Goal: Task Accomplishment & Management: Manage account settings

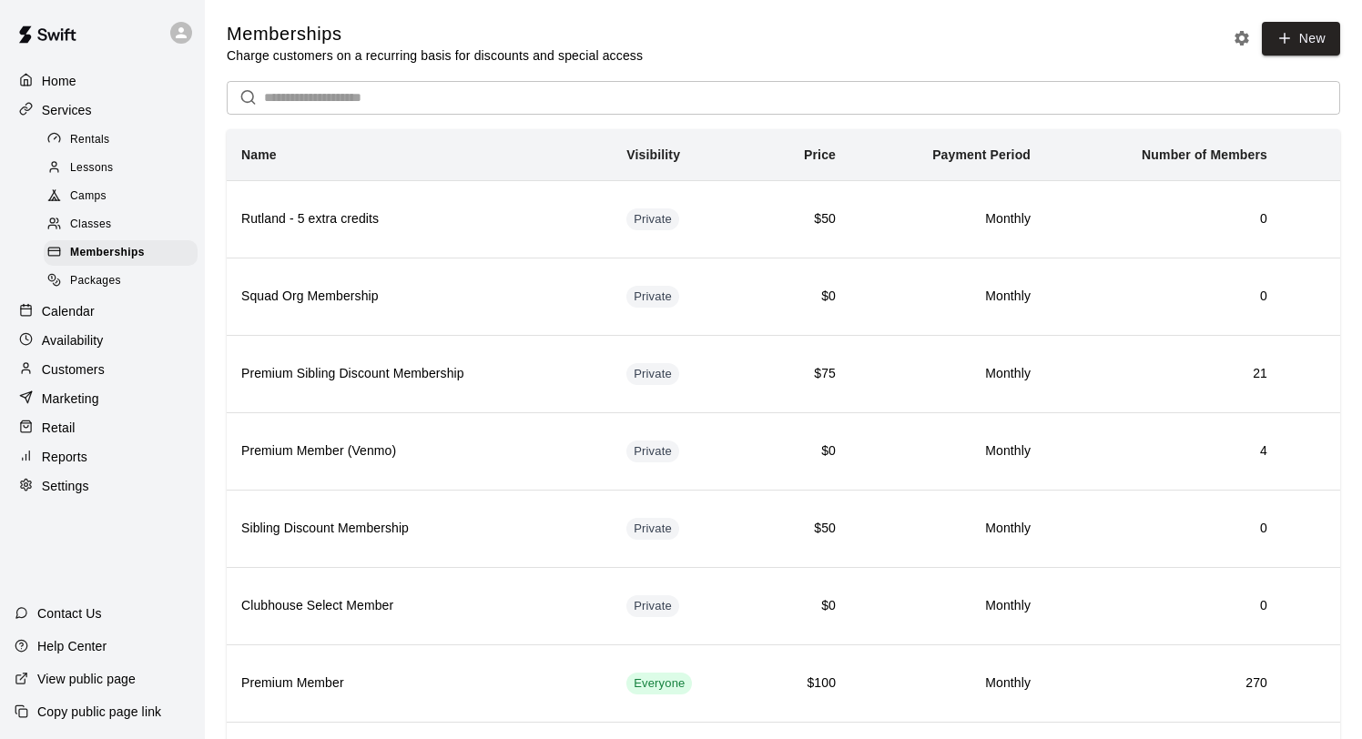
scroll to position [173, 0]
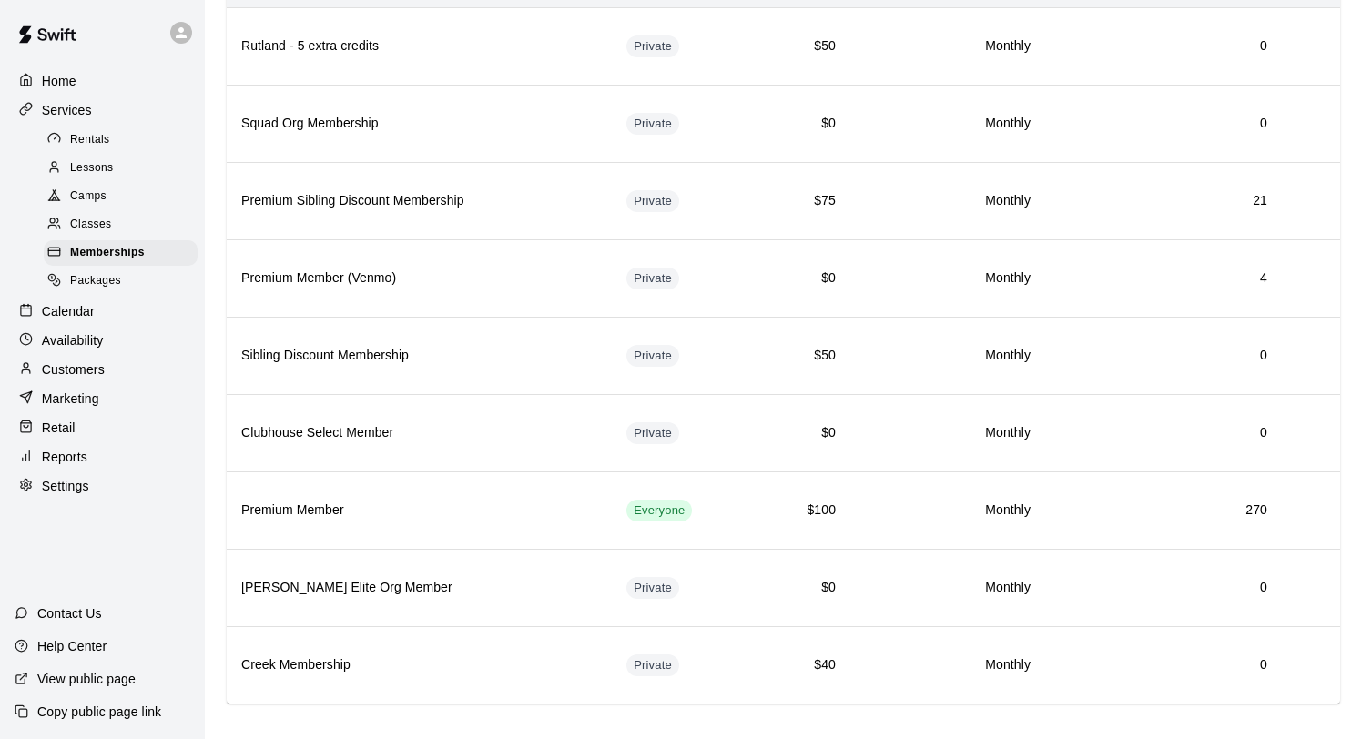
click at [95, 308] on div "Calendar" at bounding box center [103, 311] width 176 height 27
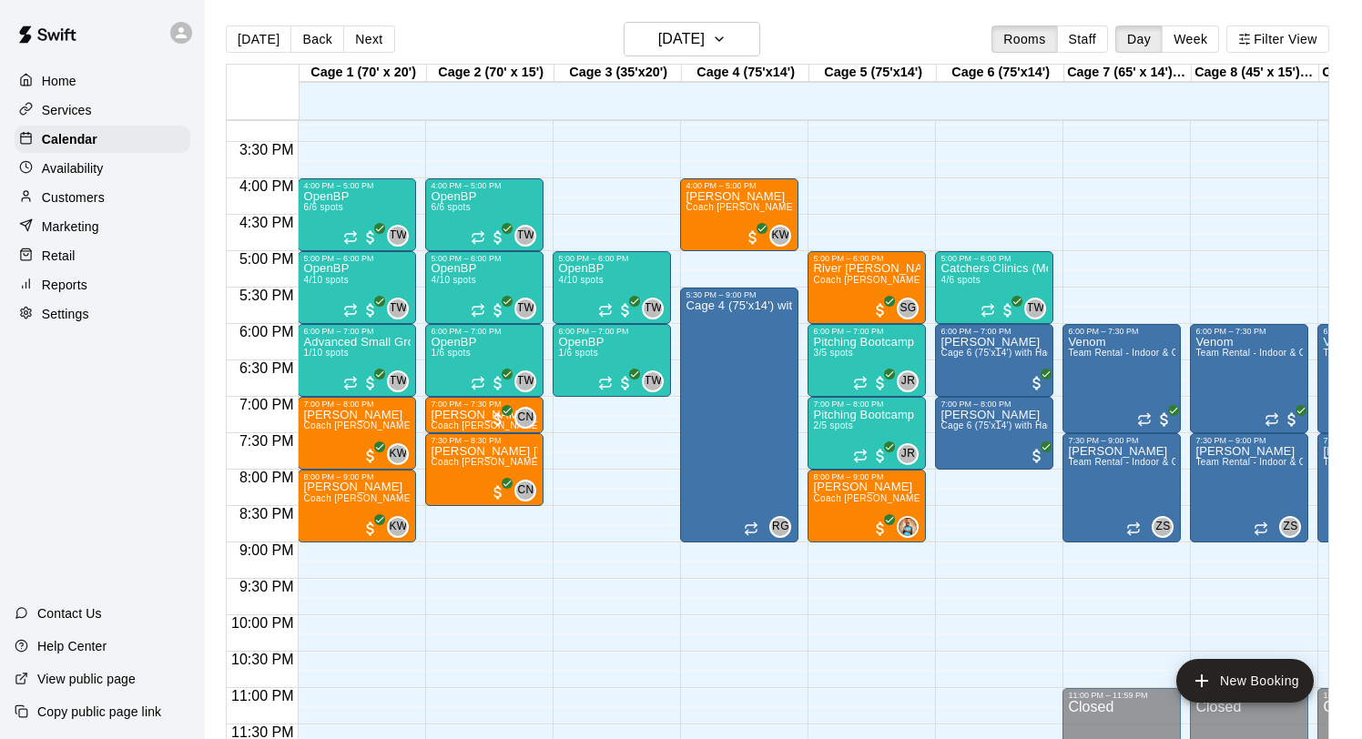
scroll to position [1110, 0]
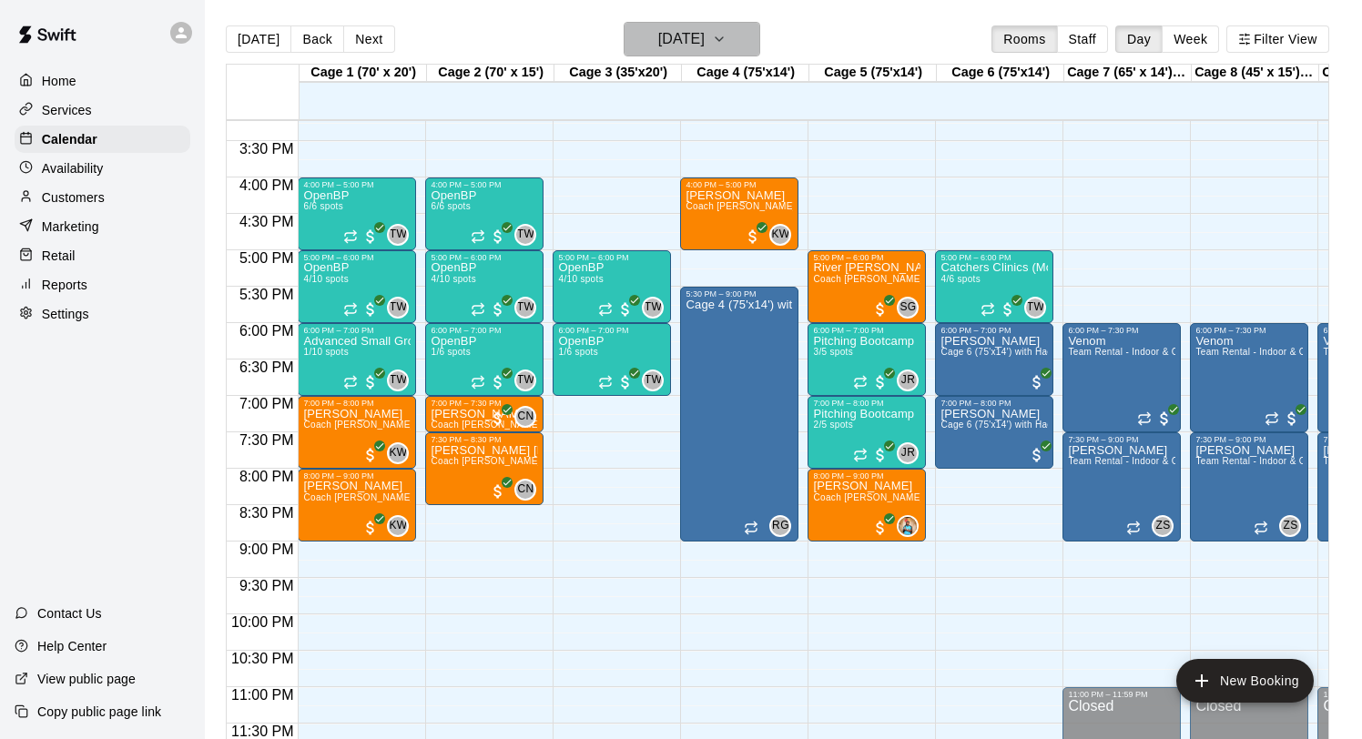
click at [658, 37] on h6 "[DATE]" at bounding box center [681, 38] width 46 height 25
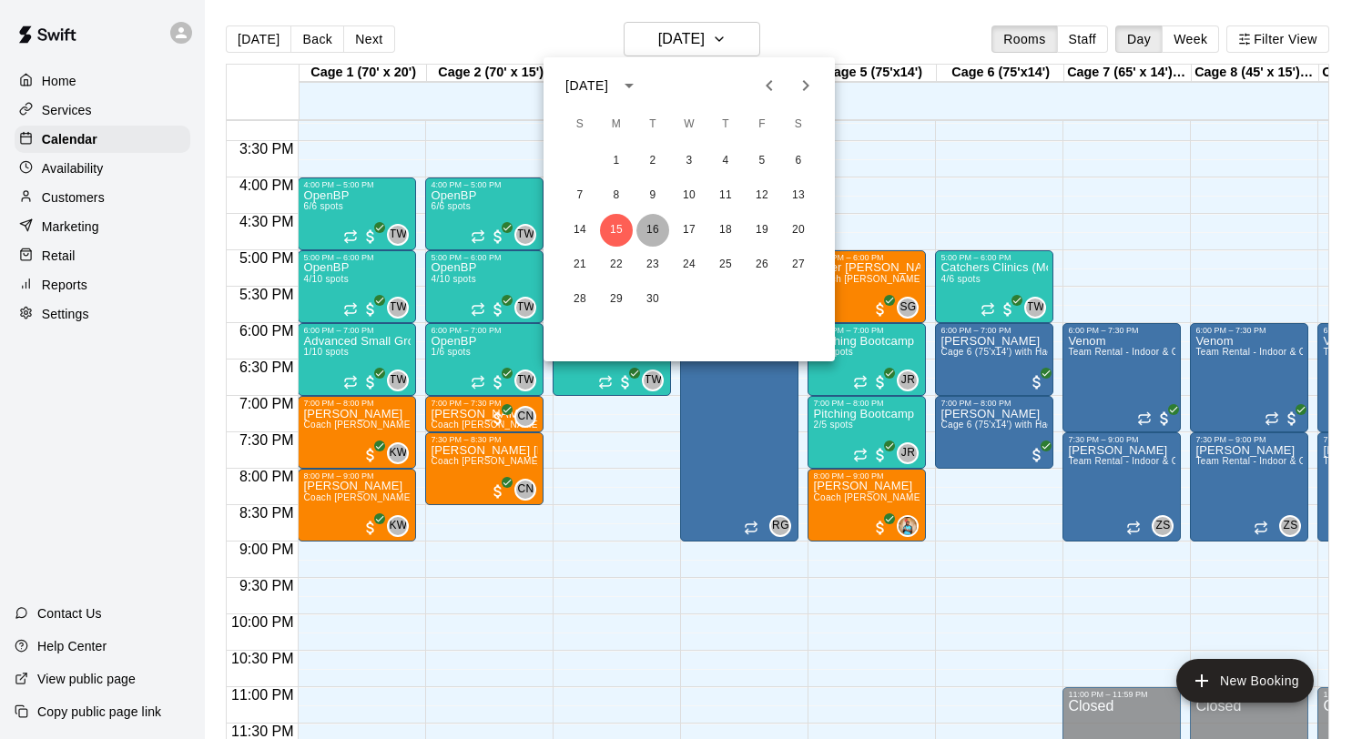
click at [657, 227] on button "16" at bounding box center [652, 230] width 33 height 33
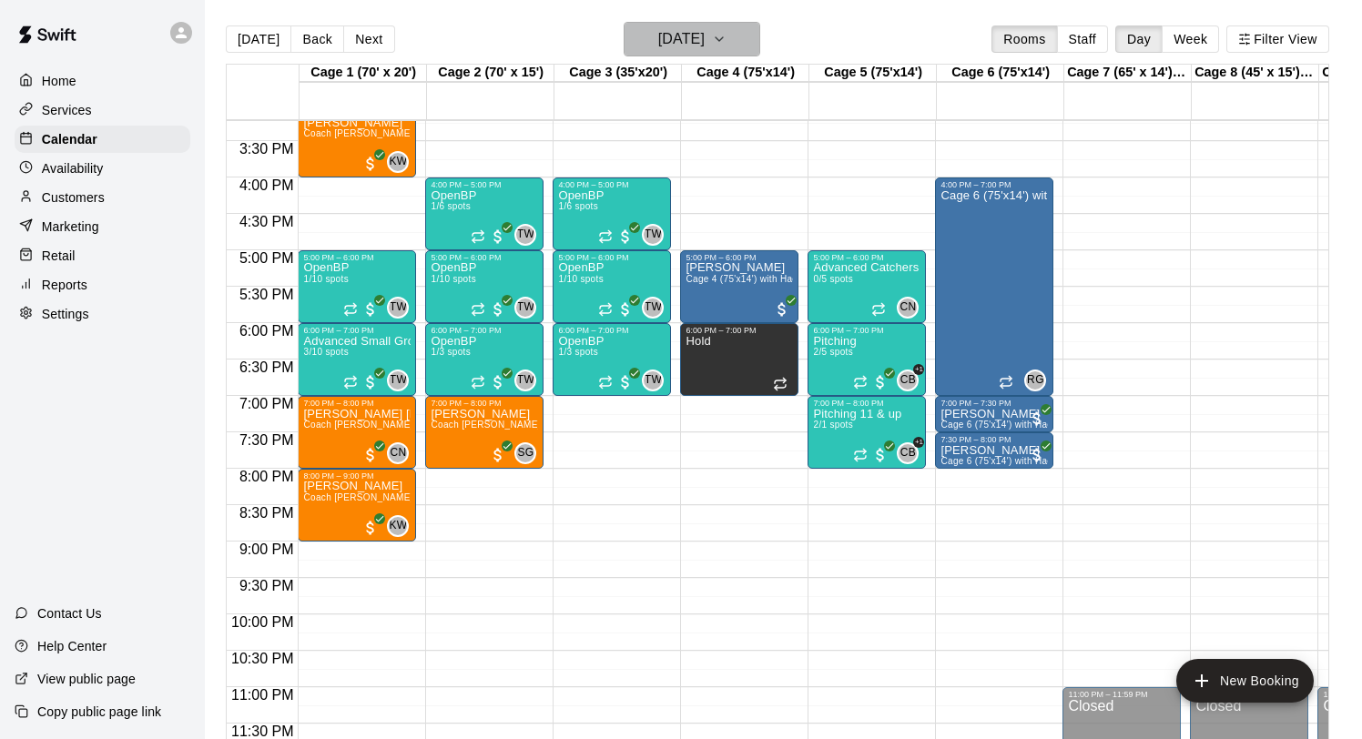
click at [677, 38] on h6 "Tuesday Sep 16" at bounding box center [681, 38] width 46 height 25
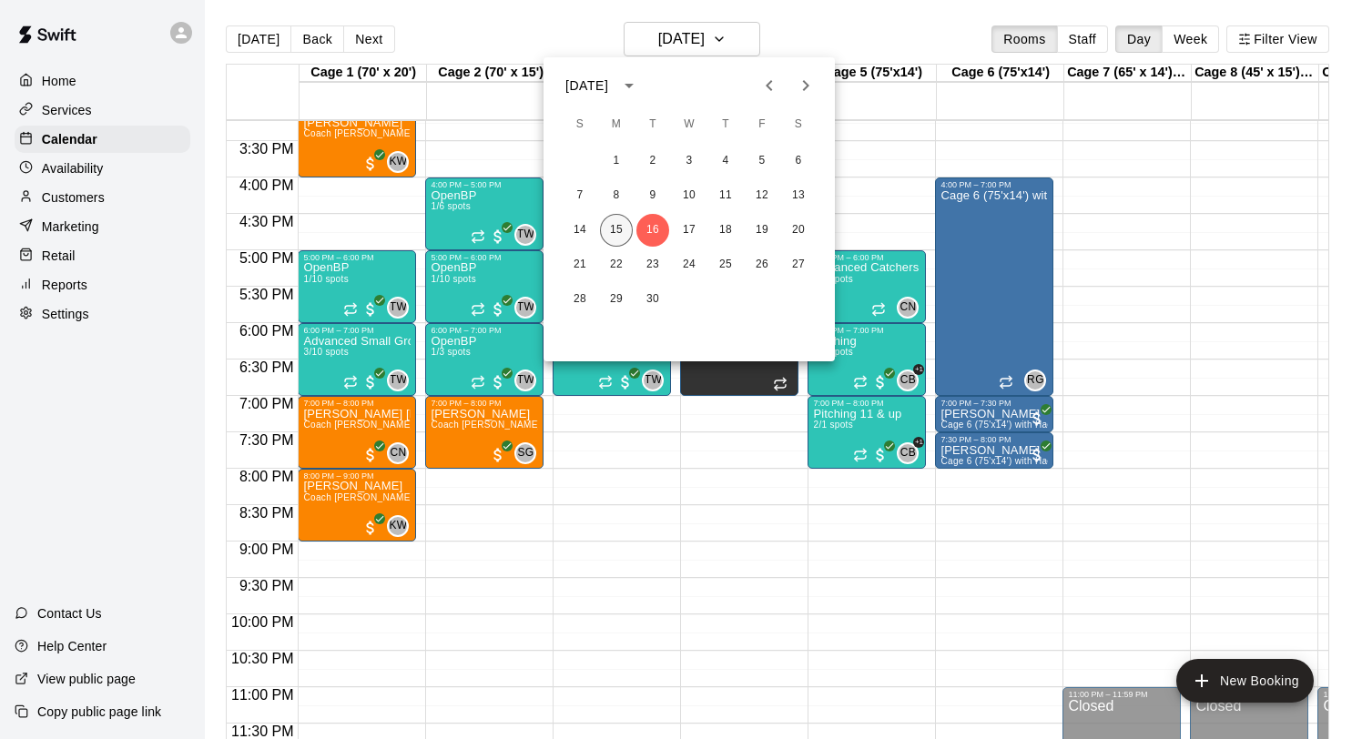
click at [625, 218] on button "15" at bounding box center [616, 230] width 33 height 33
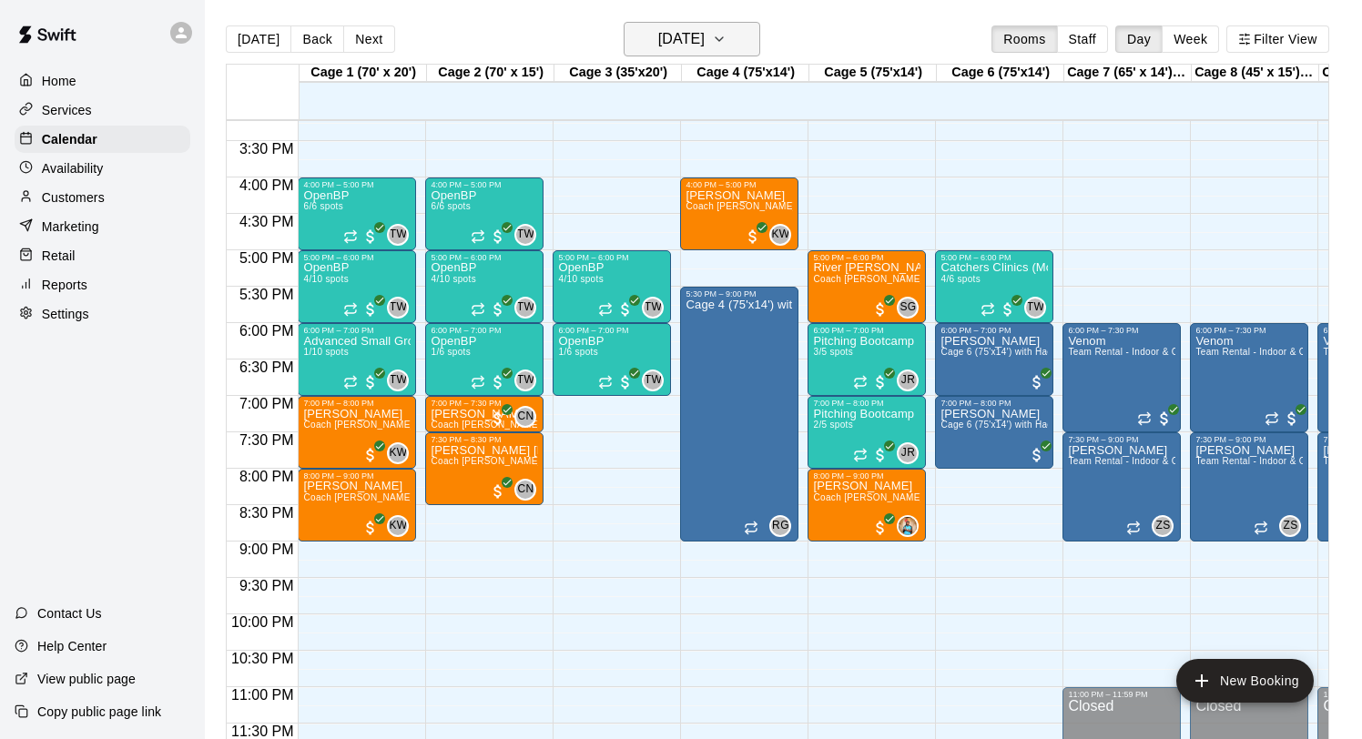
click at [696, 38] on h6 "[DATE]" at bounding box center [681, 38] width 46 height 25
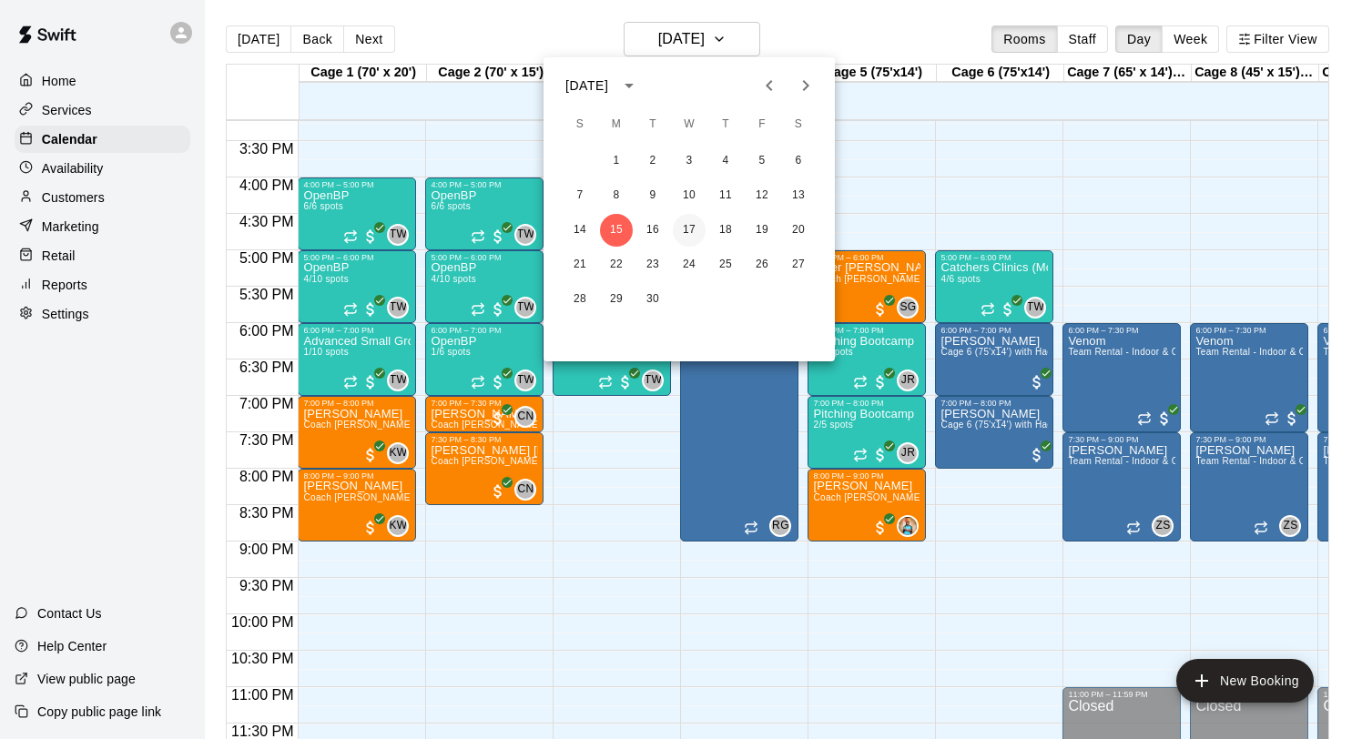
click at [692, 230] on button "17" at bounding box center [689, 230] width 33 height 33
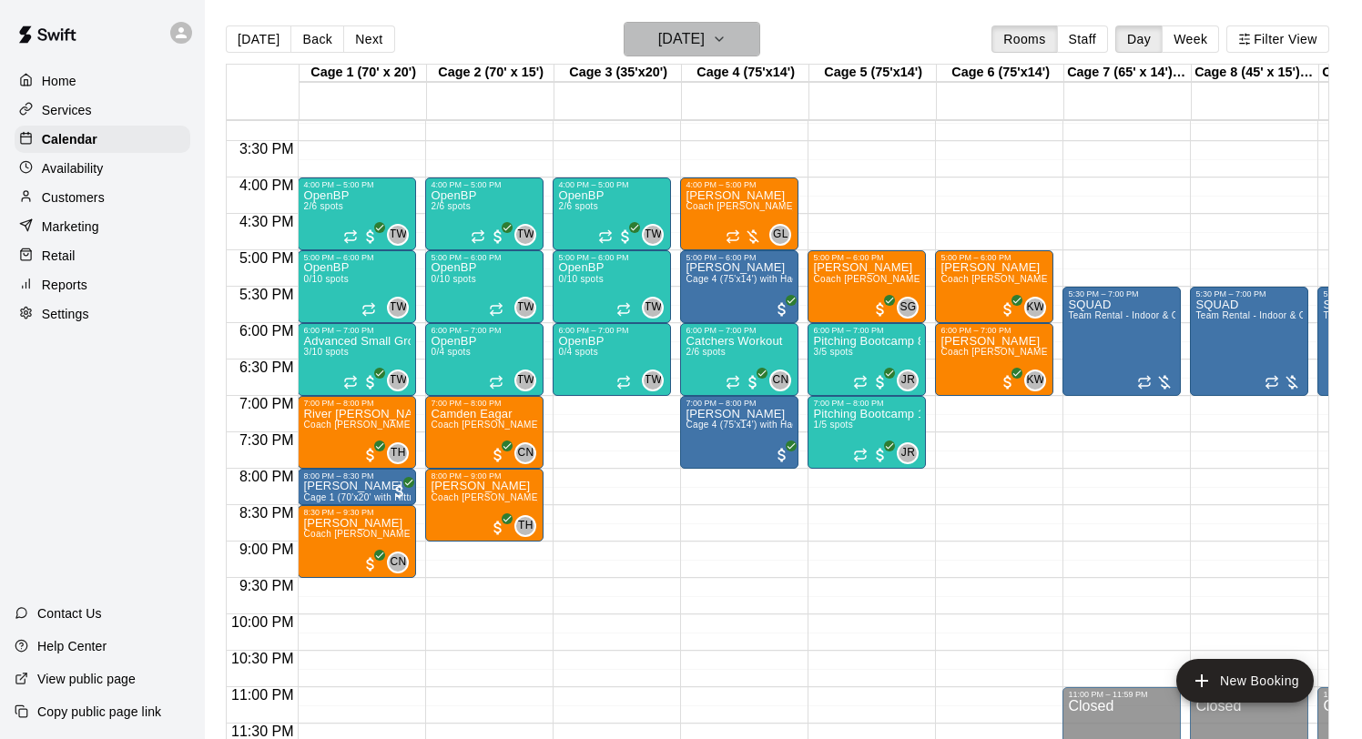
click at [692, 36] on h6 "Wednesday Sep 17" at bounding box center [681, 38] width 46 height 25
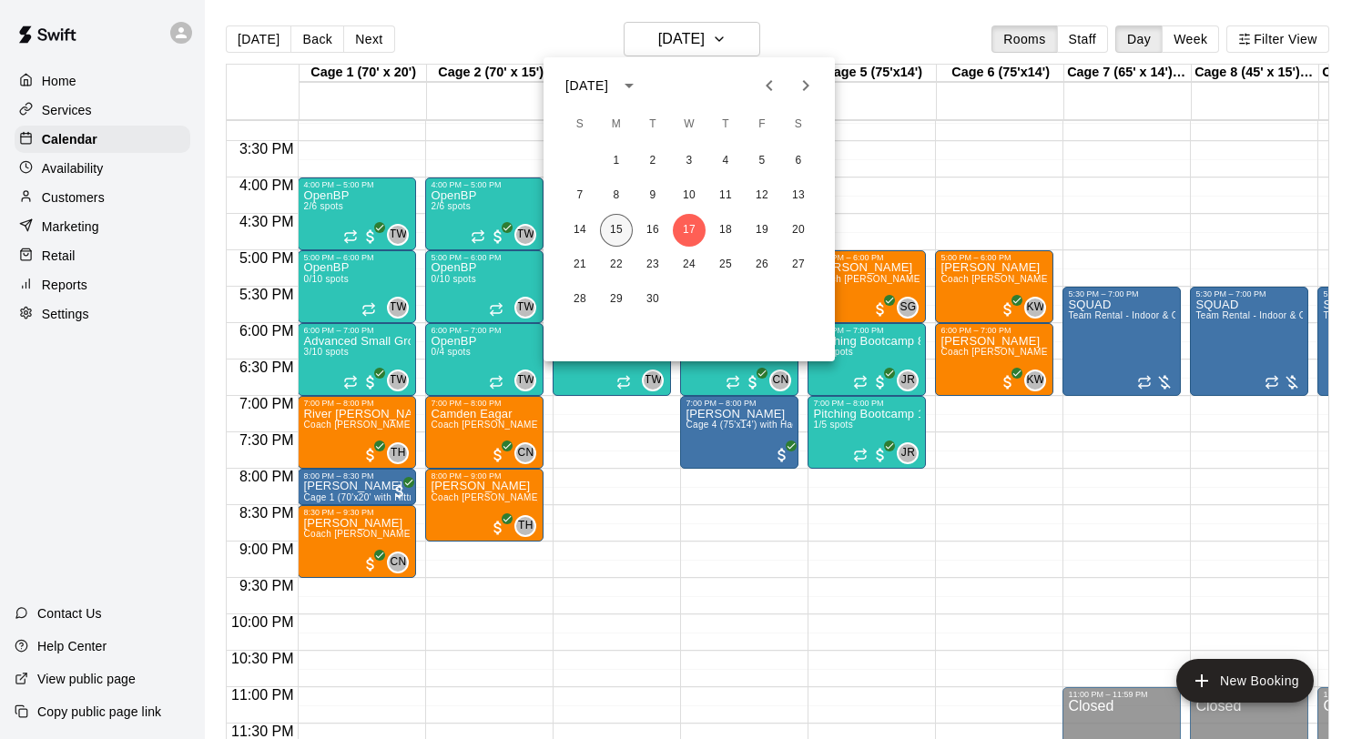
click at [611, 229] on button "15" at bounding box center [616, 230] width 33 height 33
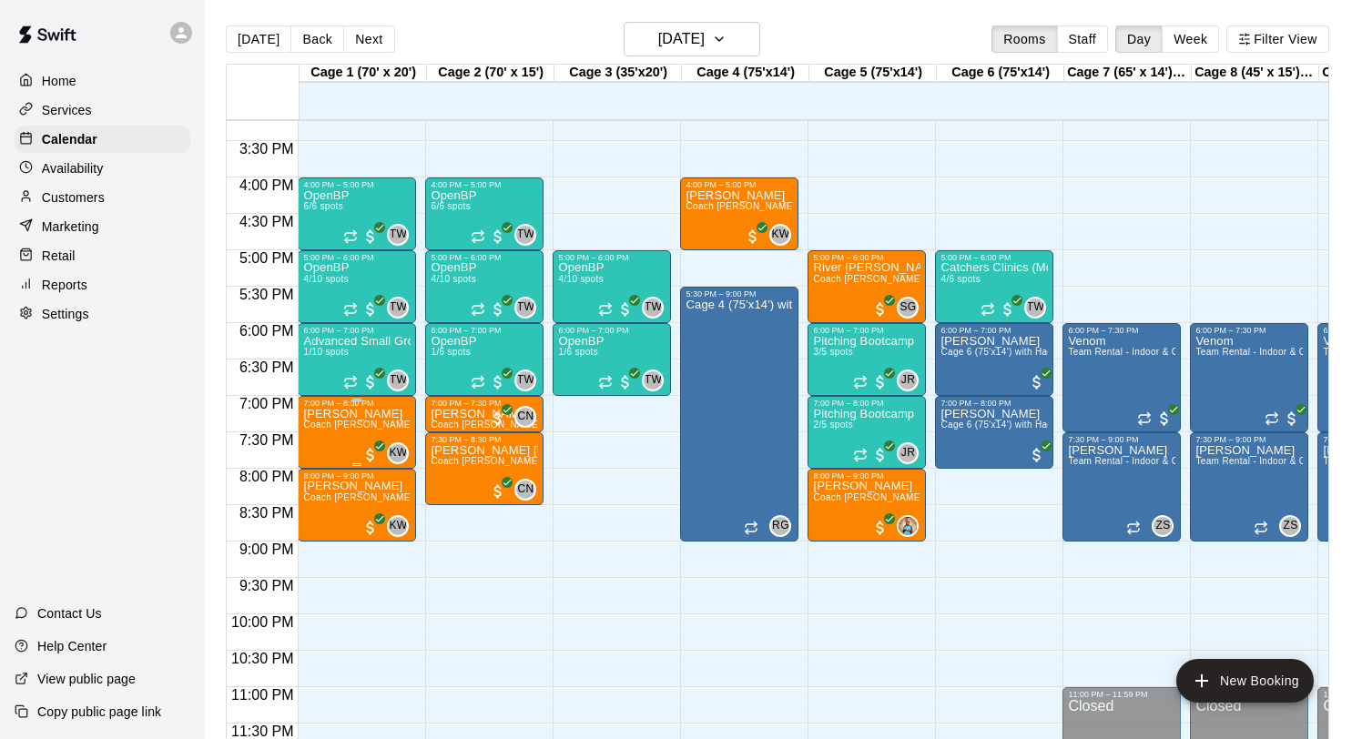
click at [657, 44] on div at bounding box center [681, 369] width 1362 height 739
click at [658, 44] on h6 "[DATE]" at bounding box center [681, 38] width 46 height 25
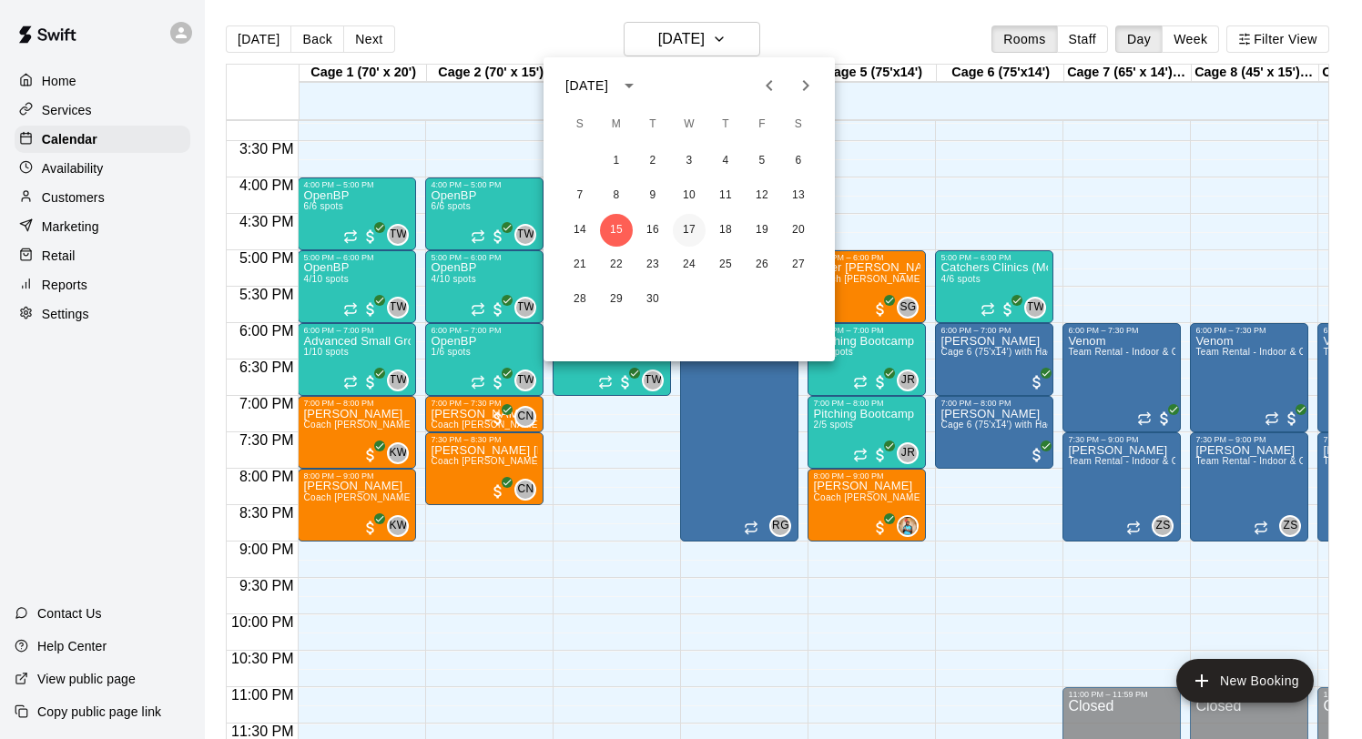
click at [696, 224] on button "17" at bounding box center [689, 230] width 33 height 33
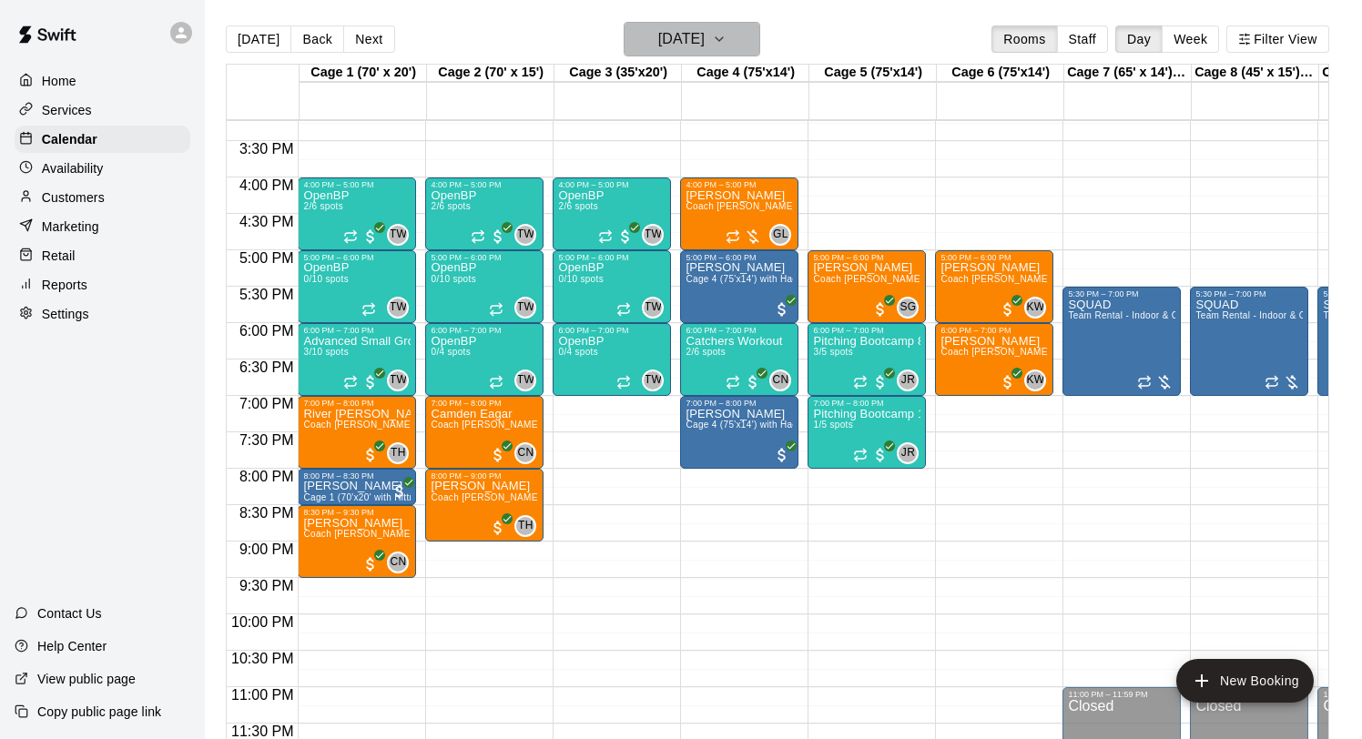
click at [684, 42] on h6 "Wednesday Sep 17" at bounding box center [681, 38] width 46 height 25
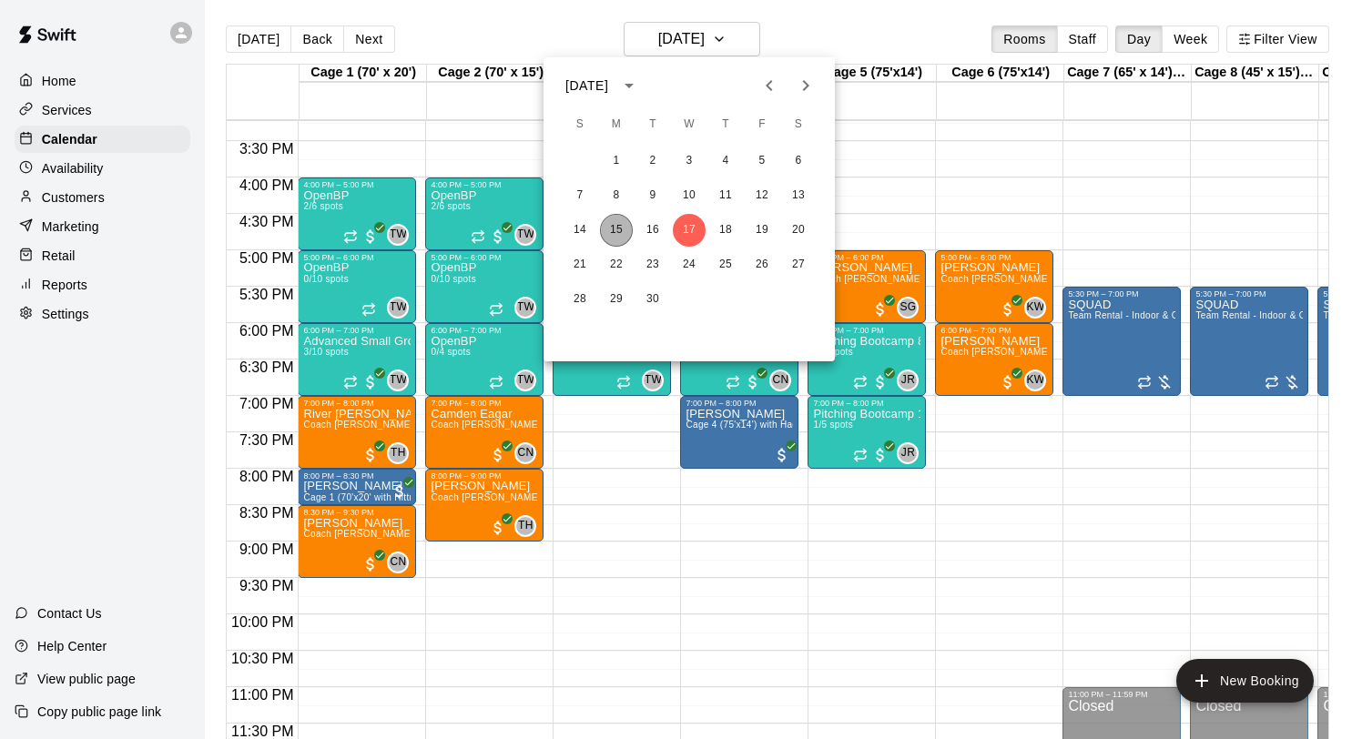
click at [616, 221] on button "15" at bounding box center [616, 230] width 33 height 33
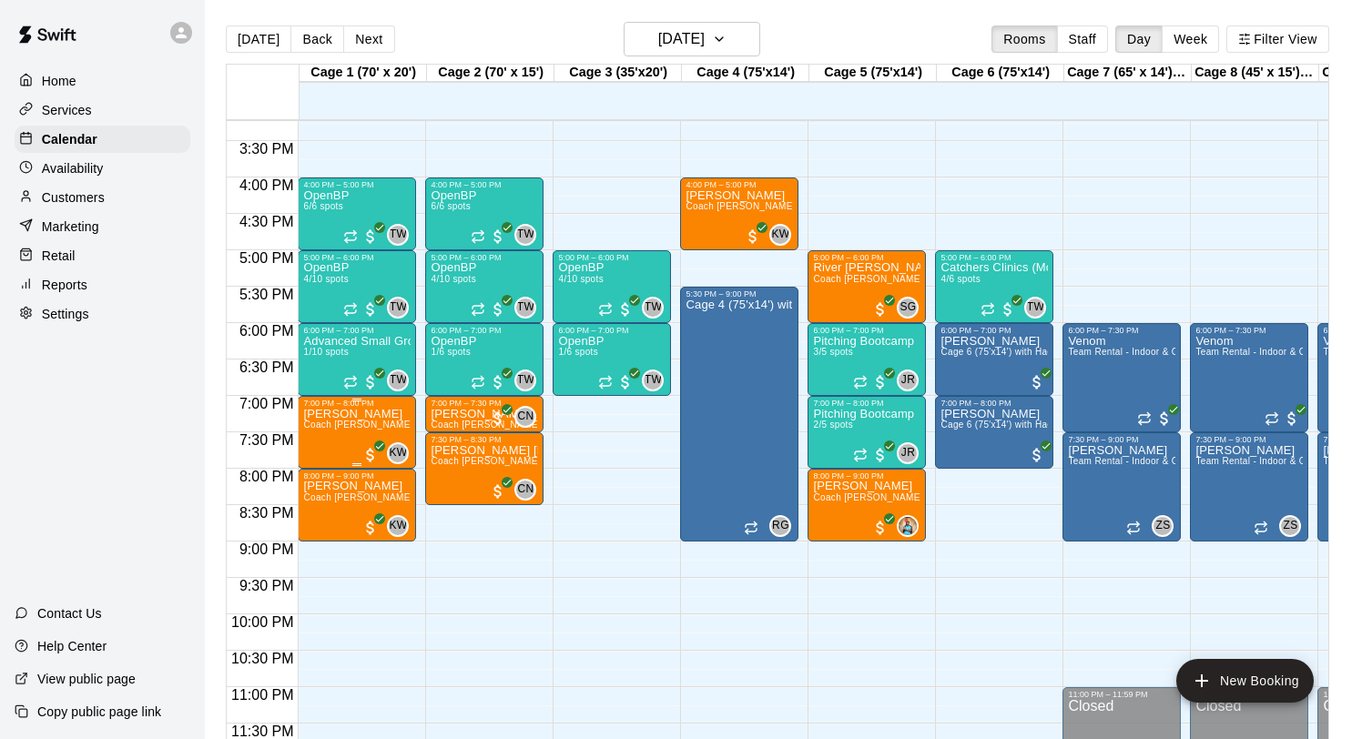
click at [317, 472] on img "edit" at bounding box center [322, 470] width 21 height 21
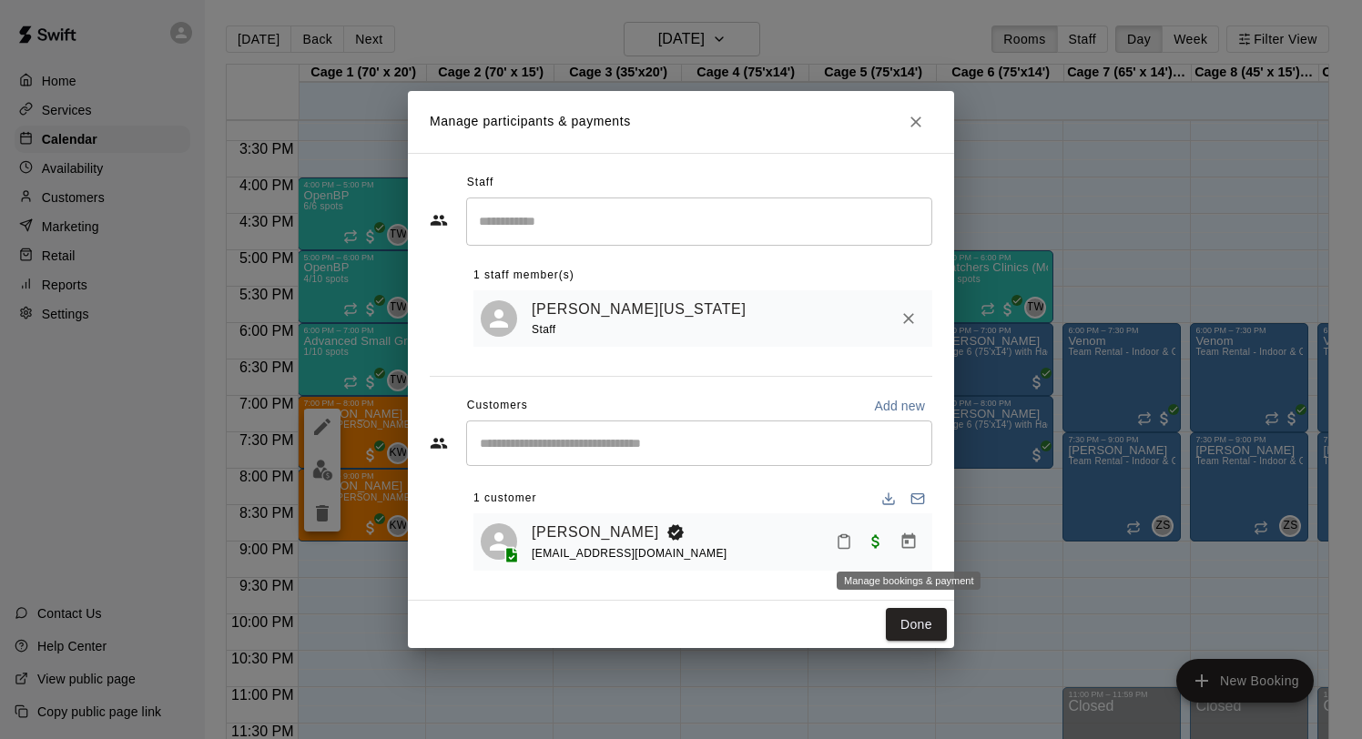
click at [901, 549] on icon "Manage bookings & payment" at bounding box center [909, 542] width 18 height 18
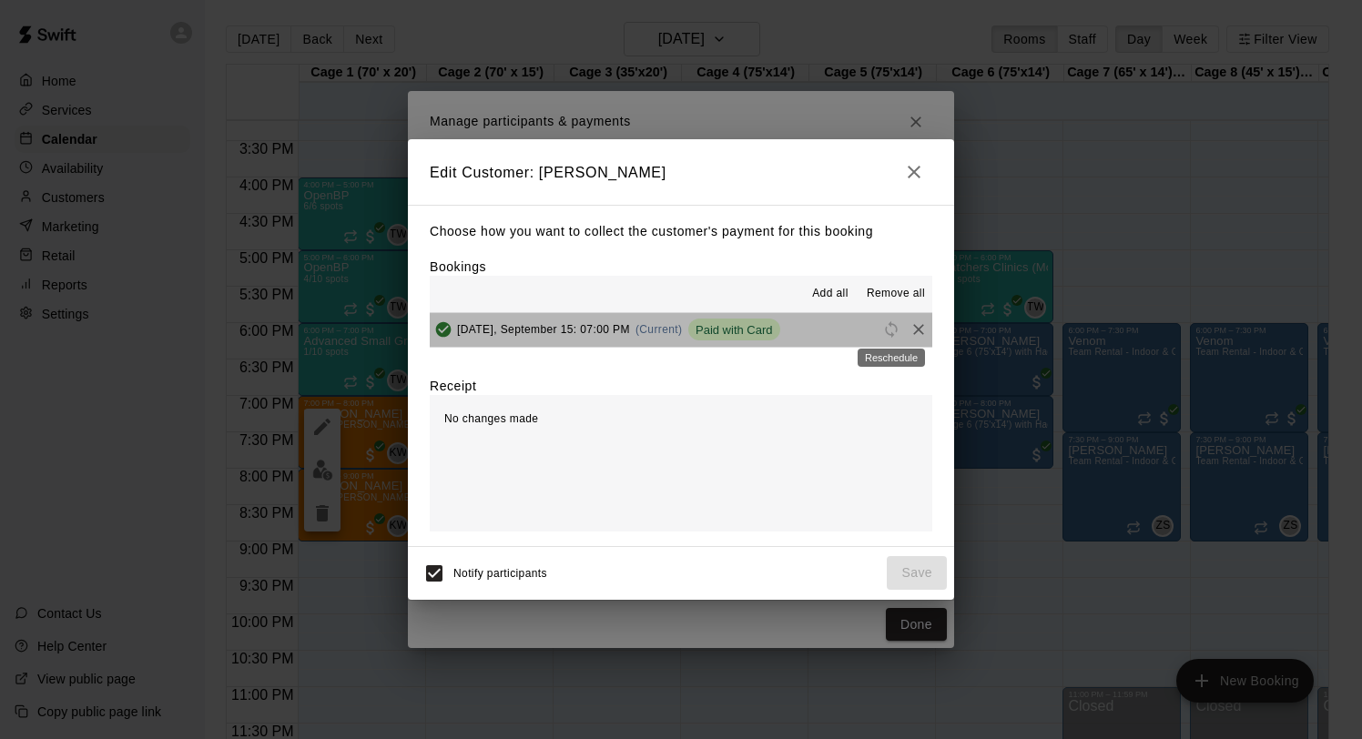
click at [882, 334] on span "Reschedule" at bounding box center [891, 329] width 27 height 14
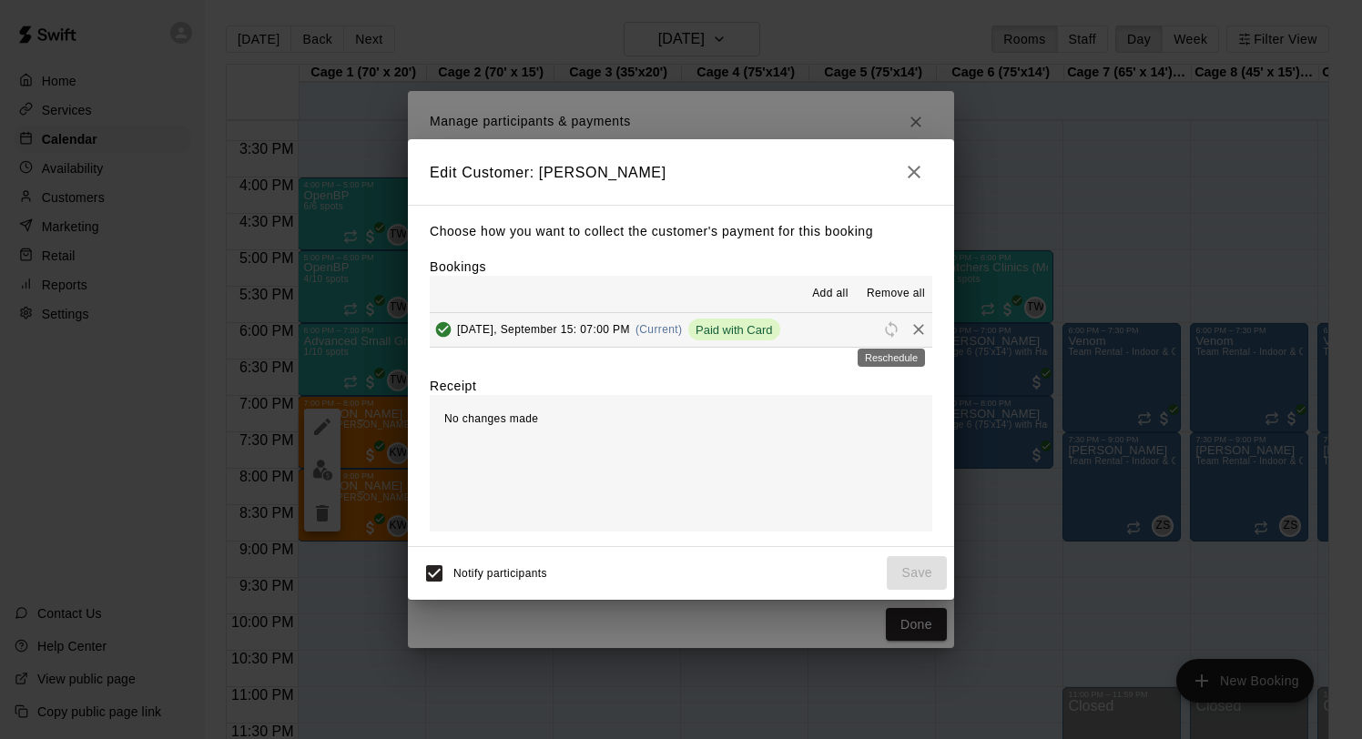
click at [891, 330] on span "Reschedule" at bounding box center [891, 329] width 27 height 14
click at [909, 171] on icon "button" at bounding box center [914, 172] width 22 height 22
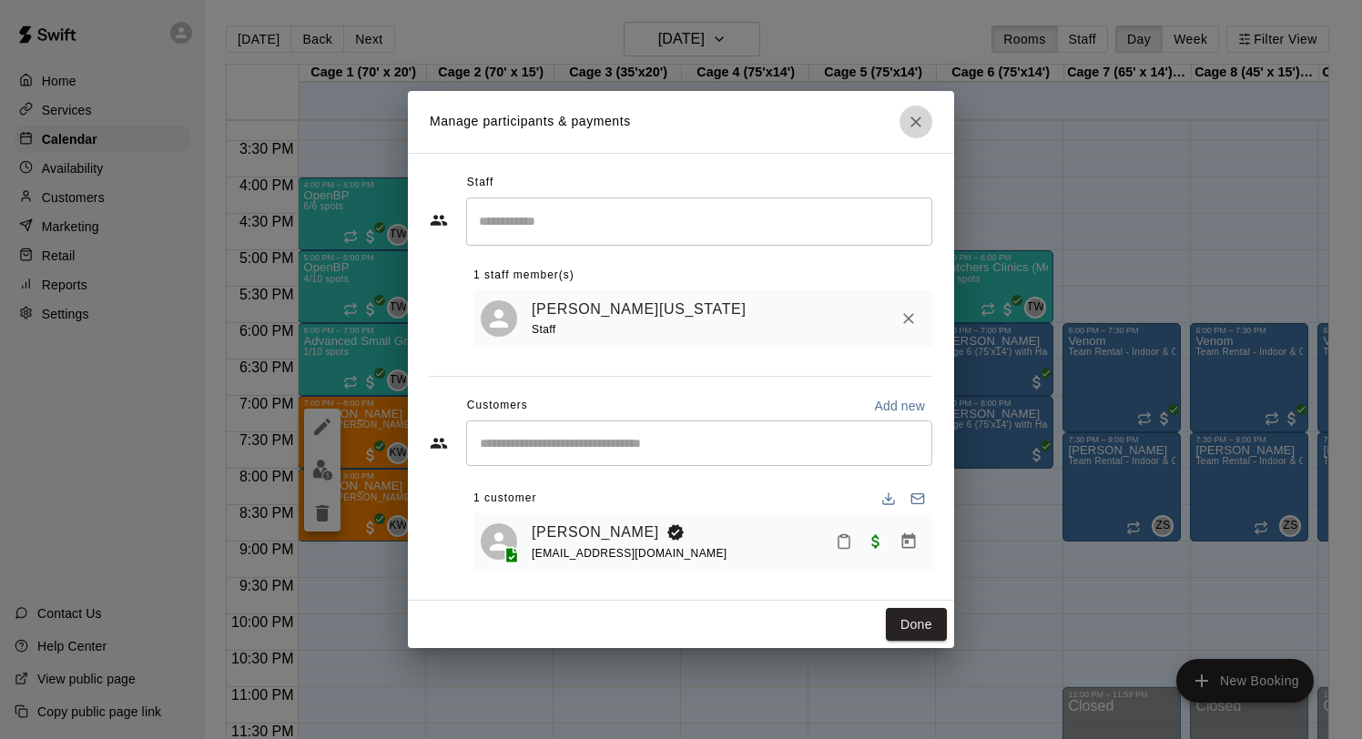
click at [923, 110] on button "Close" at bounding box center [916, 122] width 33 height 33
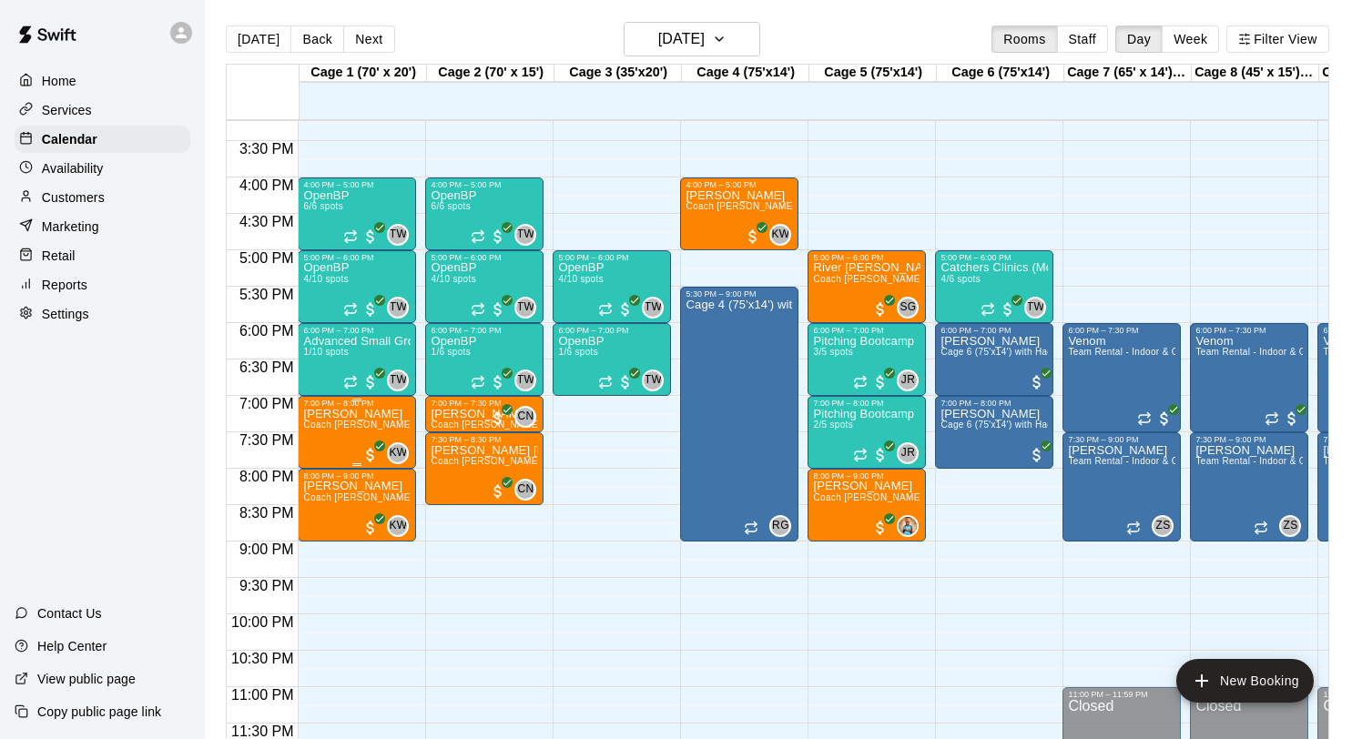
click at [334, 414] on p "Ian Banda" at bounding box center [356, 414] width 107 height 0
click at [327, 430] on icon "edit" at bounding box center [322, 433] width 22 height 22
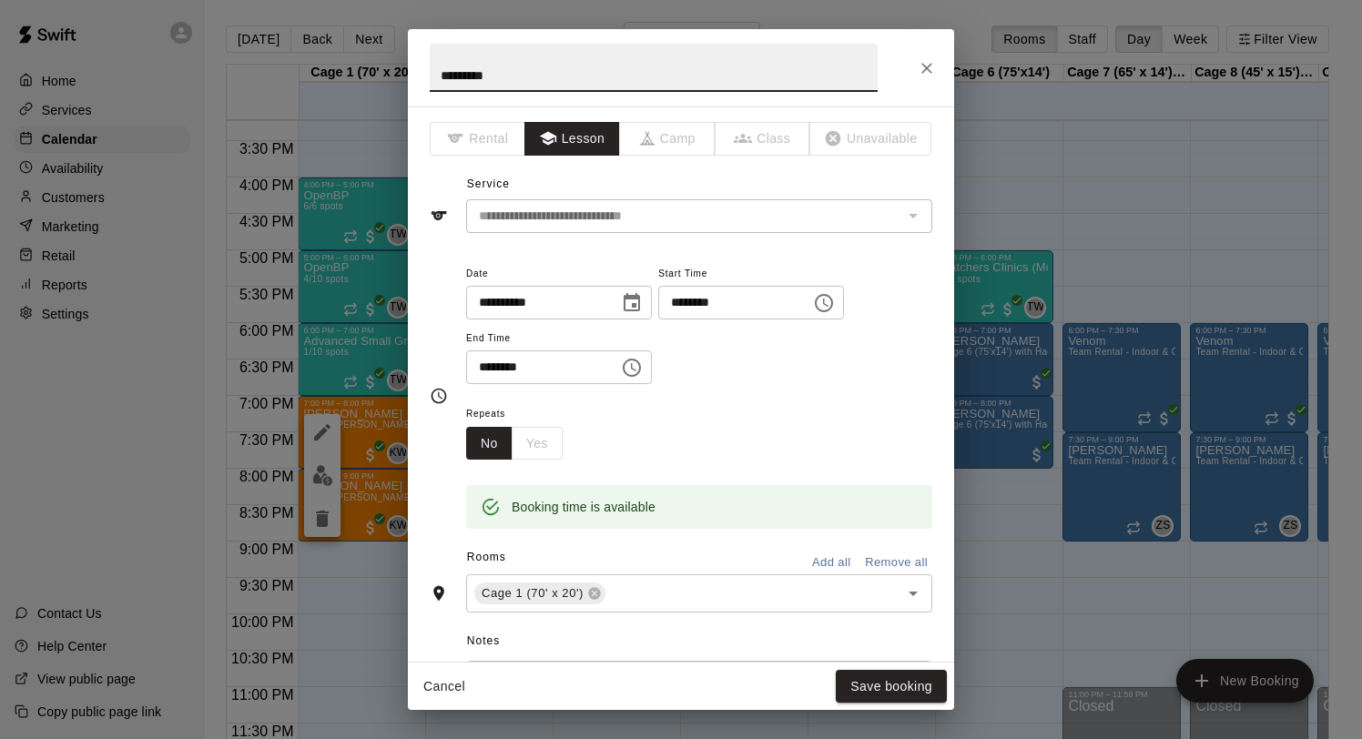
click at [632, 306] on icon "Choose date, selected date is Sep 15, 2025" at bounding box center [632, 303] width 22 height 22
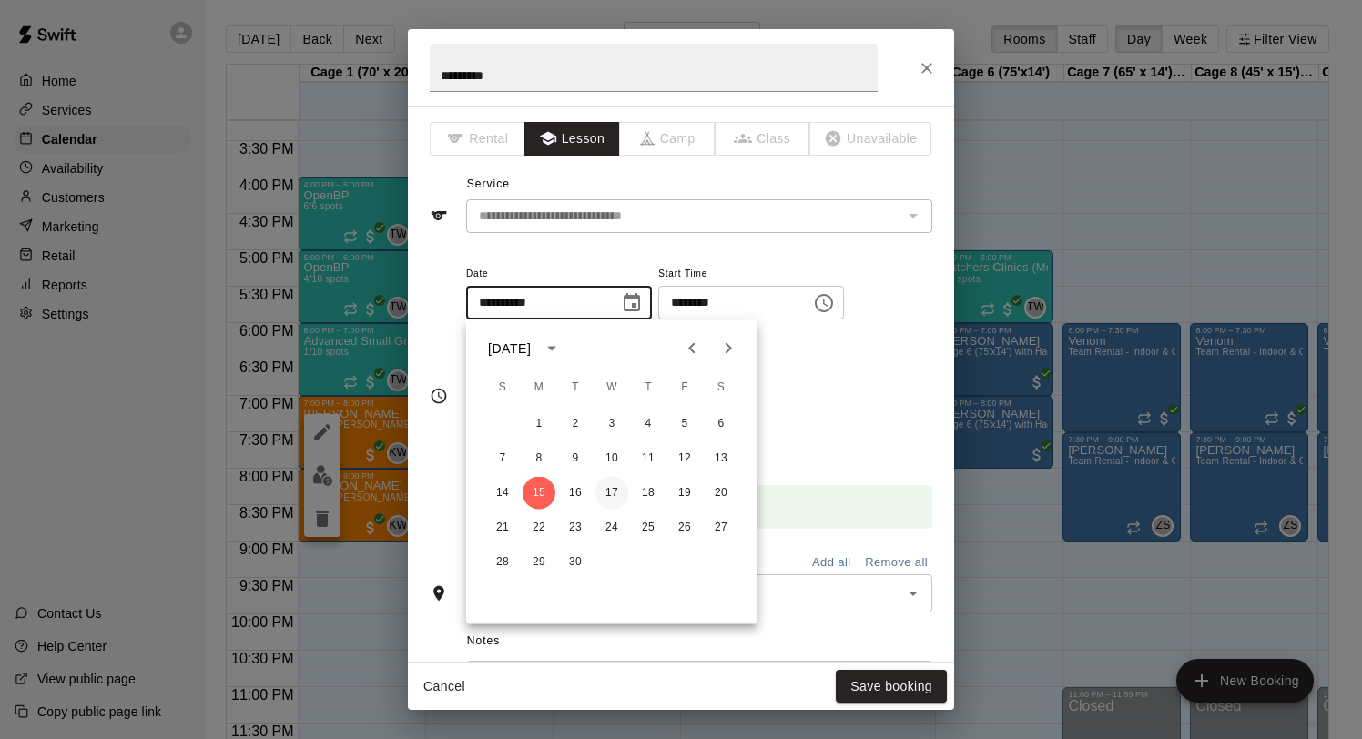
click at [613, 486] on button "17" at bounding box center [611, 493] width 33 height 33
type input "**********"
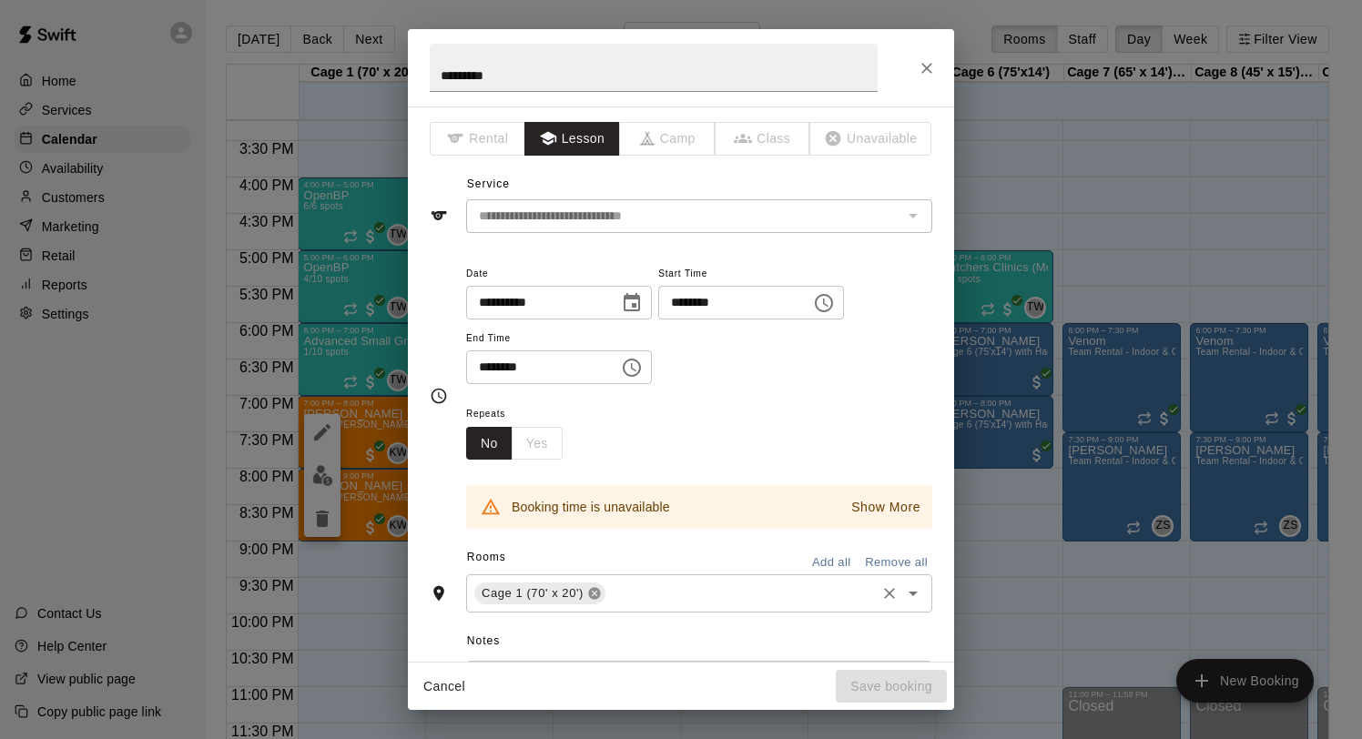
click at [595, 595] on icon at bounding box center [594, 593] width 15 height 15
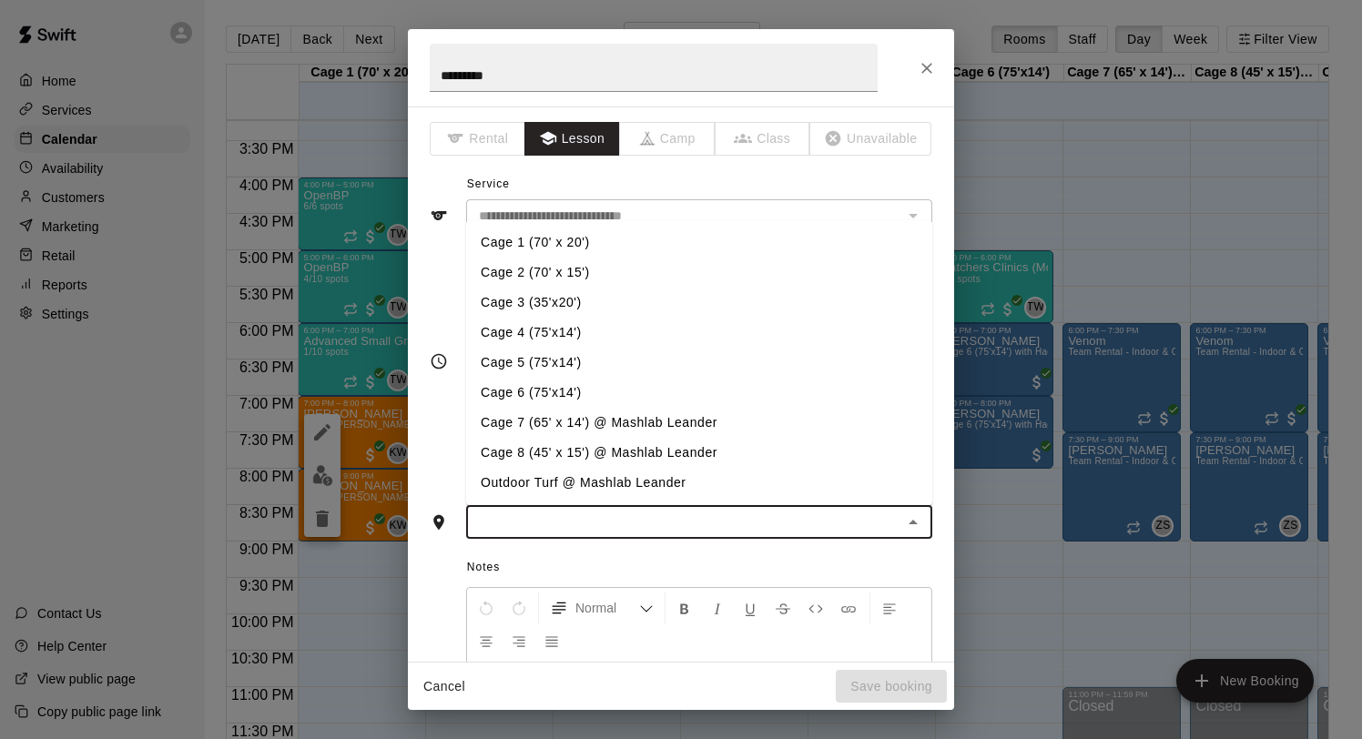
click at [626, 521] on input "text" at bounding box center [684, 522] width 425 height 23
click at [585, 371] on li "Cage 5 (75'x14')" at bounding box center [699, 363] width 466 height 30
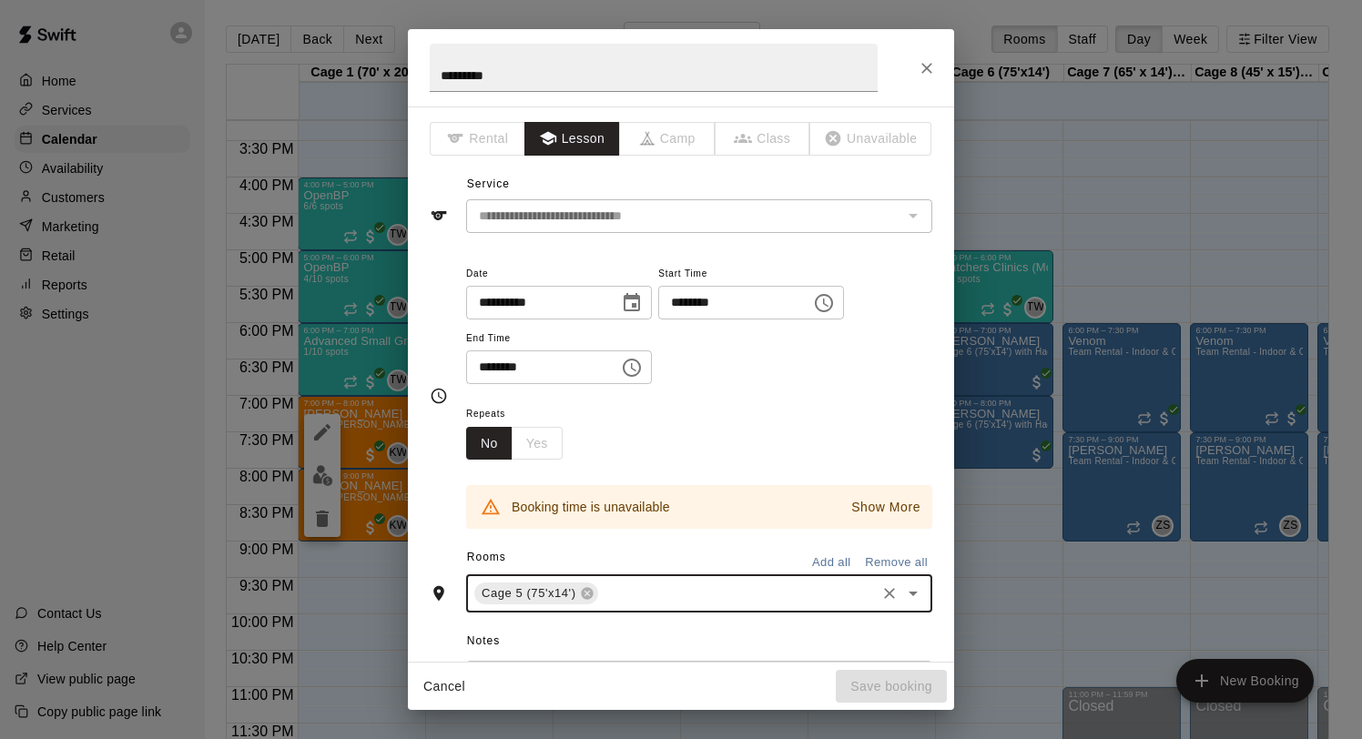
click at [883, 587] on icon "Clear" at bounding box center [889, 594] width 18 height 18
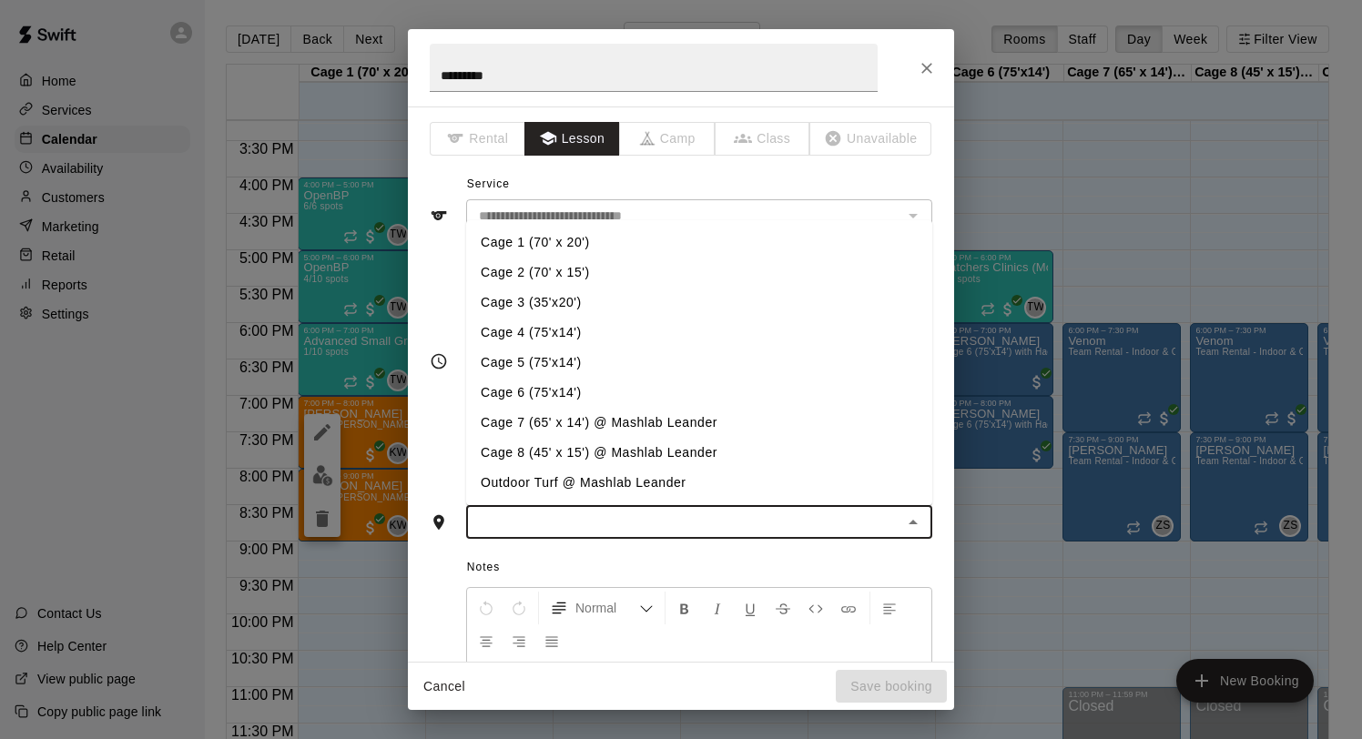
click at [544, 518] on input "text" at bounding box center [684, 522] width 425 height 23
click at [522, 332] on li "Cage 4 (75'x14')" at bounding box center [699, 333] width 466 height 30
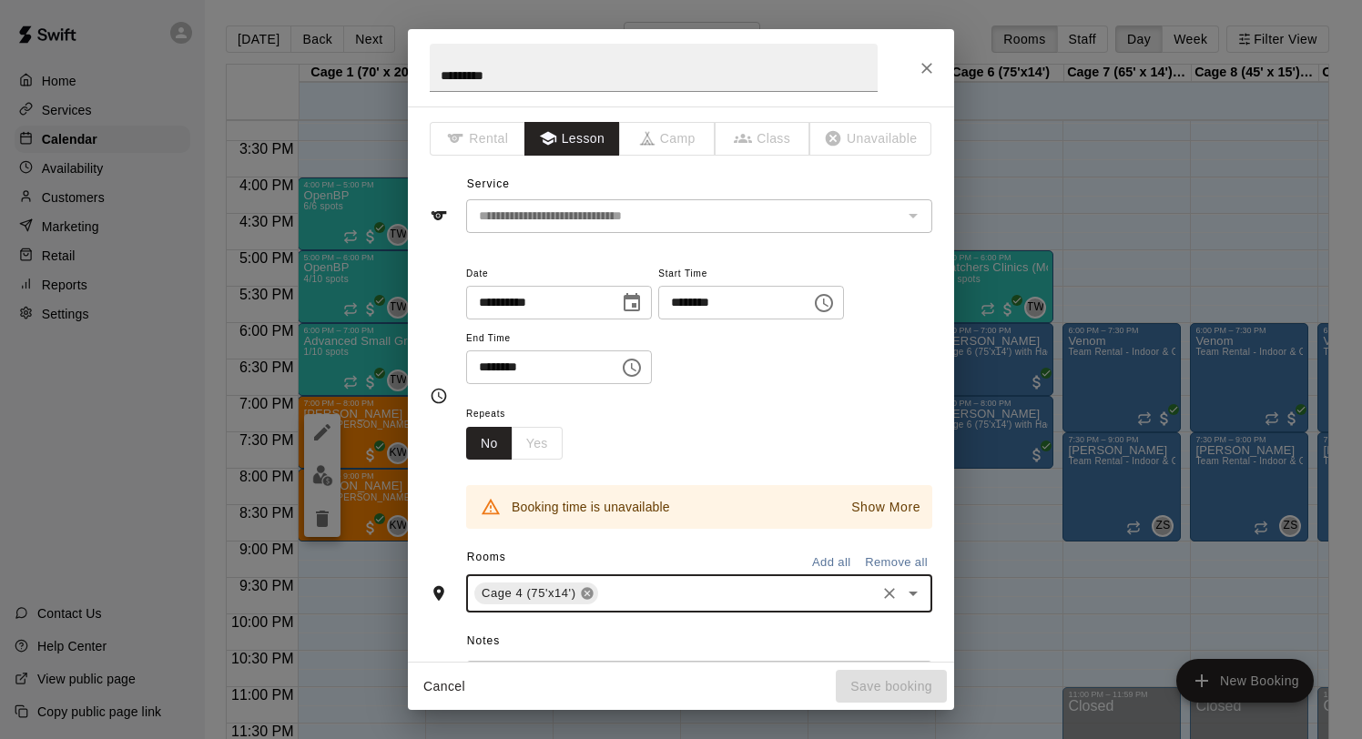
click at [582, 592] on icon at bounding box center [587, 594] width 12 height 12
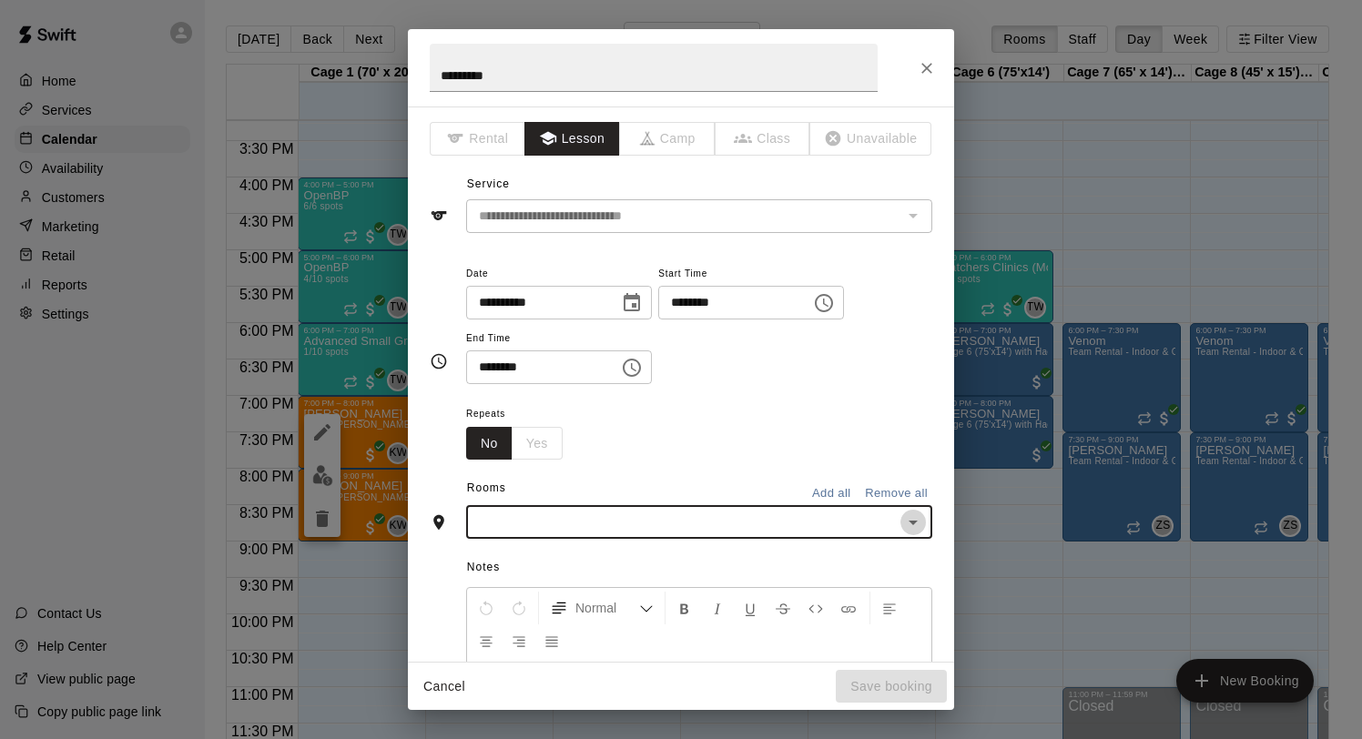
click at [910, 515] on icon "Open" at bounding box center [913, 523] width 22 height 22
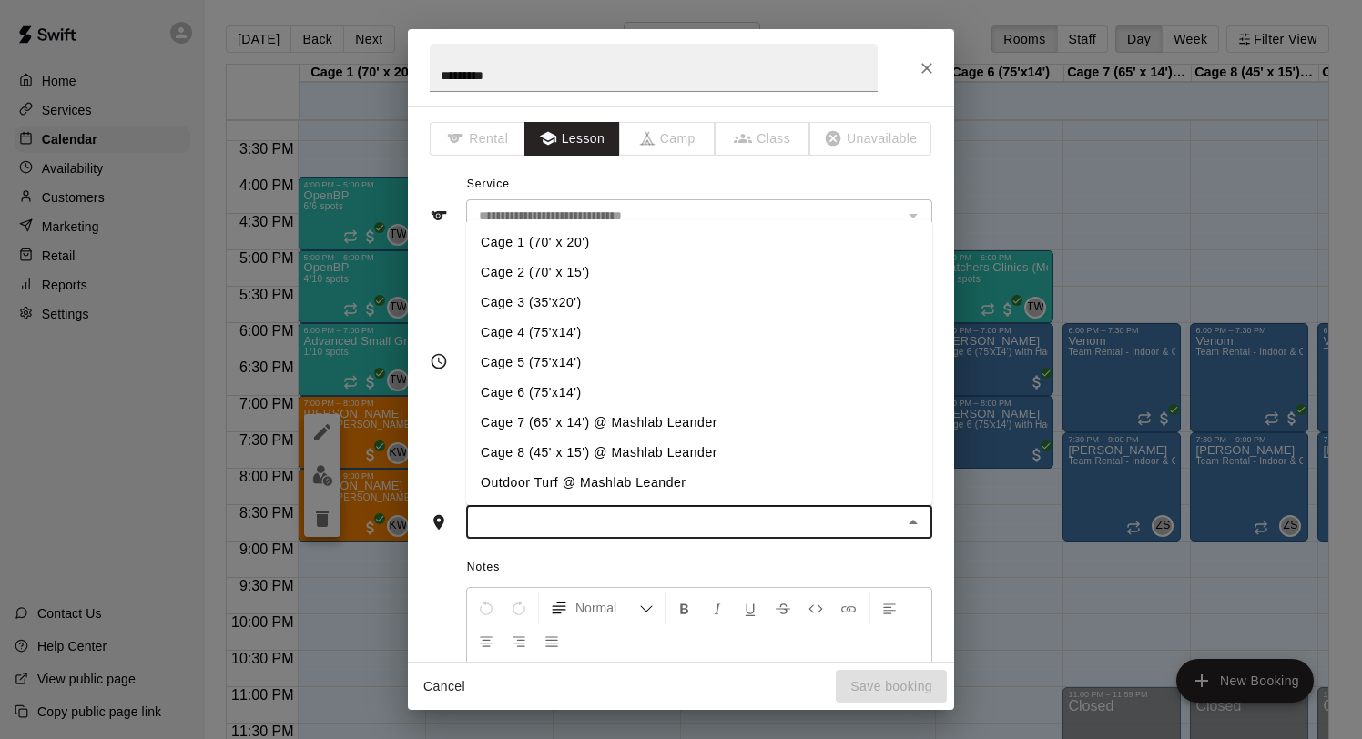
click at [590, 394] on li "Cage 6 (75'x14')" at bounding box center [699, 393] width 466 height 30
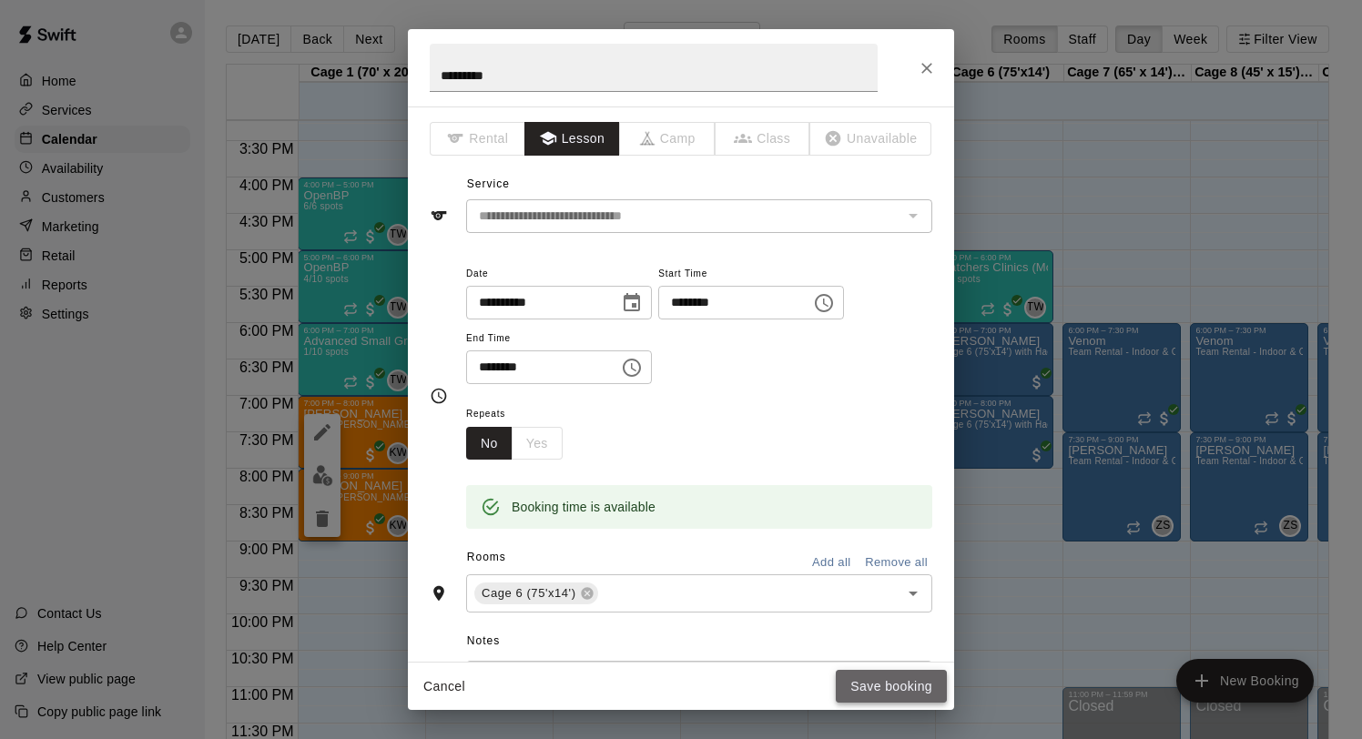
click at [881, 686] on button "Save booking" at bounding box center [891, 687] width 111 height 34
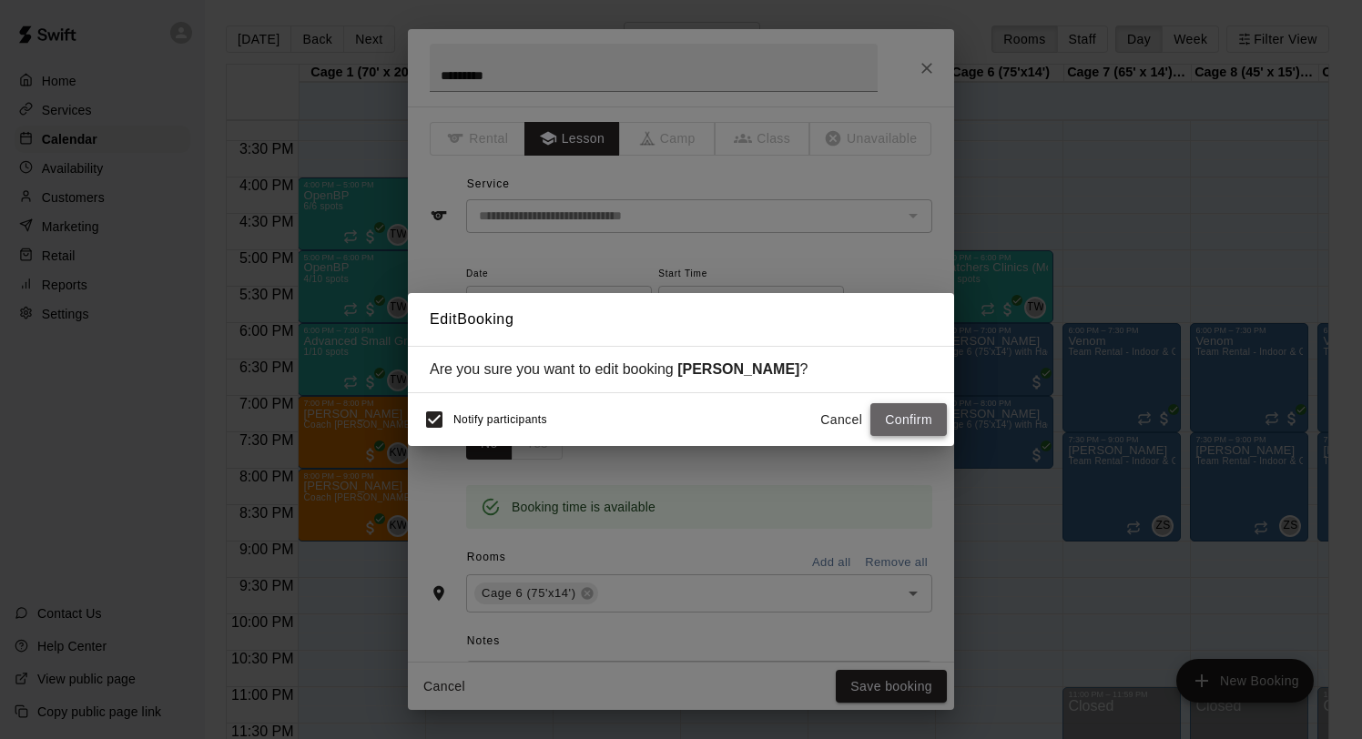
click at [890, 416] on button "Confirm" at bounding box center [908, 420] width 76 height 34
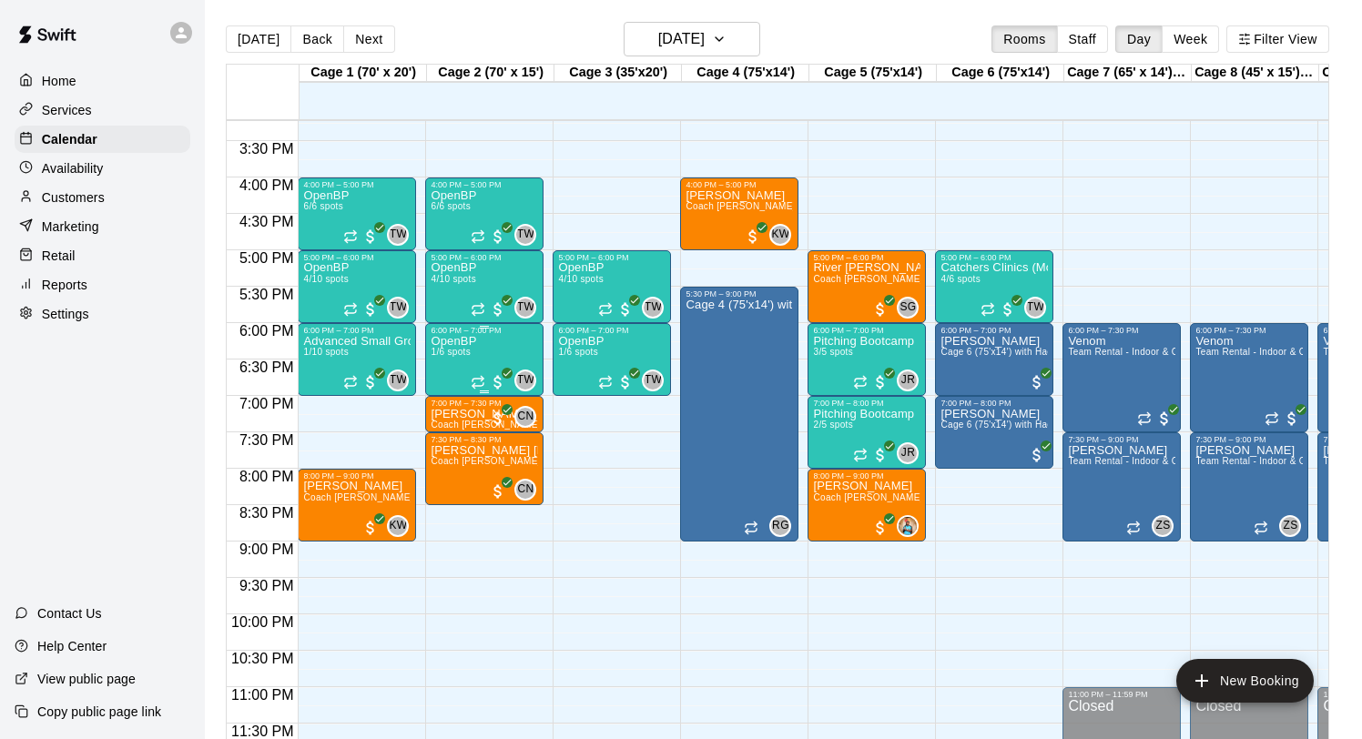
click at [490, 342] on div "OpenBP 1/6 spots TW 0" at bounding box center [484, 704] width 107 height 739
click at [444, 403] on img "edit" at bounding box center [450, 397] width 21 height 21
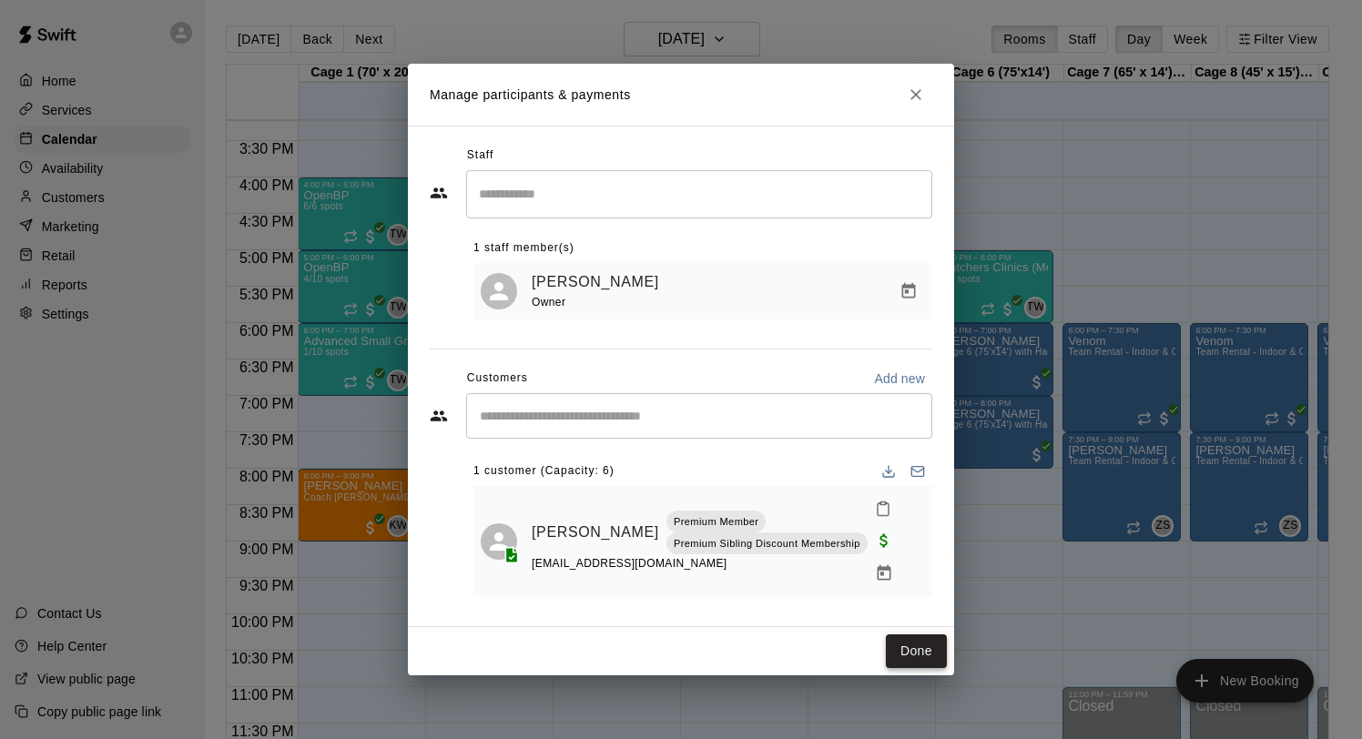
click at [896, 635] on button "Done" at bounding box center [916, 652] width 61 height 34
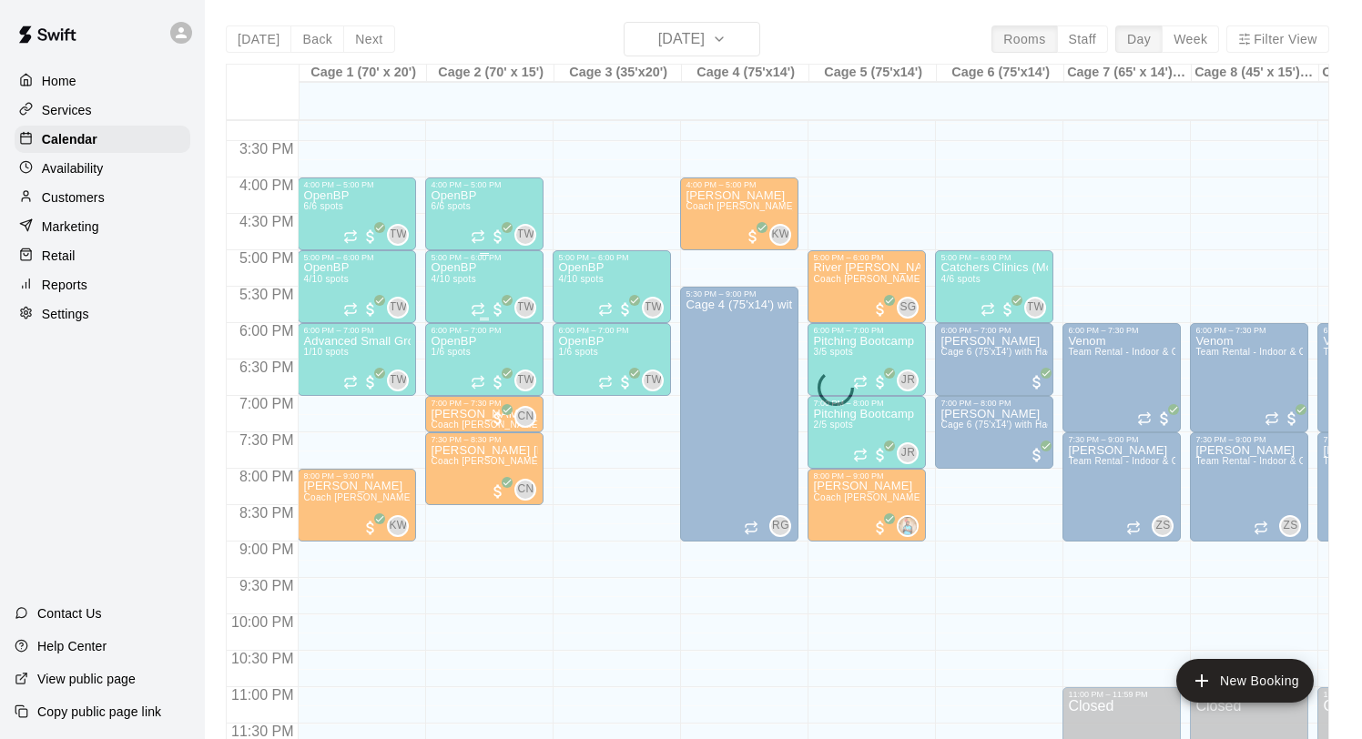
click at [470, 284] on span "4/10 spots" at bounding box center [453, 279] width 45 height 10
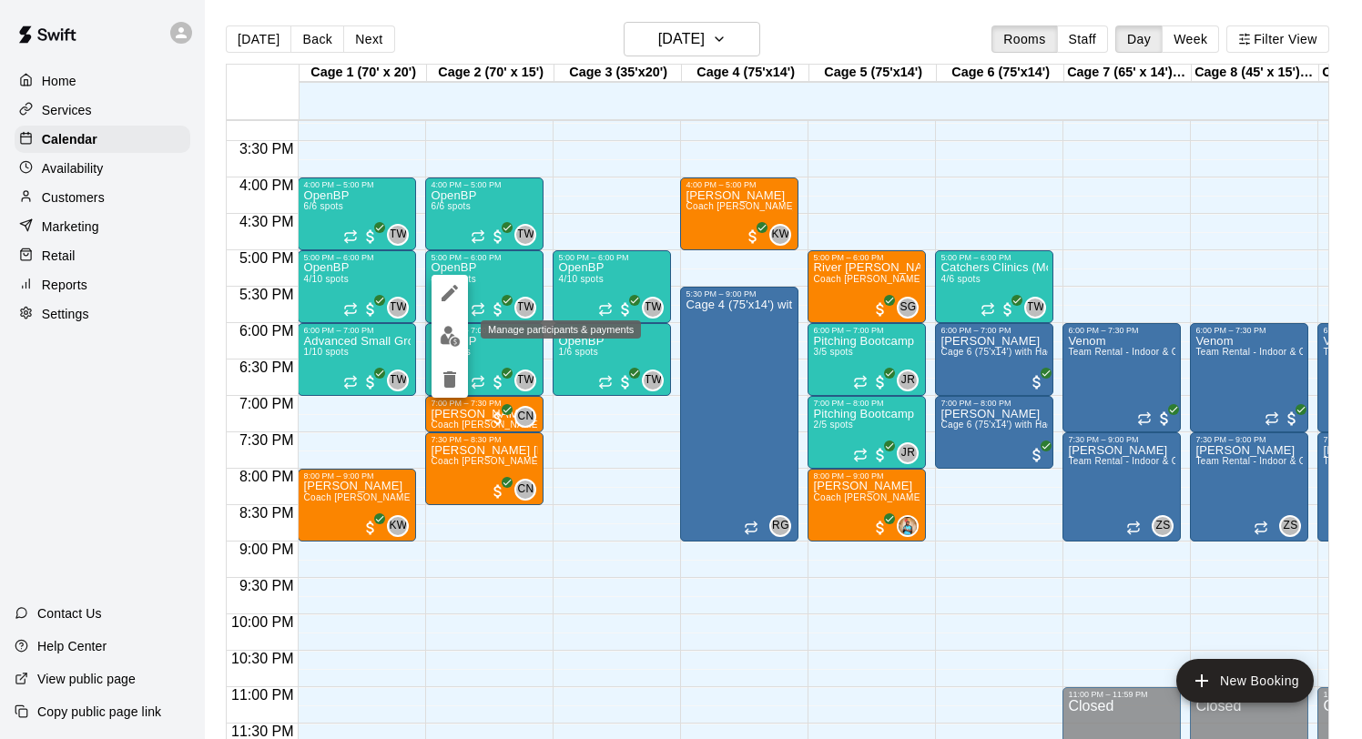
click at [455, 326] on img "edit" at bounding box center [450, 336] width 21 height 21
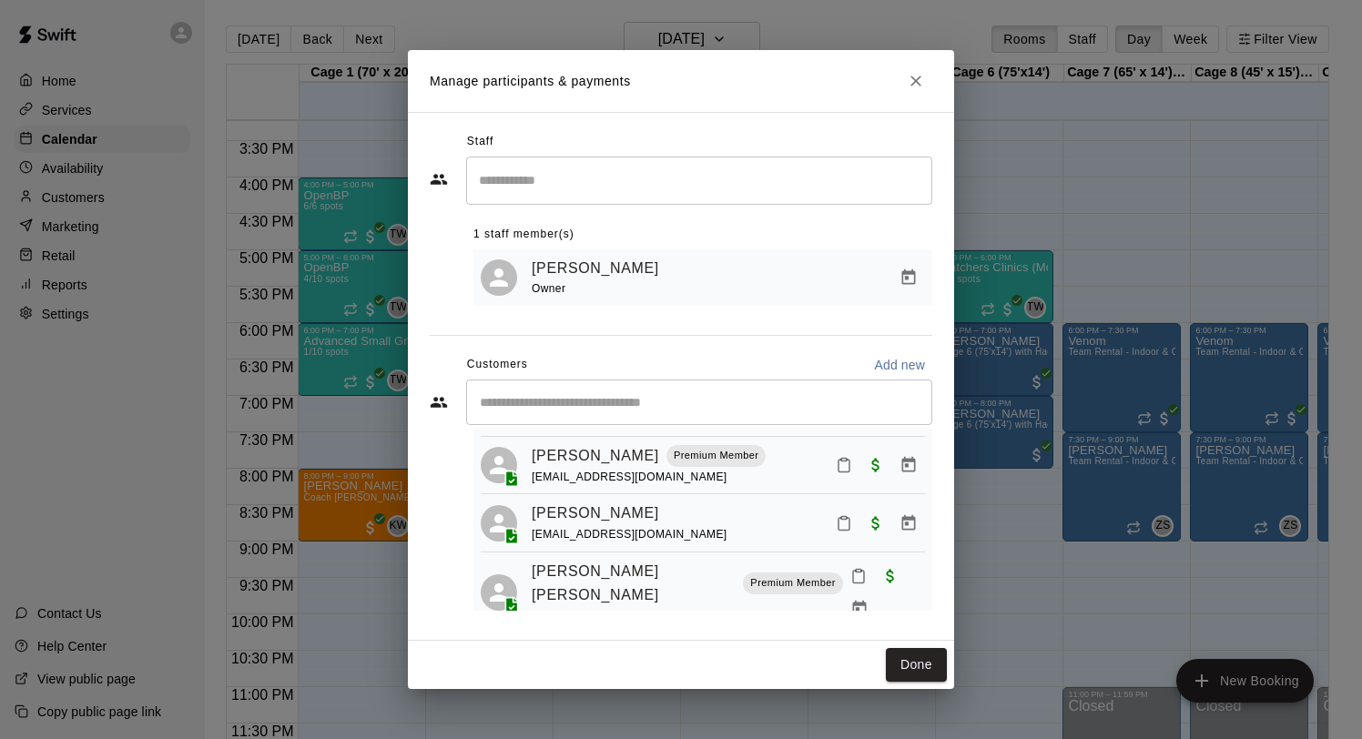
scroll to position [104, 0]
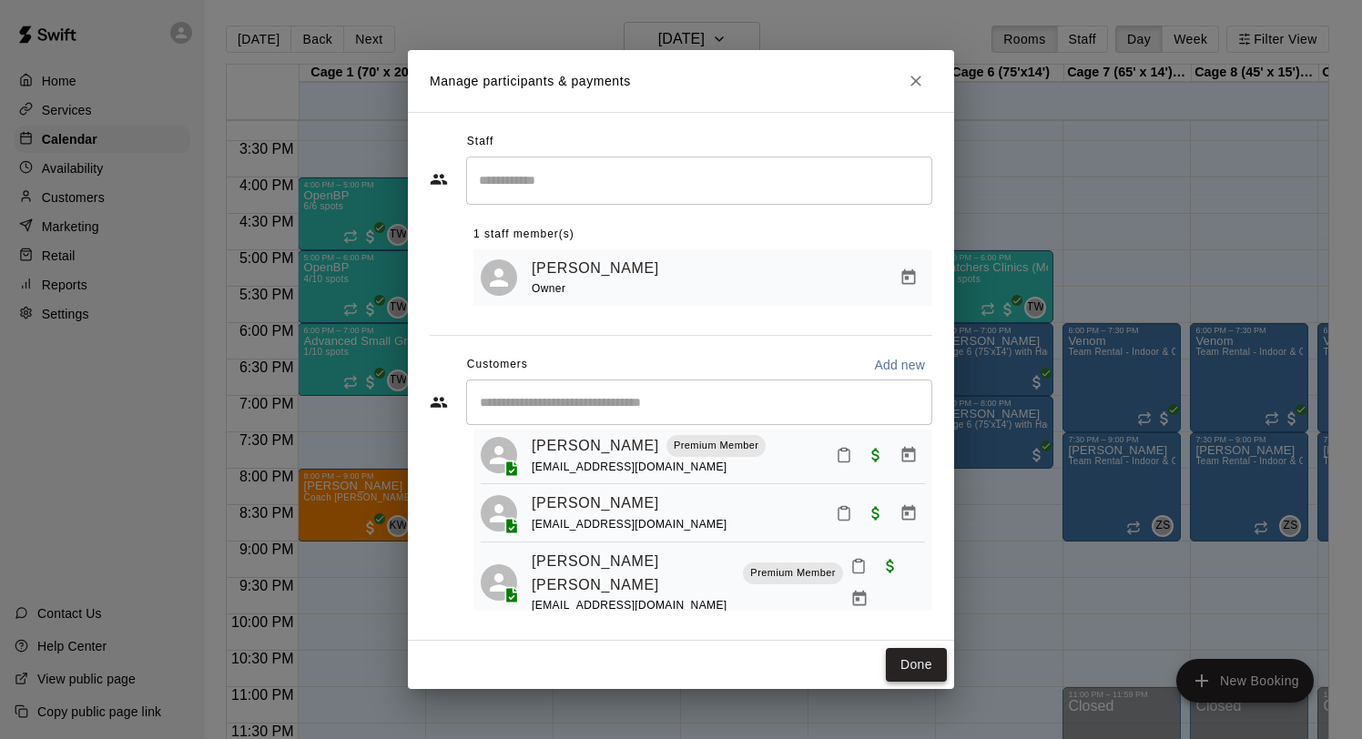
click at [937, 659] on button "Done" at bounding box center [916, 665] width 61 height 34
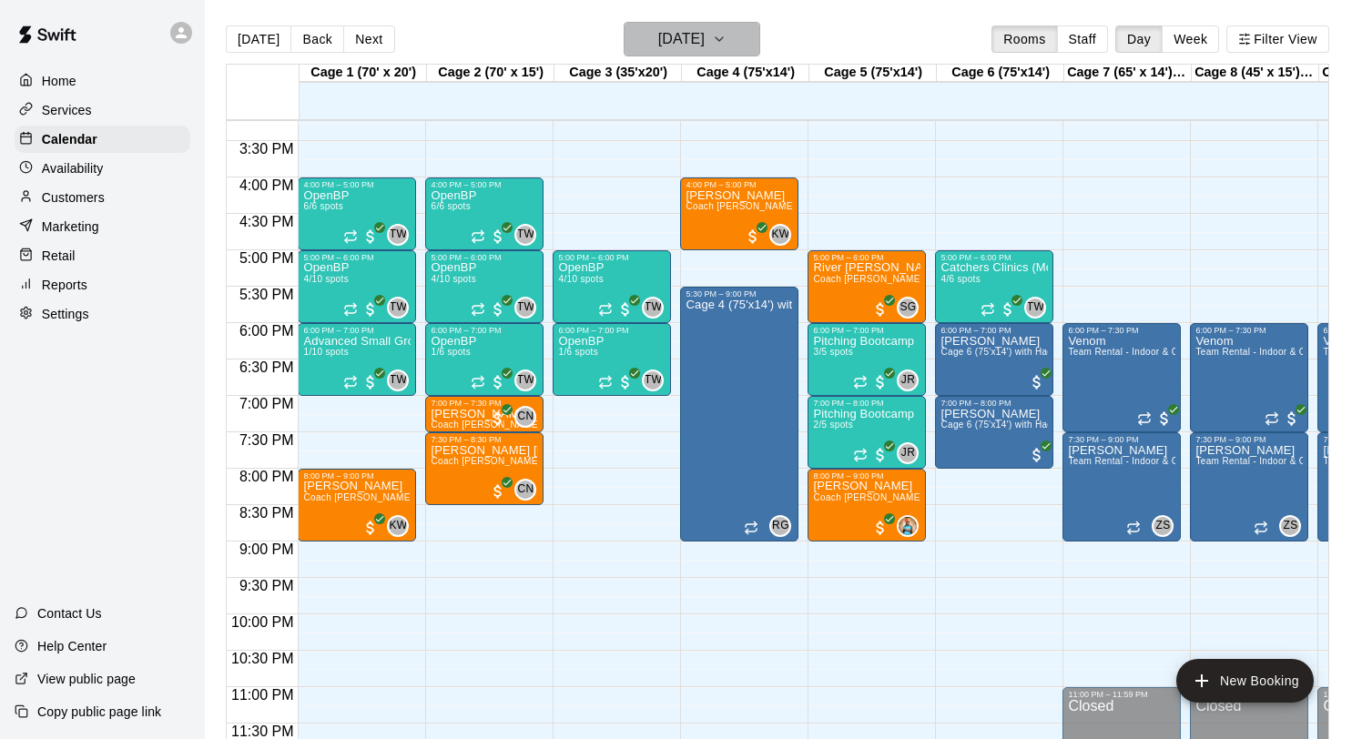
click at [658, 39] on h6 "[DATE]" at bounding box center [681, 38] width 46 height 25
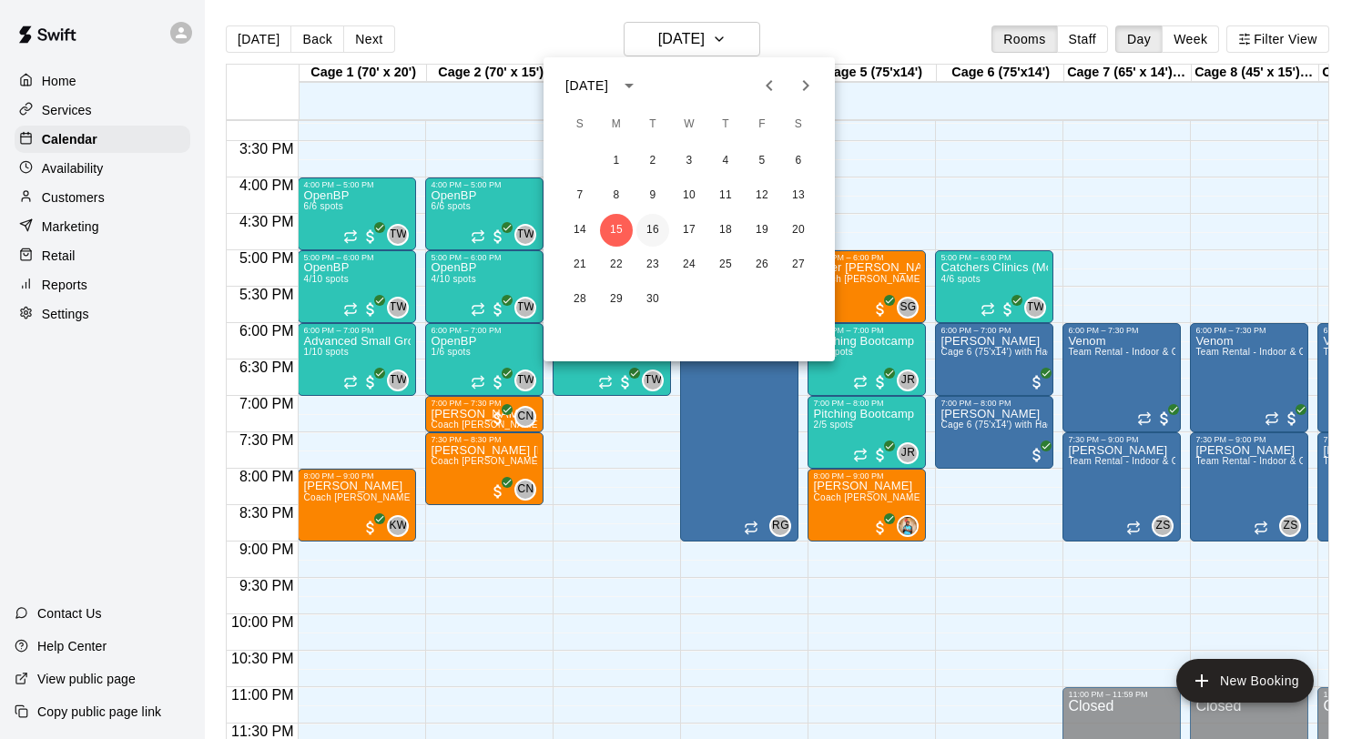
click at [655, 236] on button "16" at bounding box center [652, 230] width 33 height 33
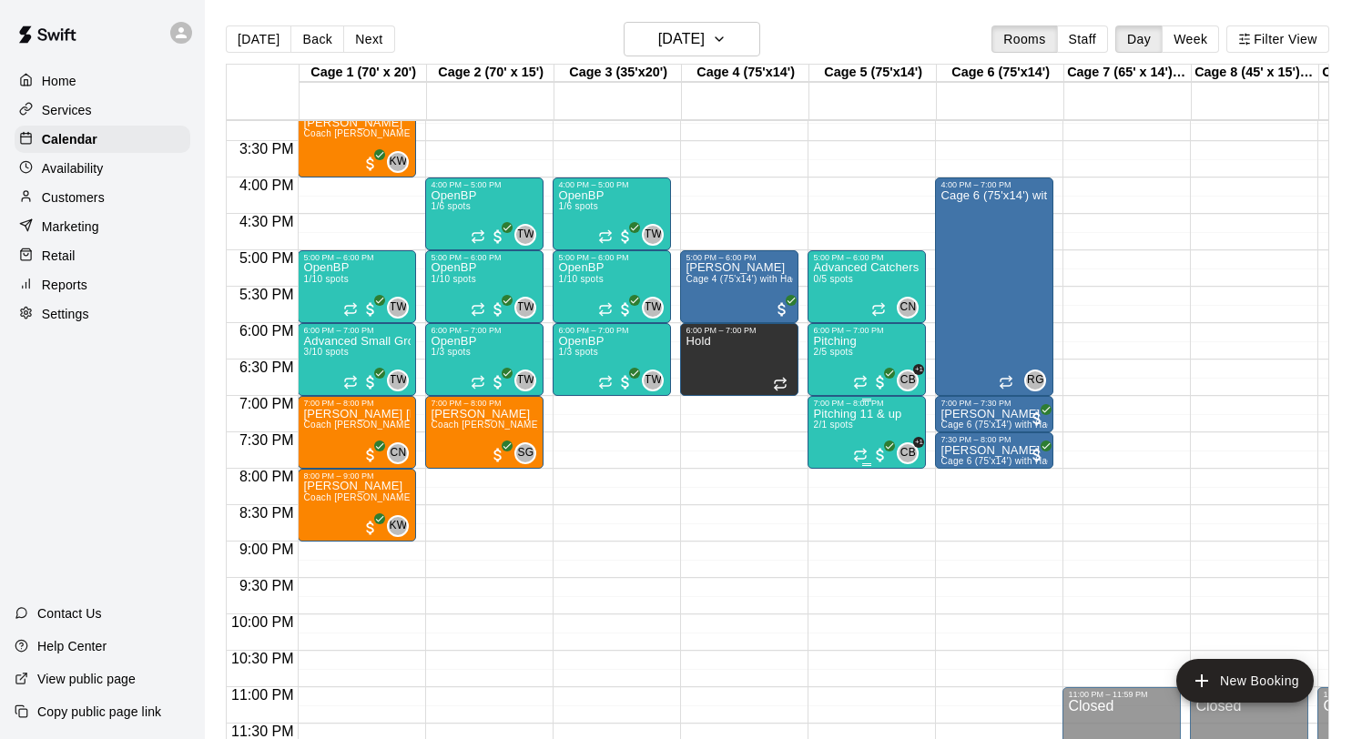
click at [829, 465] on img "edit" at bounding box center [832, 470] width 21 height 21
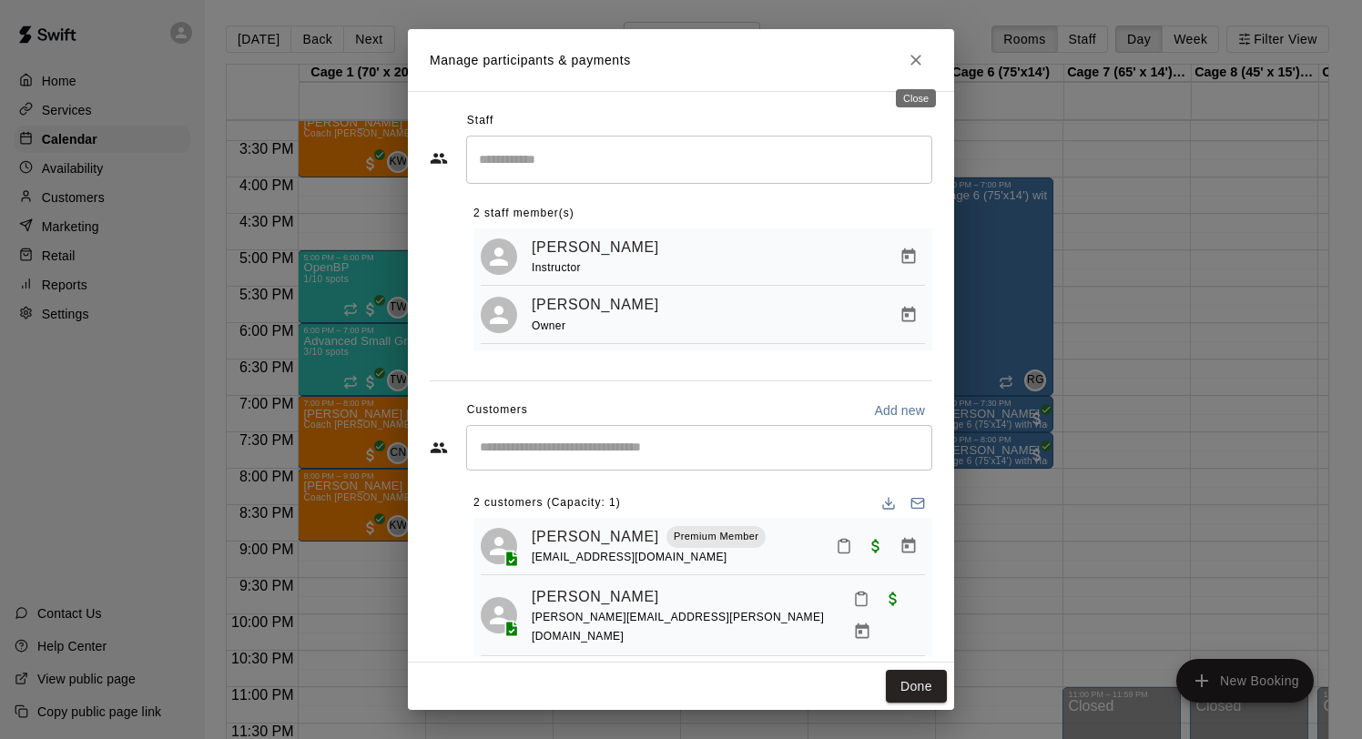
click at [915, 74] on button "Close" at bounding box center [916, 60] width 33 height 33
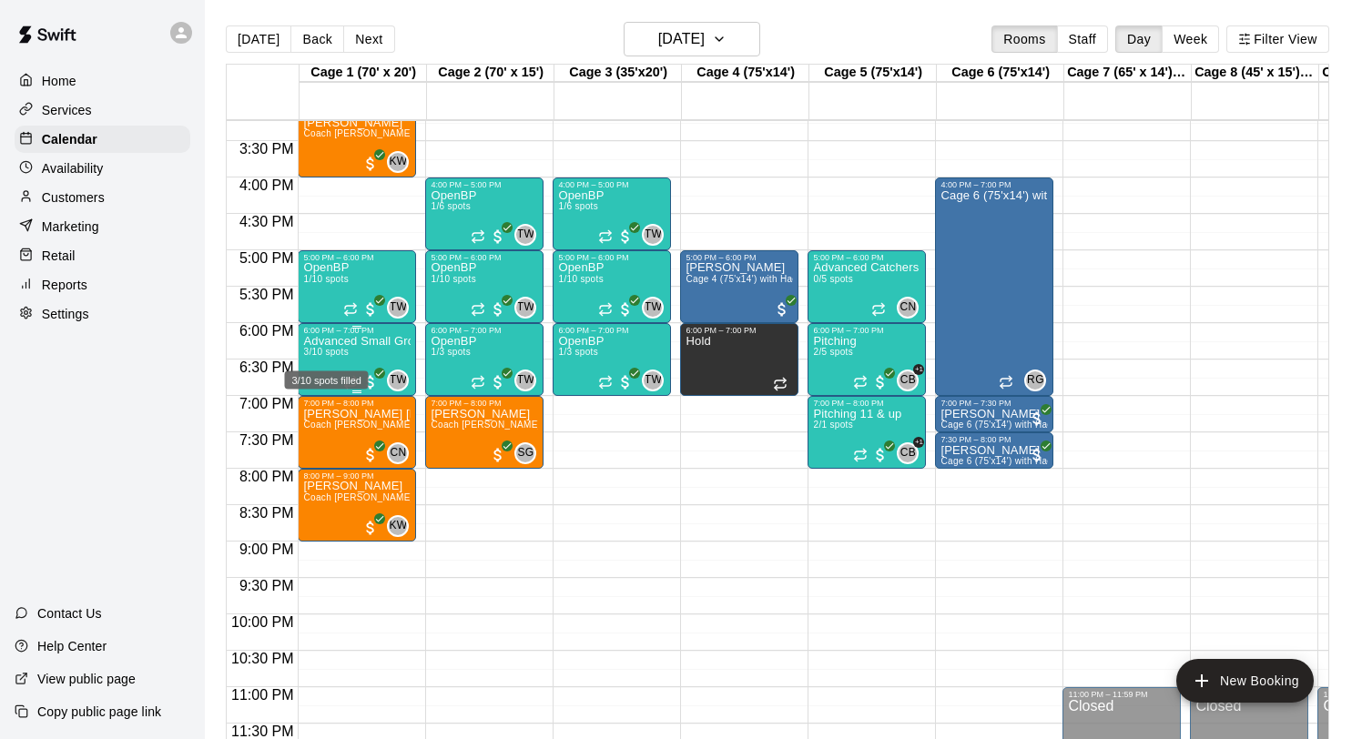
click at [327, 356] on span "3/10 spots" at bounding box center [325, 352] width 45 height 10
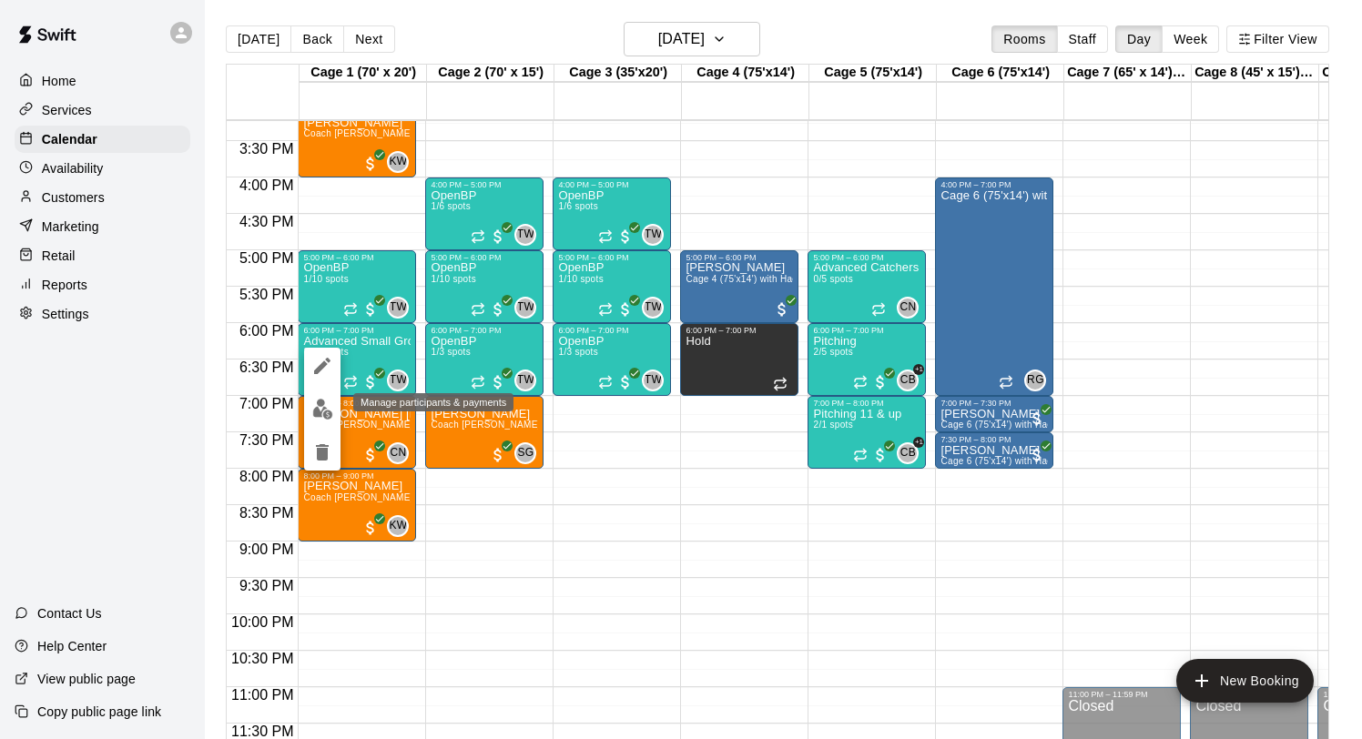
click at [319, 404] on img "edit" at bounding box center [322, 409] width 21 height 21
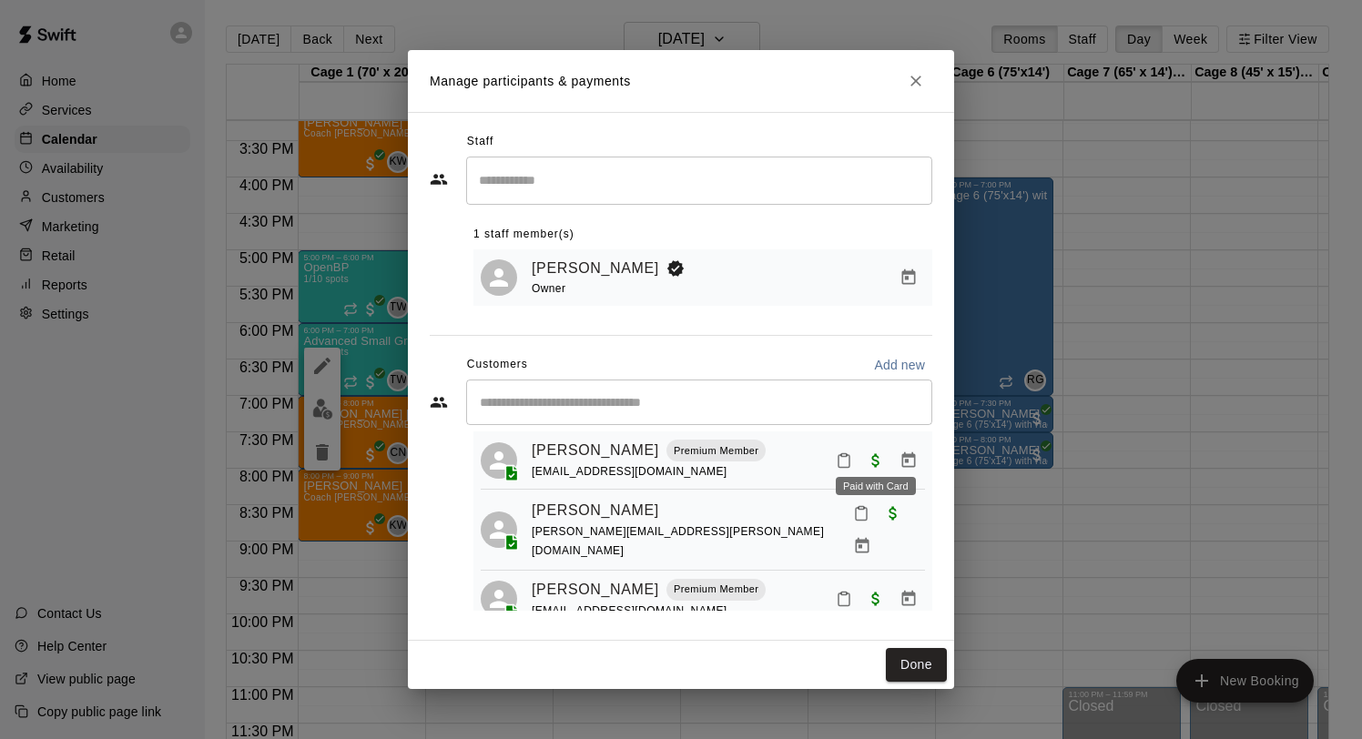
scroll to position [45, 0]
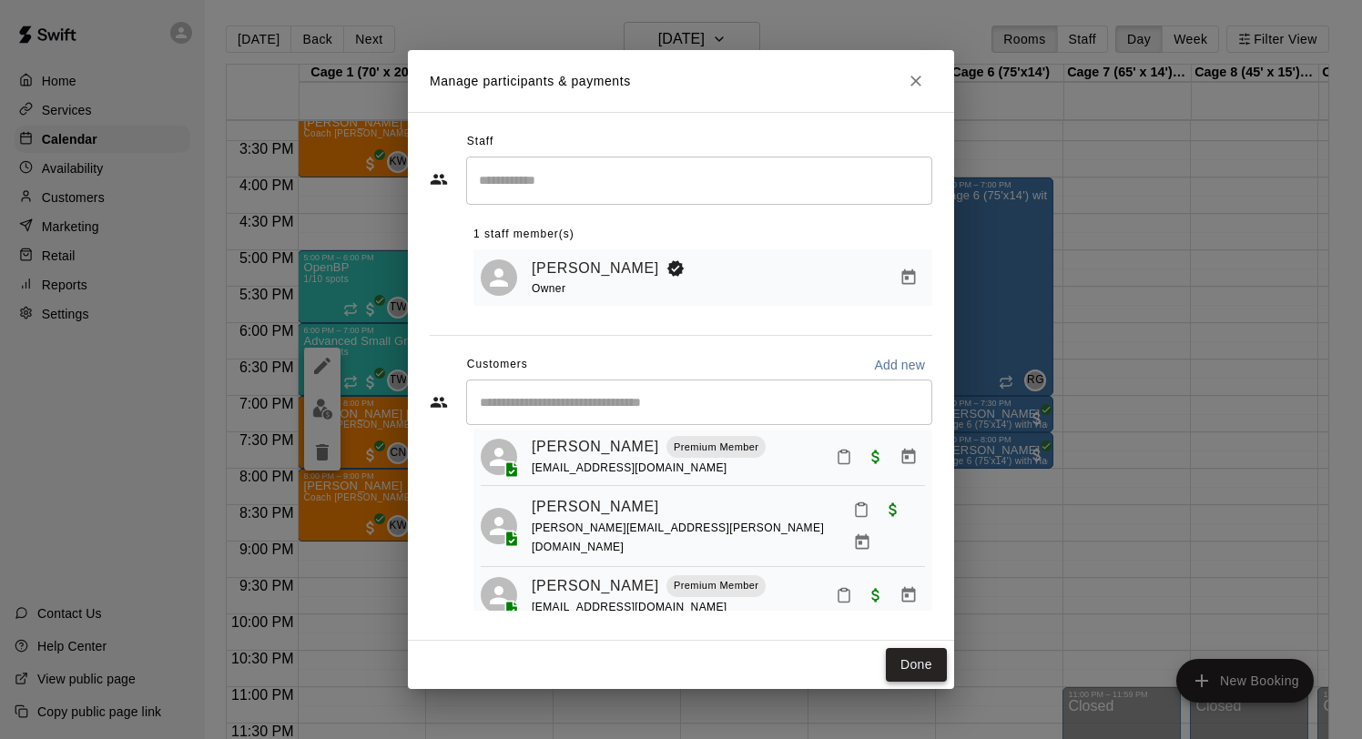
click at [917, 653] on button "Done" at bounding box center [916, 665] width 61 height 34
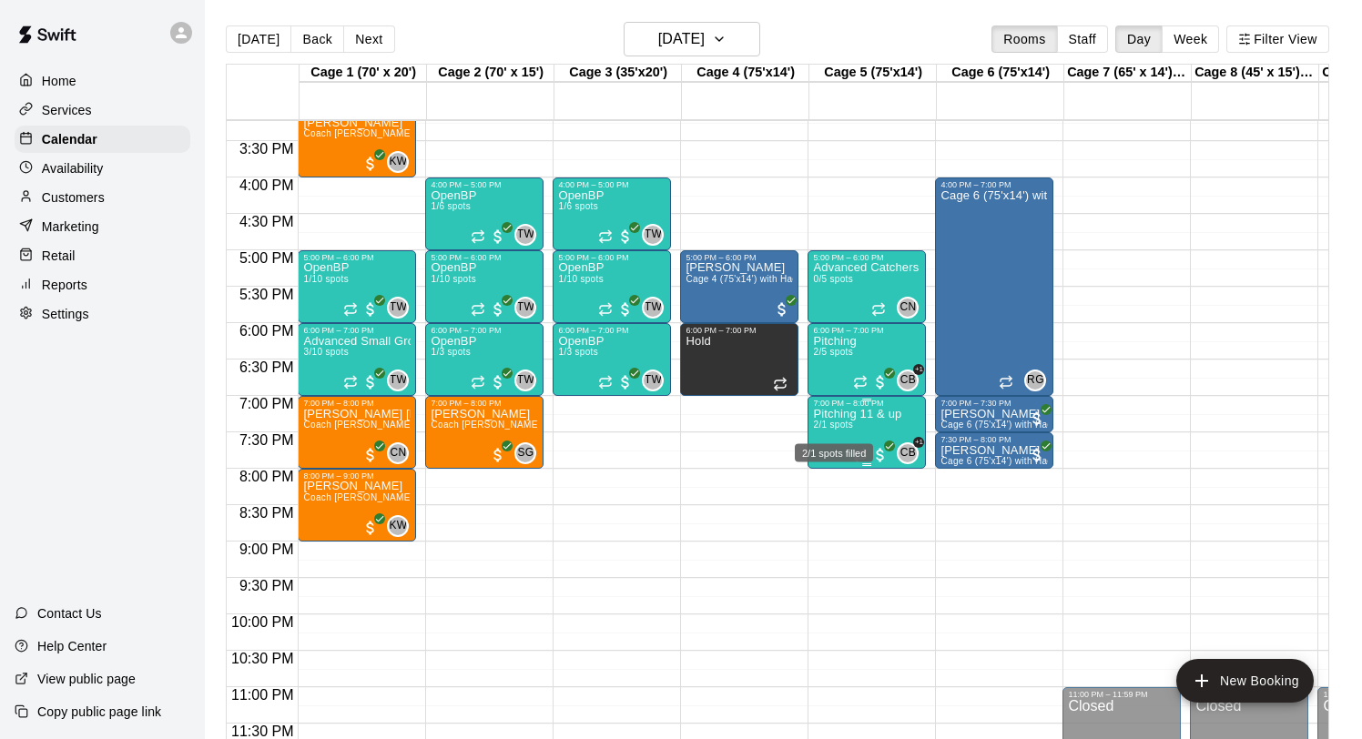
click at [848, 426] on span "2/1 spots" at bounding box center [833, 425] width 40 height 10
click at [833, 441] on icon "edit" at bounding box center [832, 439] width 22 height 22
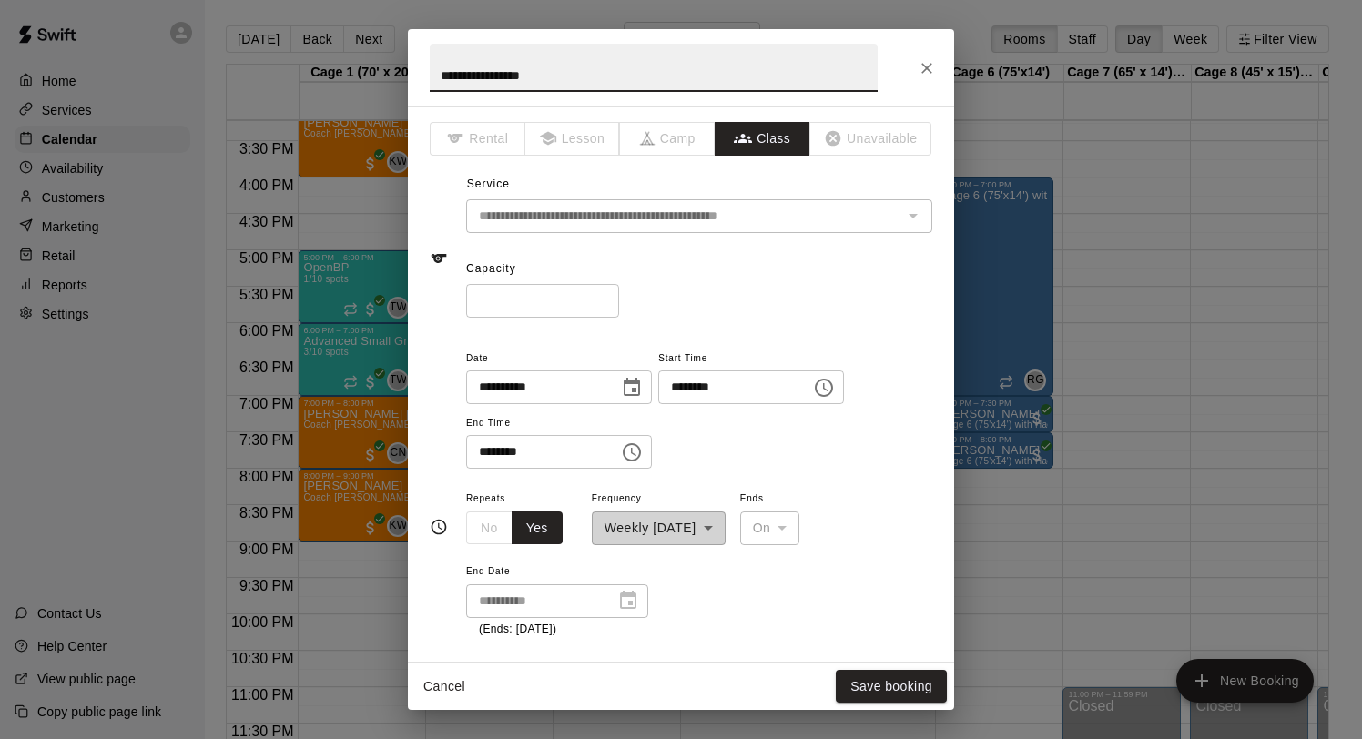
click at [601, 298] on input "*" at bounding box center [542, 301] width 153 height 34
type input "*"
click at [601, 298] on input "*" at bounding box center [542, 301] width 153 height 34
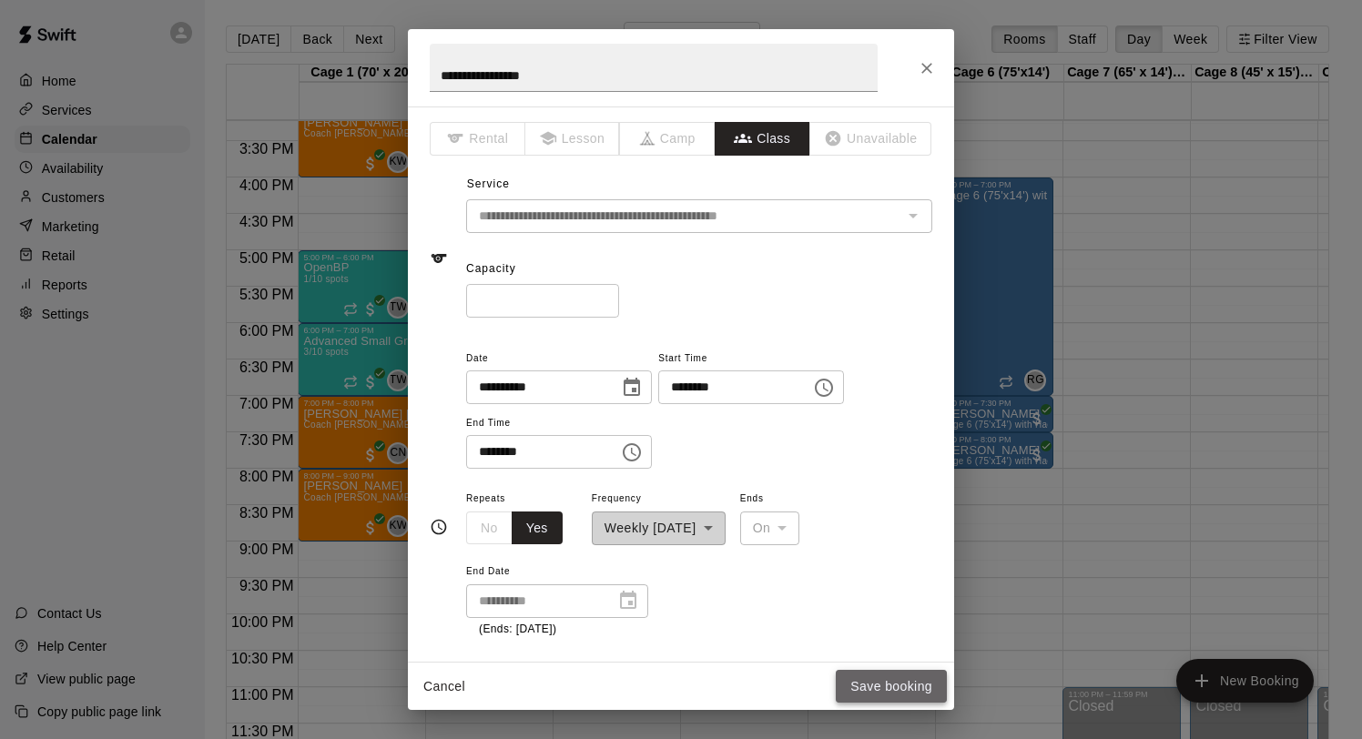
click at [885, 694] on button "Save booking" at bounding box center [891, 687] width 111 height 34
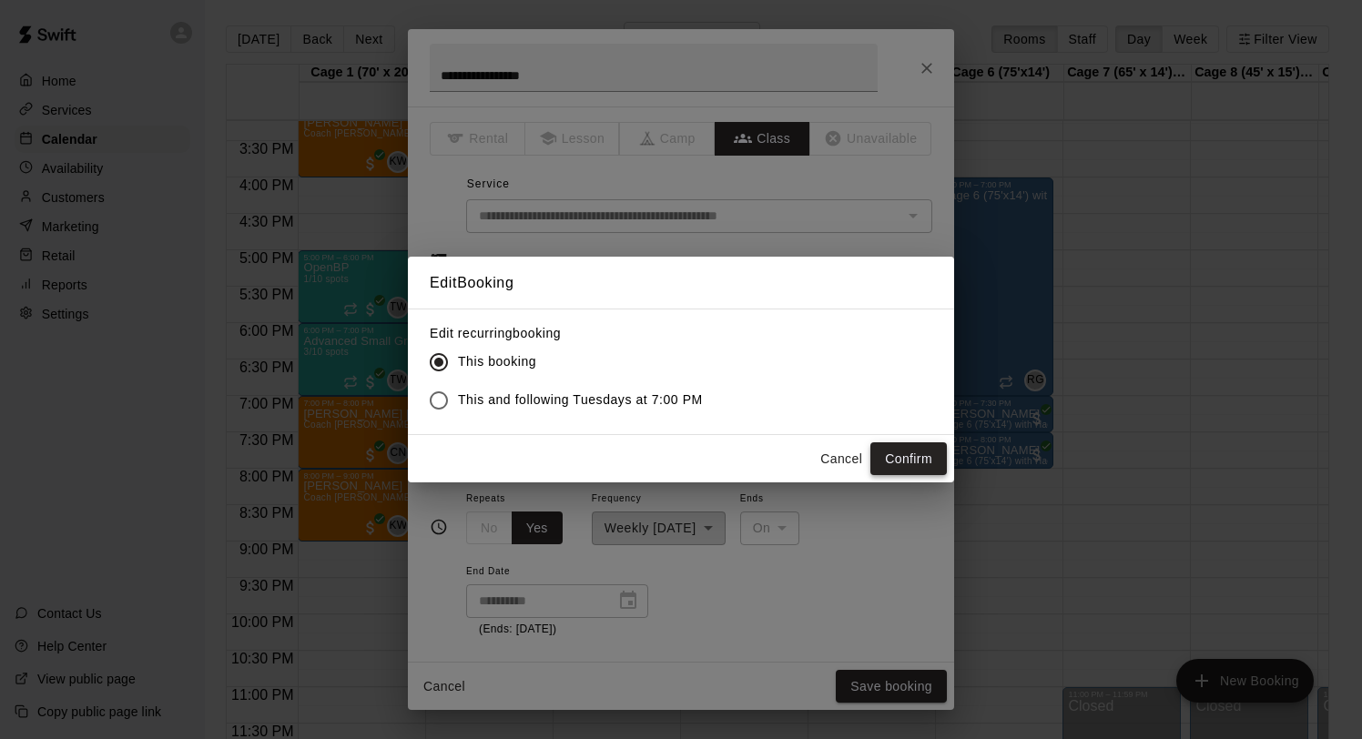
click at [902, 458] on button "Confirm" at bounding box center [908, 459] width 76 height 34
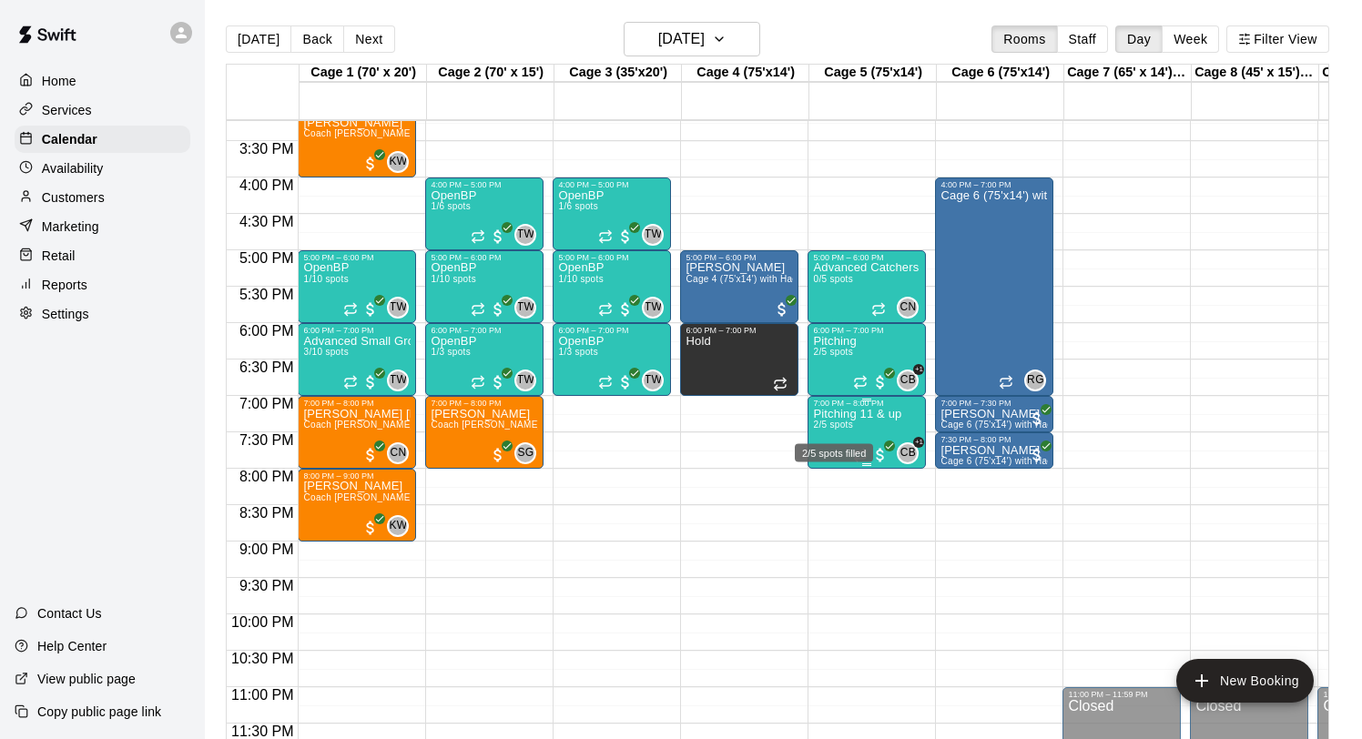
click at [849, 424] on span "2/5 spots" at bounding box center [833, 425] width 40 height 10
click at [665, 24] on div at bounding box center [681, 369] width 1362 height 739
click at [665, 24] on button "Tuesday Sep 16" at bounding box center [692, 39] width 137 height 35
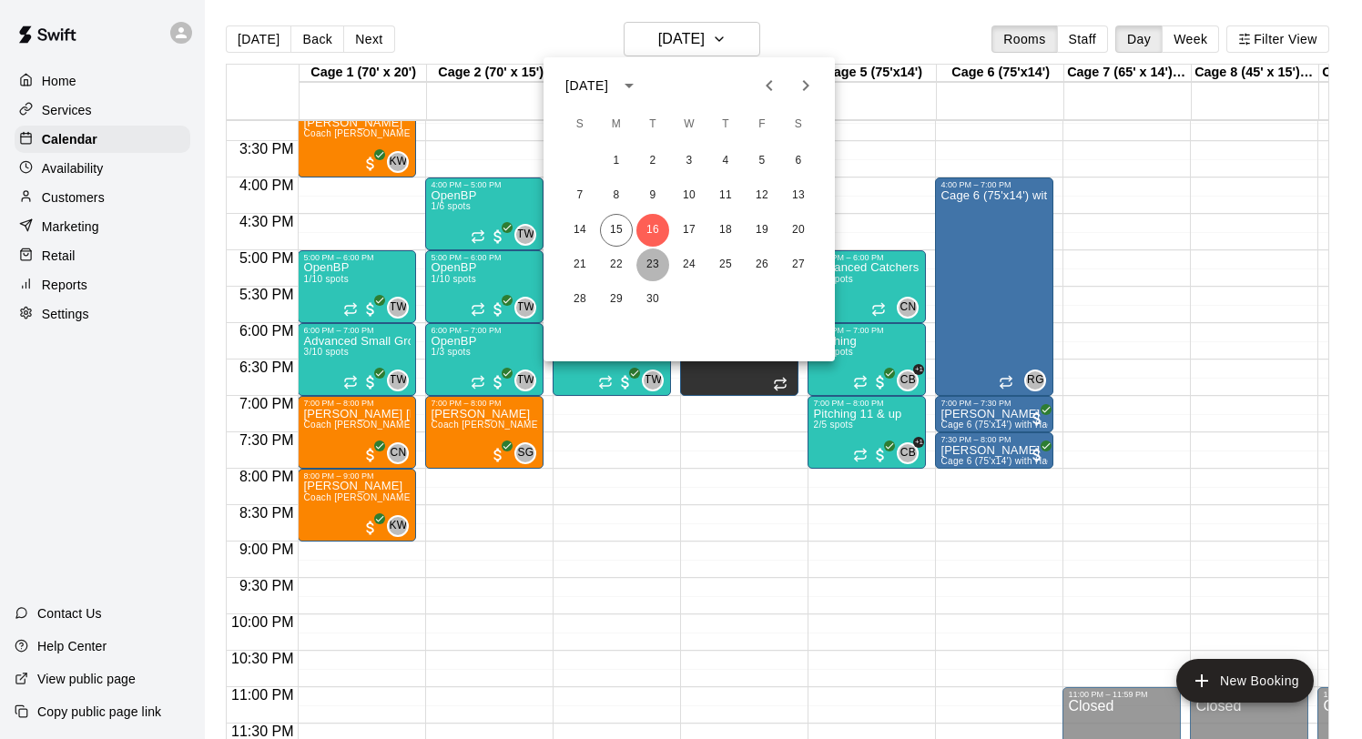
click at [650, 256] on button "23" at bounding box center [652, 265] width 33 height 33
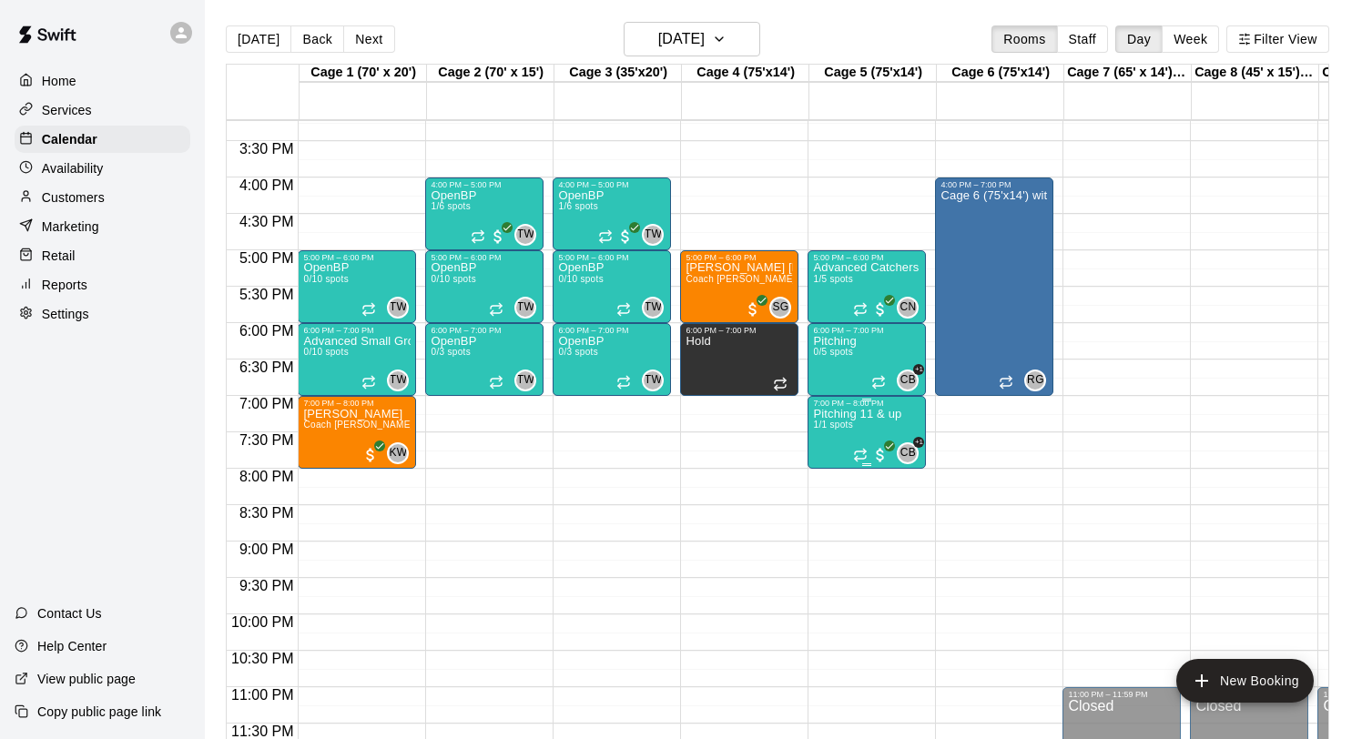
click at [841, 441] on button "edit" at bounding box center [832, 427] width 36 height 36
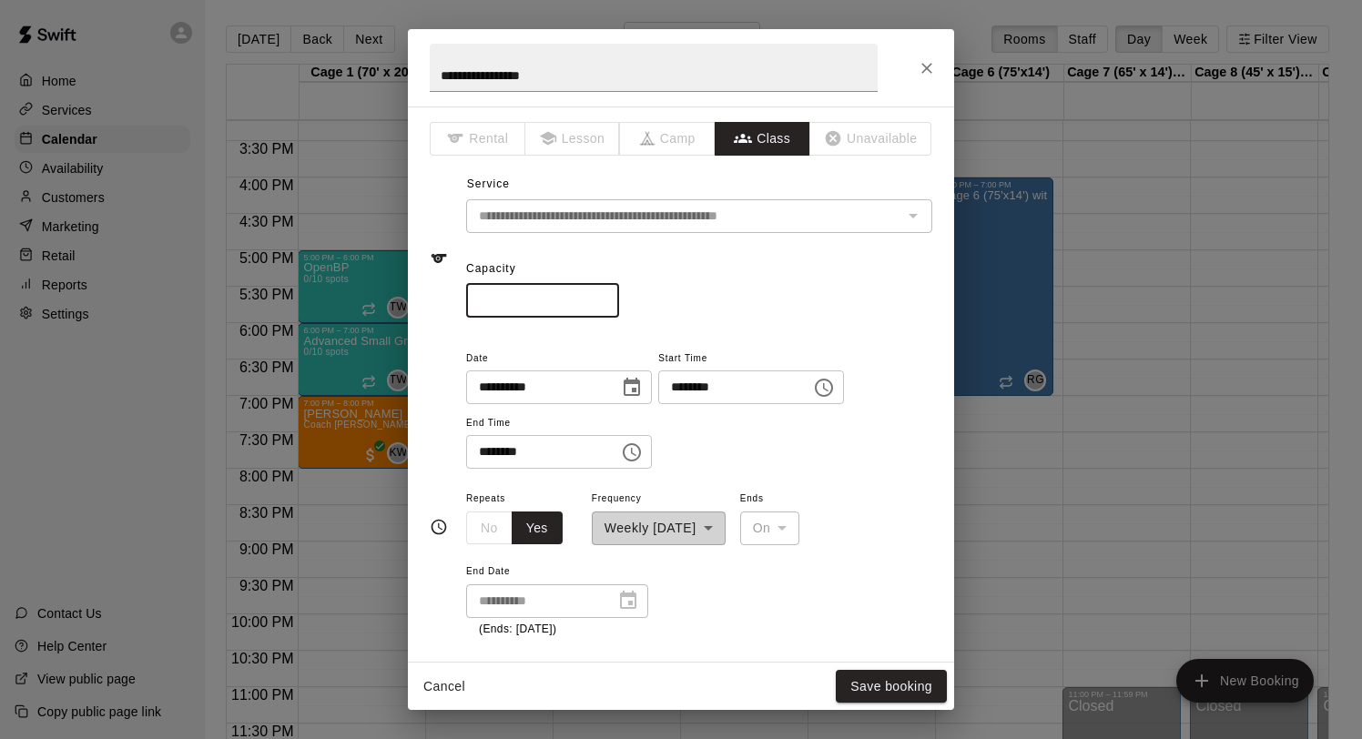
click at [605, 291] on input "*" at bounding box center [542, 301] width 153 height 34
click at [605, 294] on input "*" at bounding box center [542, 301] width 153 height 34
type input "*"
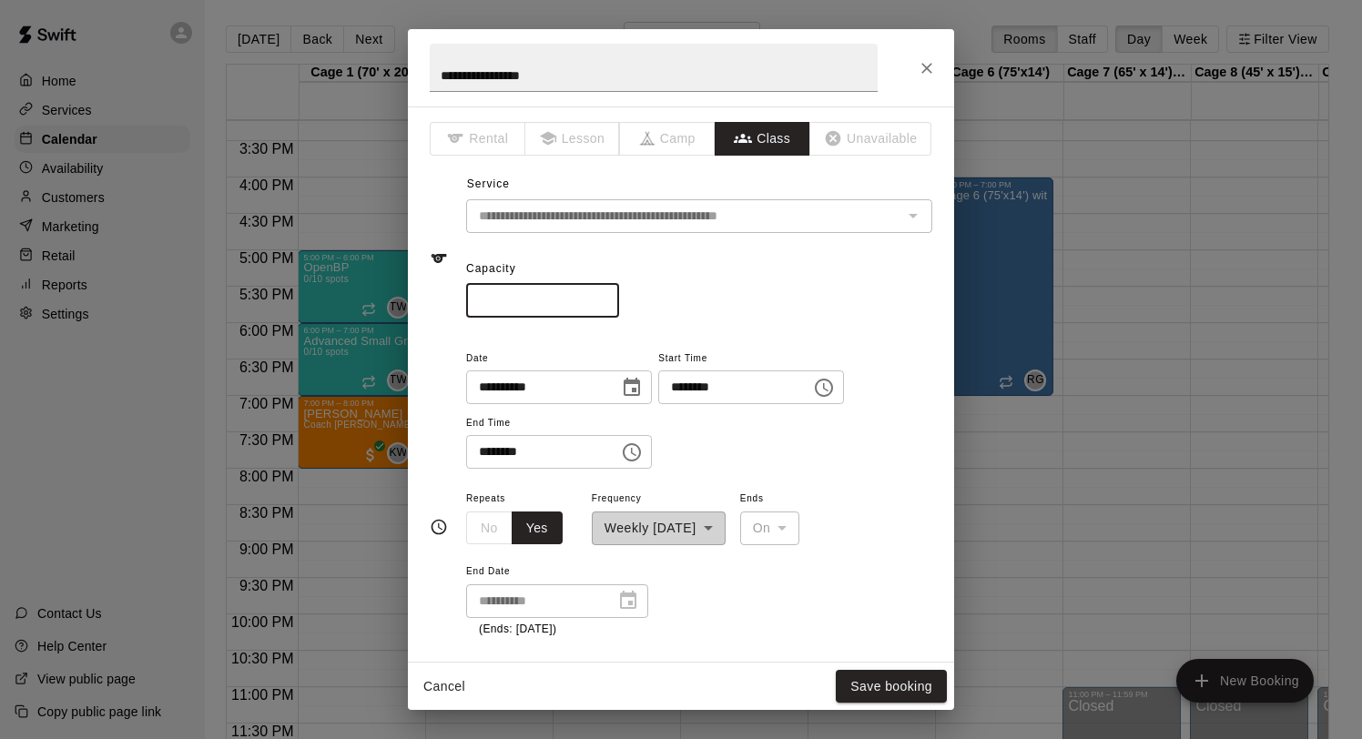
click at [605, 294] on input "*" at bounding box center [542, 301] width 153 height 34
click at [893, 693] on button "Save booking" at bounding box center [891, 687] width 111 height 34
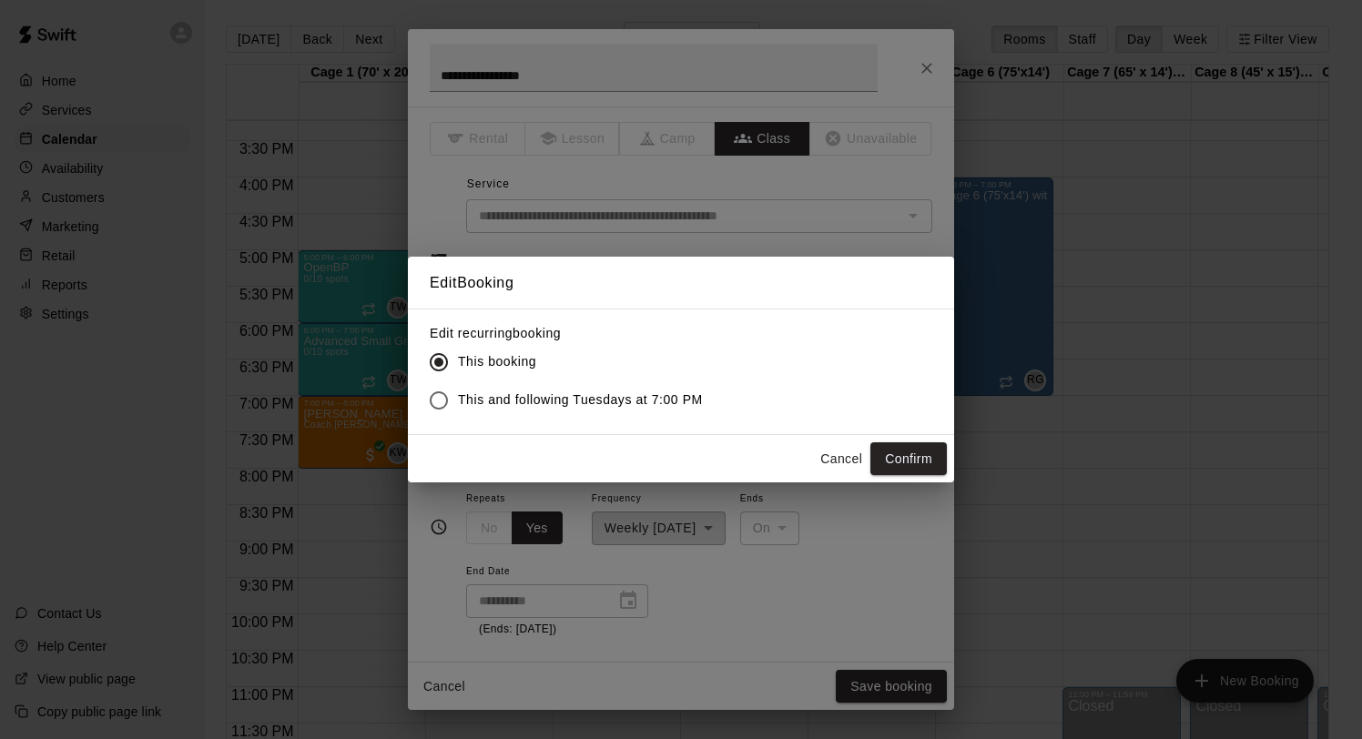
click at [617, 398] on span "This and following Tuesdays at 7:00 PM" at bounding box center [580, 400] width 245 height 19
click at [890, 450] on button "Confirm" at bounding box center [908, 459] width 76 height 34
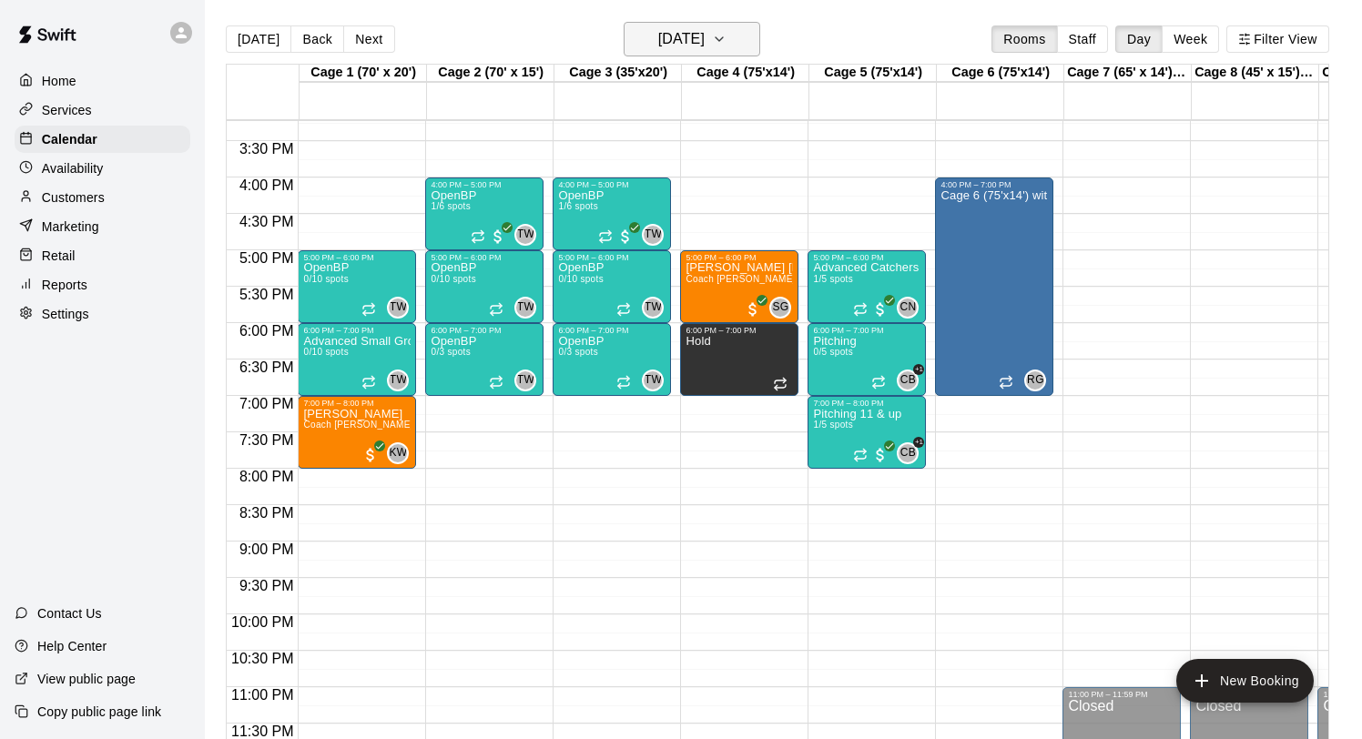
click at [658, 44] on h6 "Tuesday Sep 23" at bounding box center [681, 38] width 46 height 25
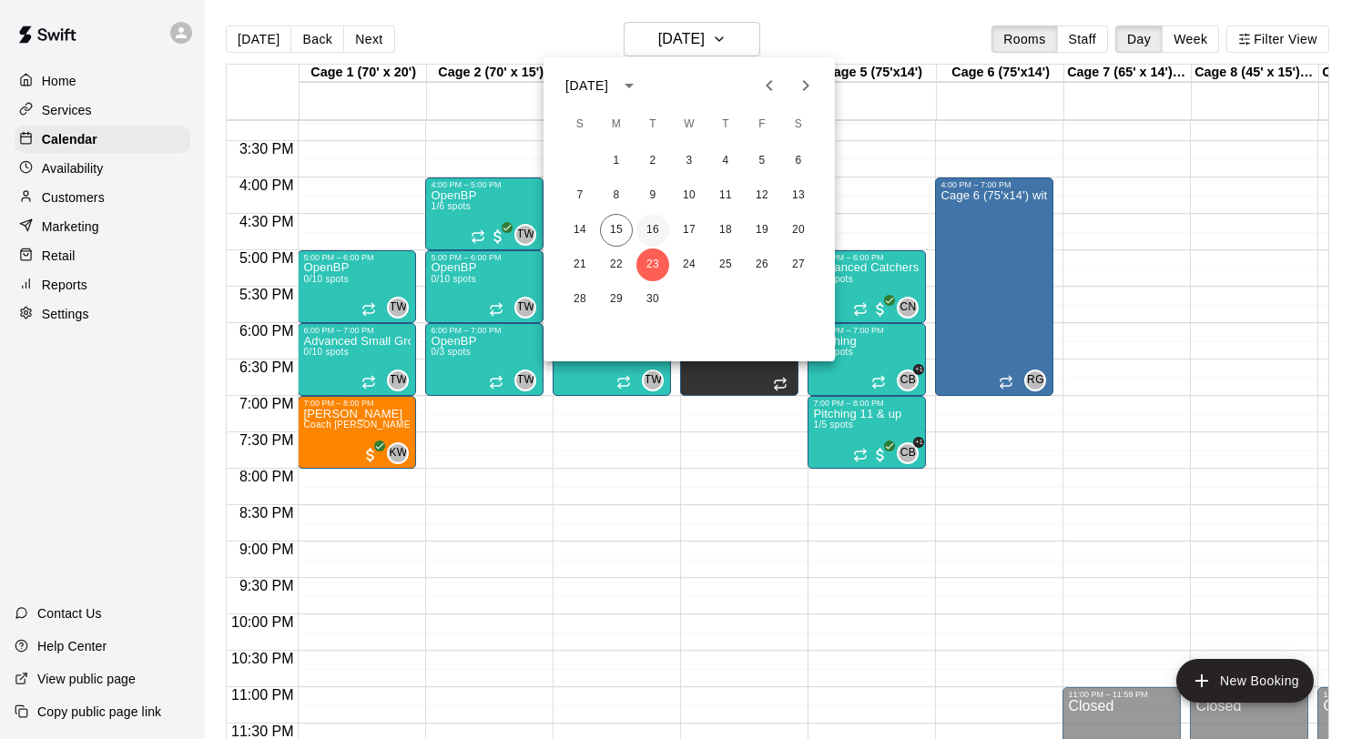
click at [659, 221] on button "16" at bounding box center [652, 230] width 33 height 33
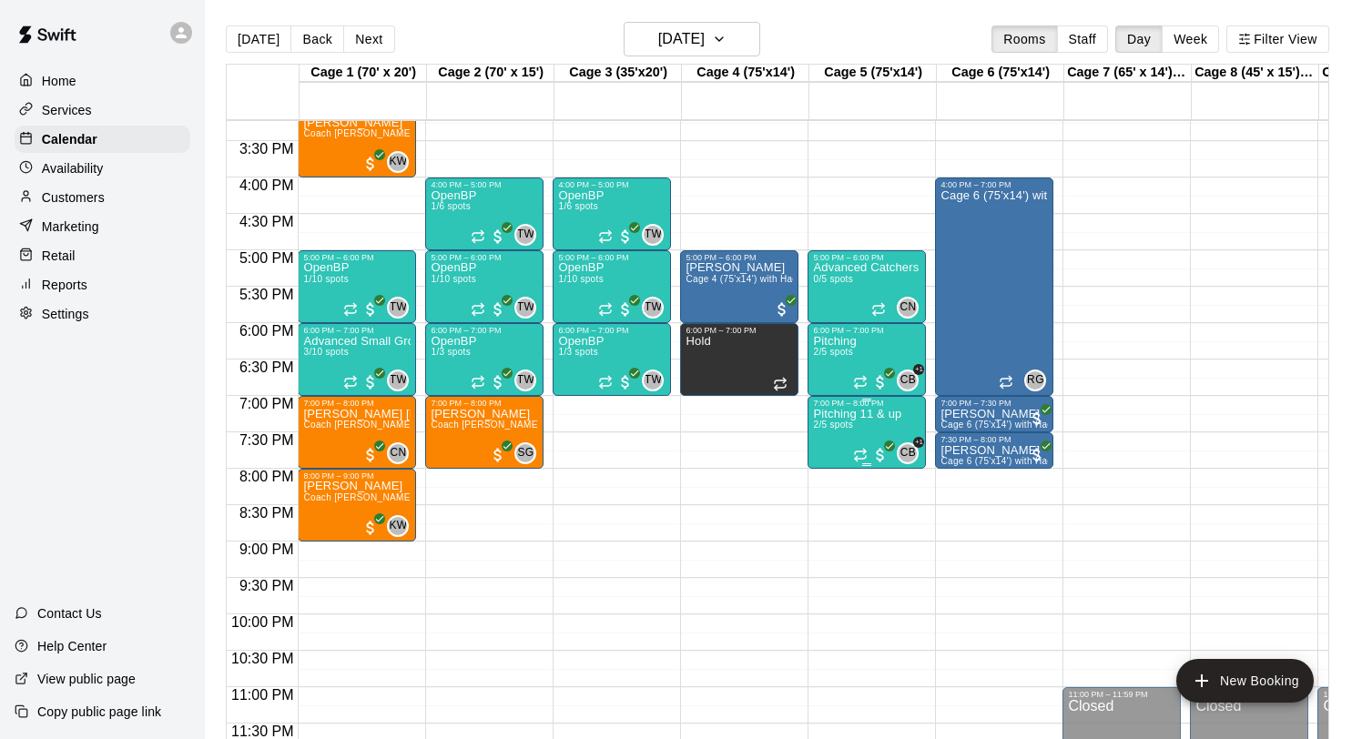
click at [836, 428] on span "2/5 spots" at bounding box center [833, 425] width 40 height 10
click at [827, 487] on img "edit" at bounding box center [832, 482] width 21 height 21
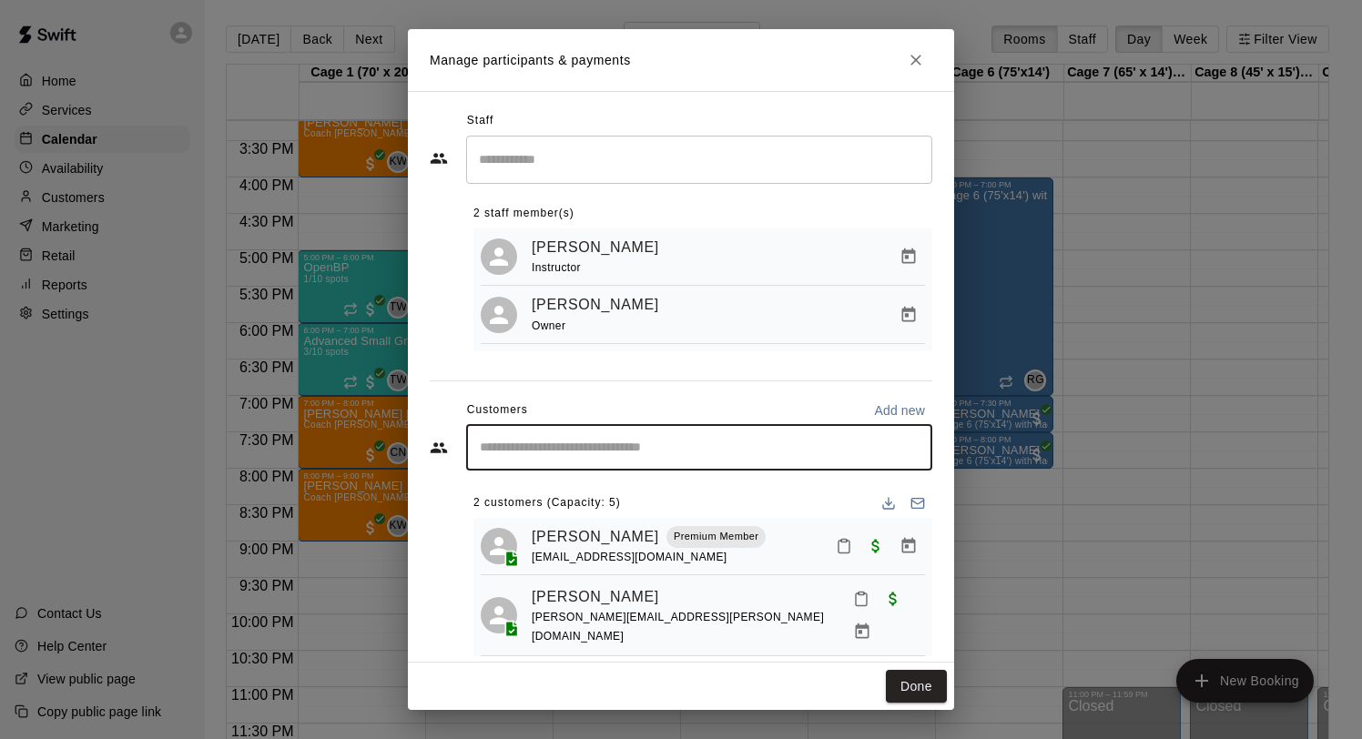
click at [553, 448] on input "Start typing to search customers..." at bounding box center [699, 448] width 450 height 18
type input "*****"
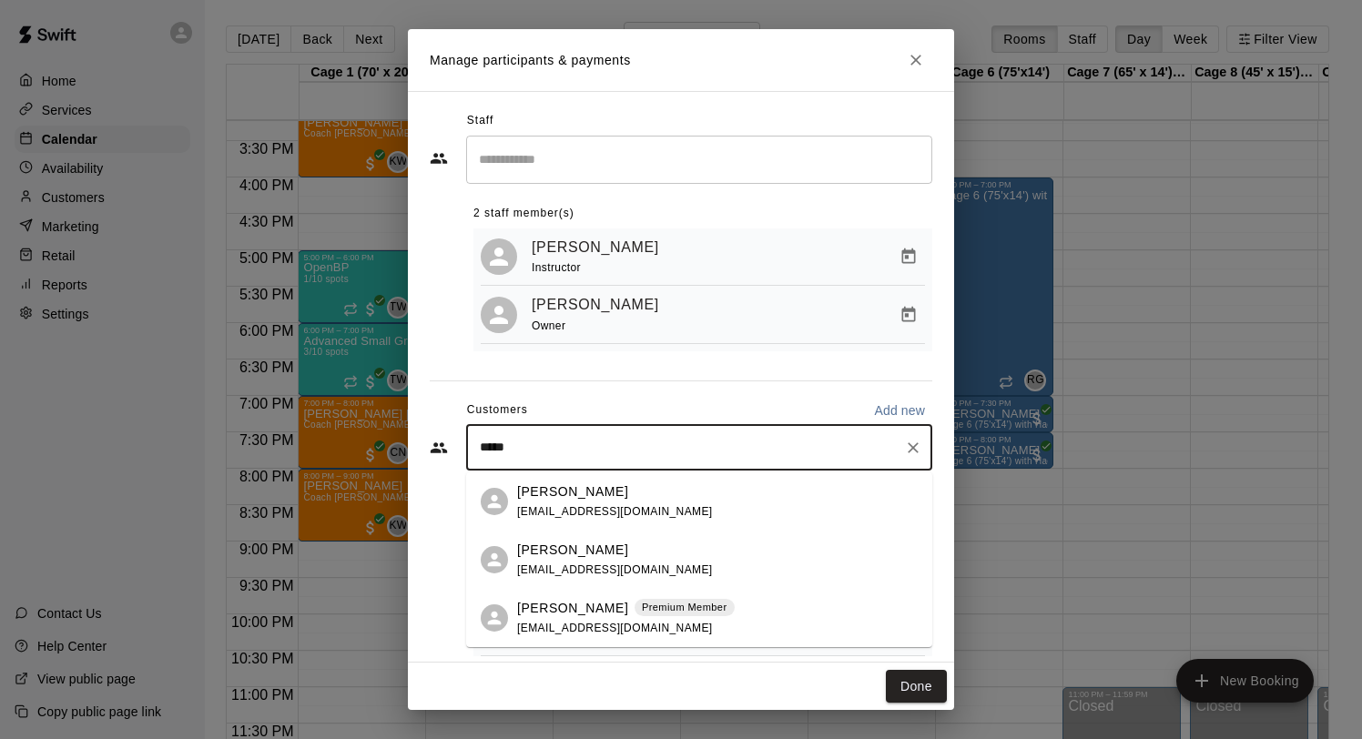
click at [599, 608] on p "Rylan McKinnon" at bounding box center [572, 608] width 111 height 19
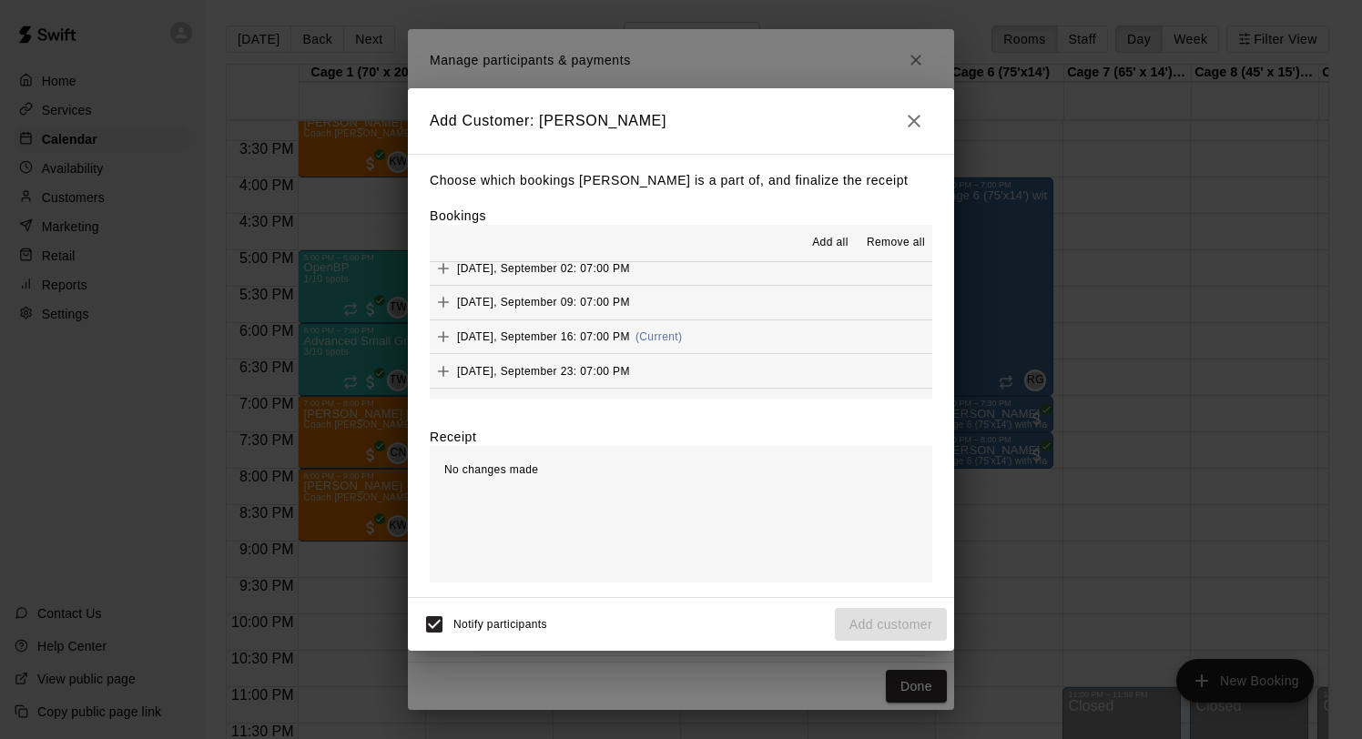
click at [589, 335] on span "Tuesday, September 16: 07:00 PM" at bounding box center [543, 336] width 173 height 13
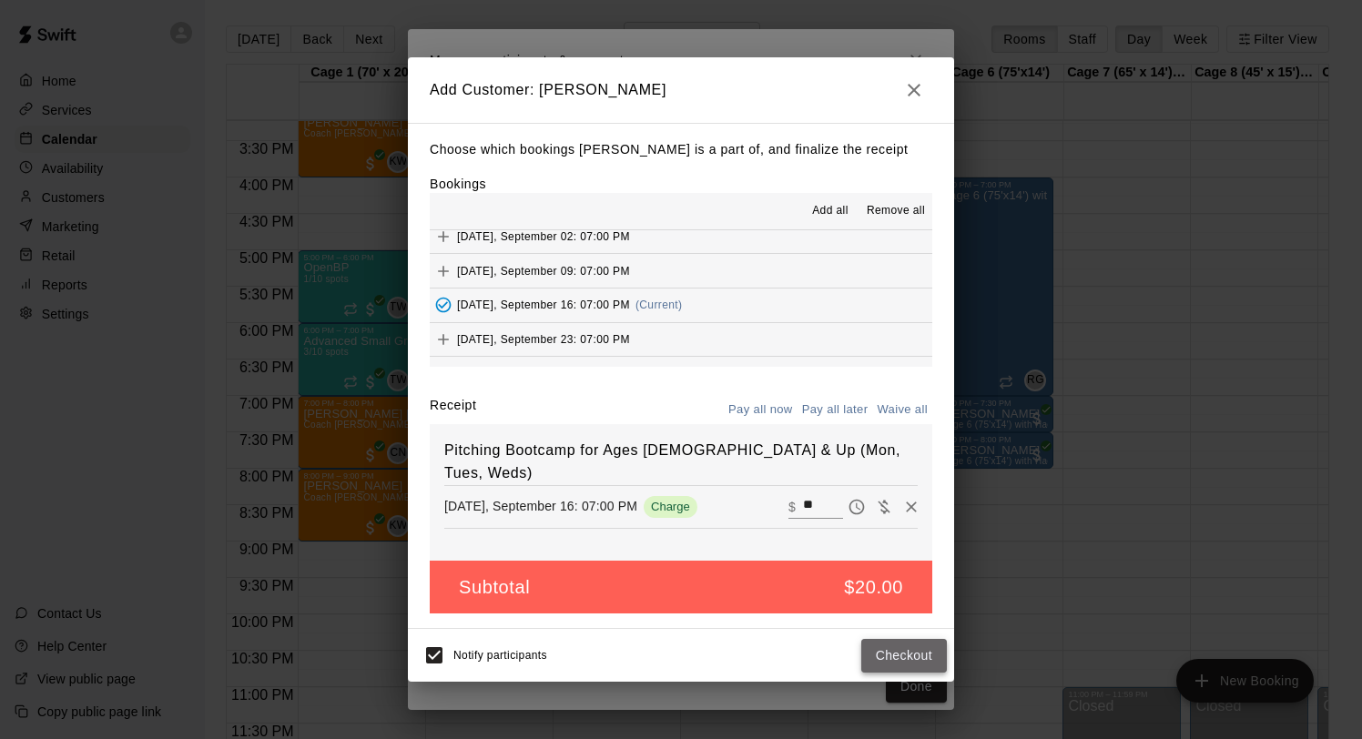
click at [910, 652] on button "Checkout" at bounding box center [904, 656] width 86 height 34
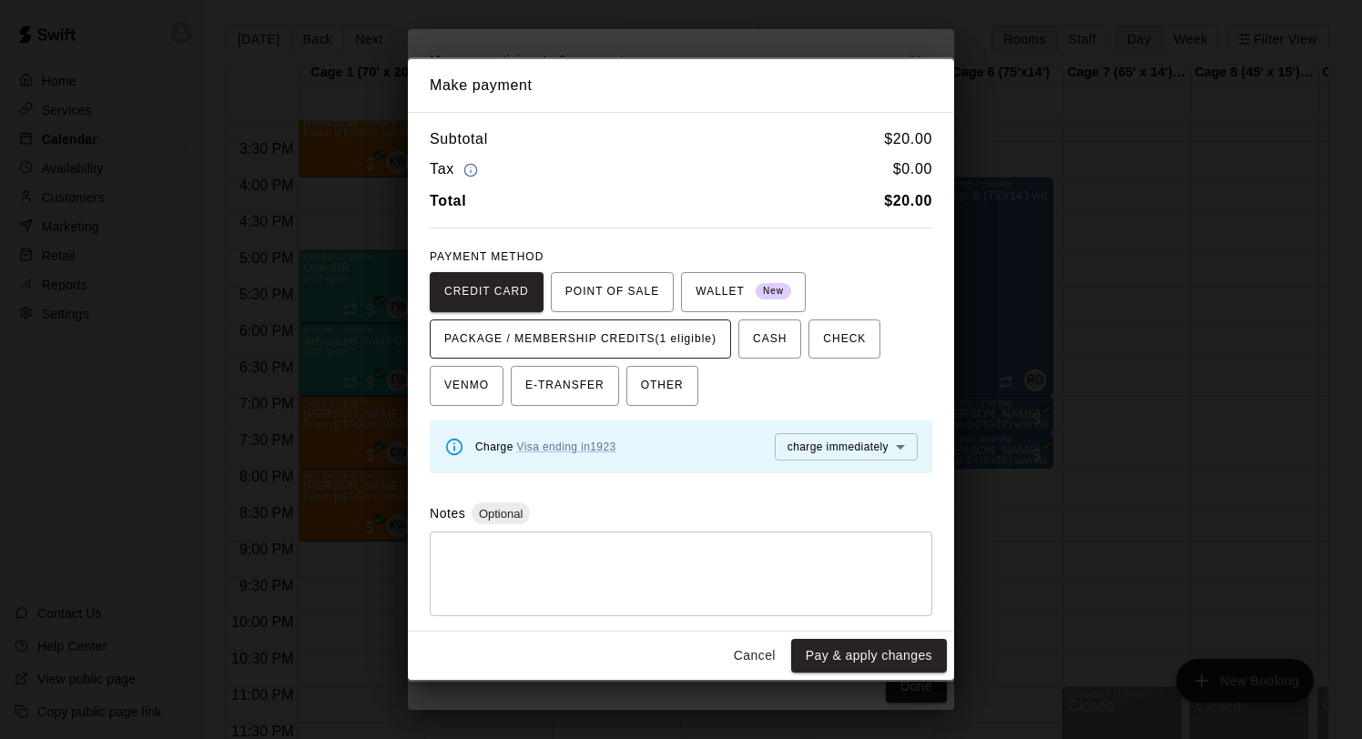
click at [696, 346] on span "PACKAGE / MEMBERSHIP CREDITS (1 eligible)" at bounding box center [580, 339] width 272 height 29
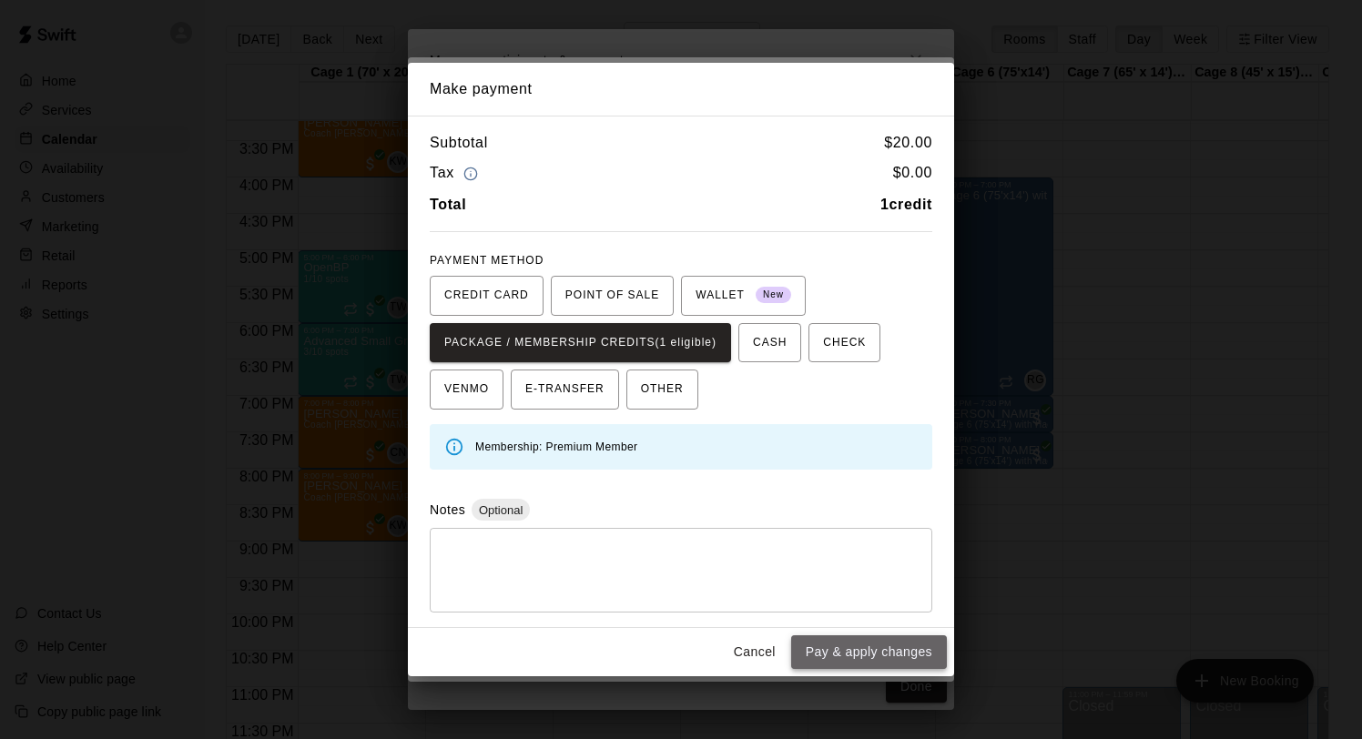
click at [874, 653] on button "Pay & apply changes" at bounding box center [869, 652] width 156 height 34
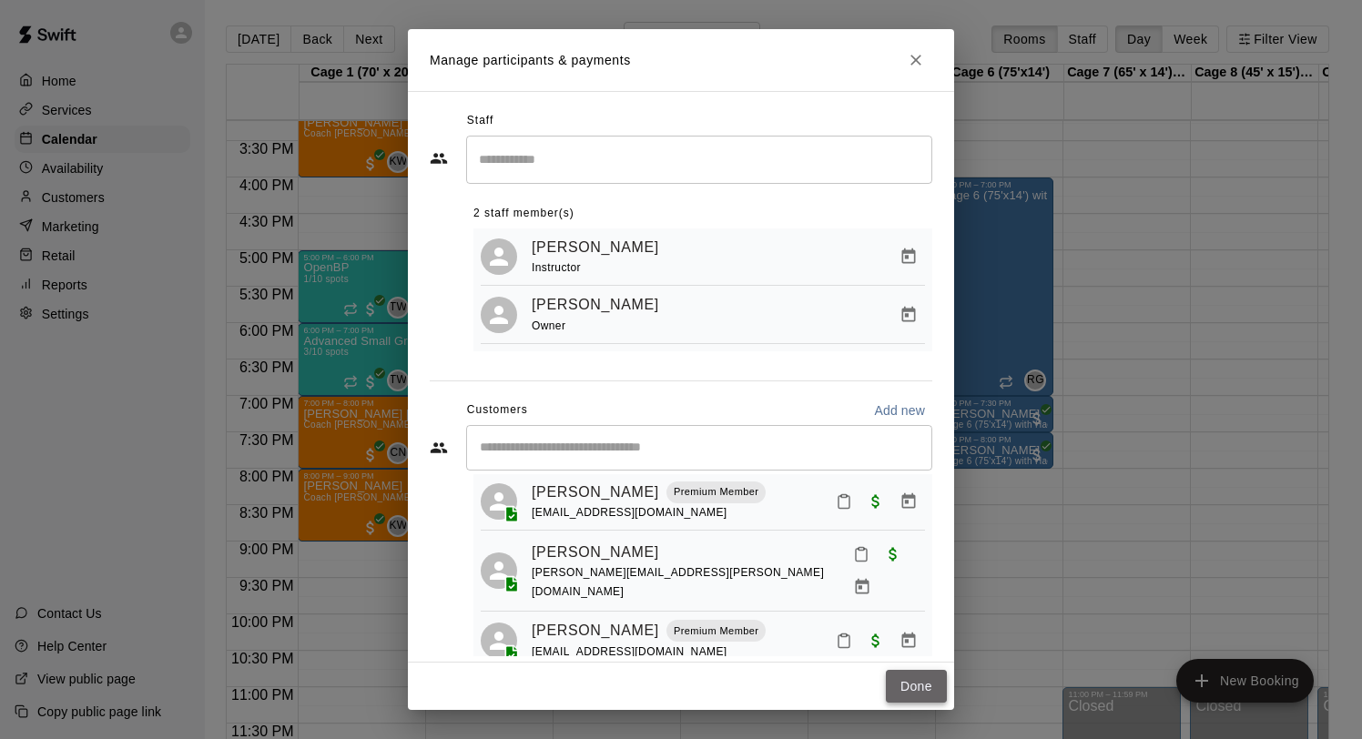
click at [913, 676] on button "Done" at bounding box center [916, 687] width 61 height 34
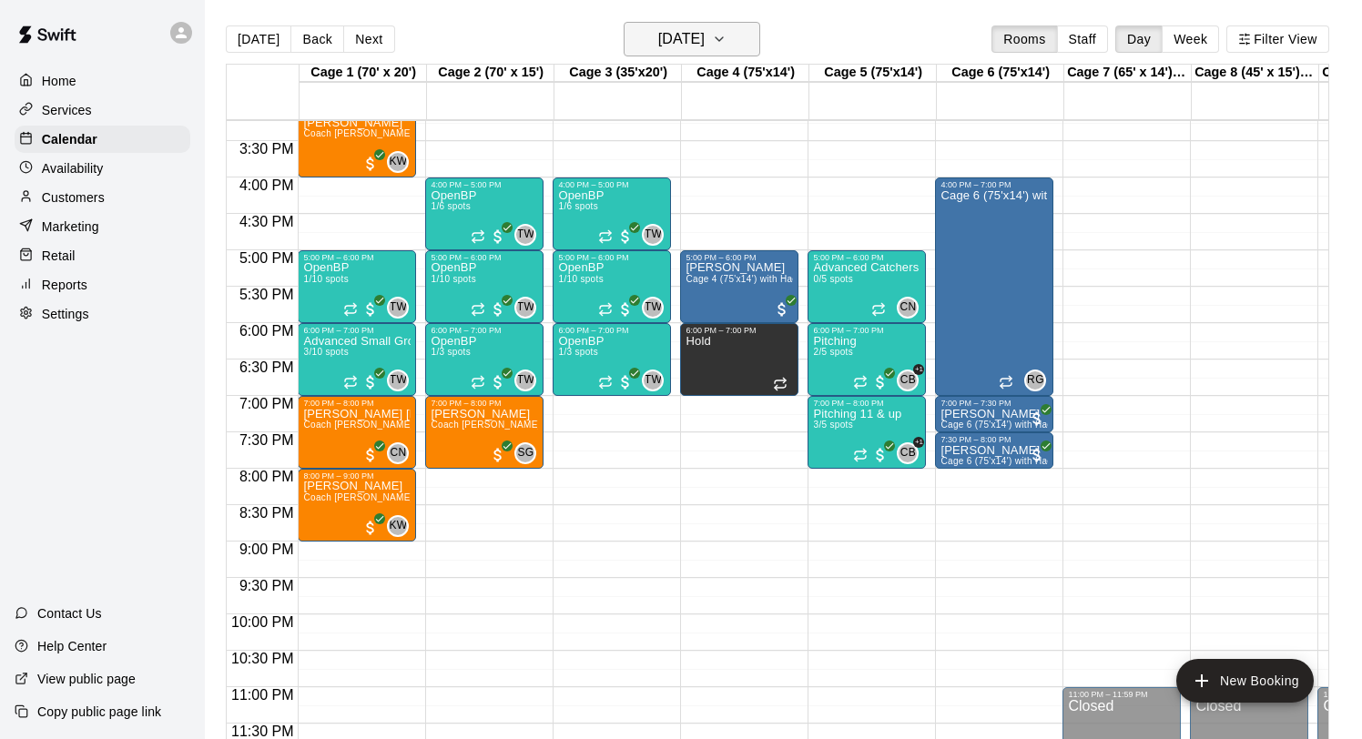
click at [658, 36] on h6 "Tuesday Sep 16" at bounding box center [681, 38] width 46 height 25
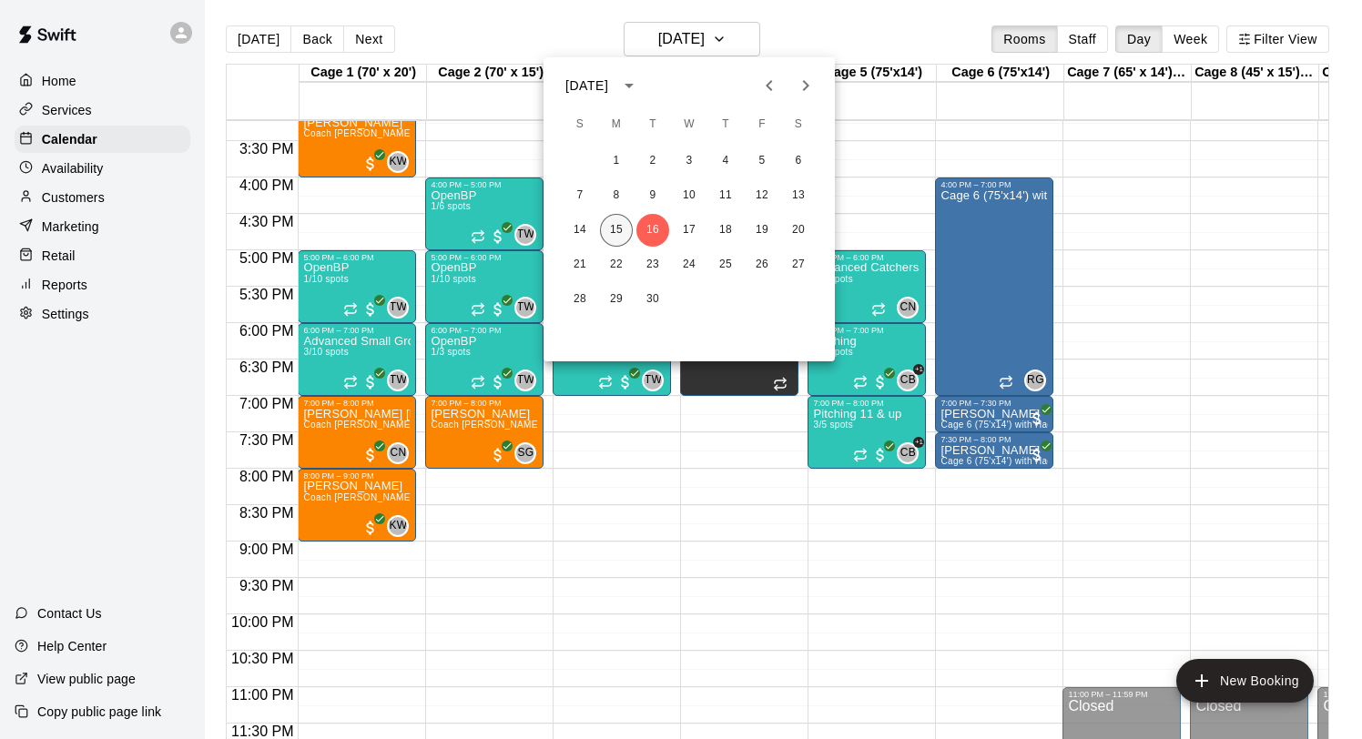
click at [615, 228] on button "15" at bounding box center [616, 230] width 33 height 33
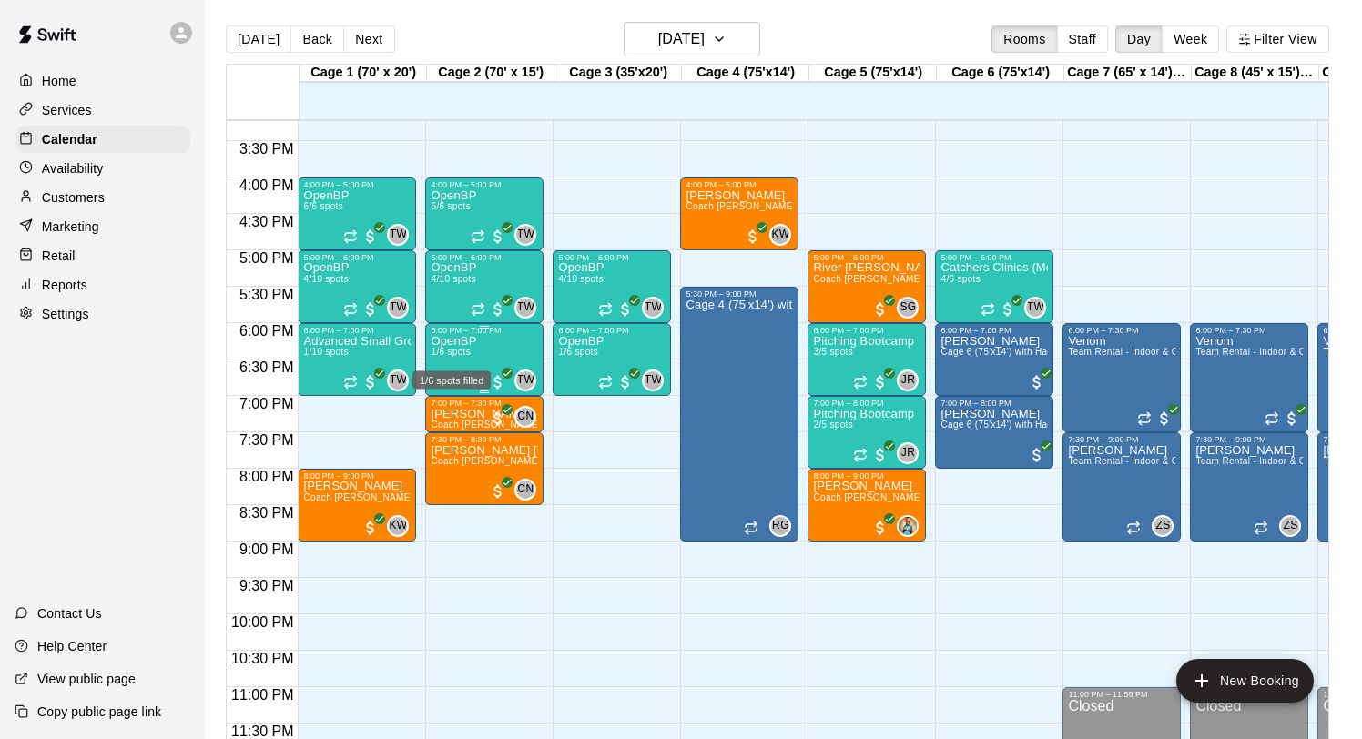
click at [467, 350] on span "1/6 spots" at bounding box center [451, 352] width 40 height 10
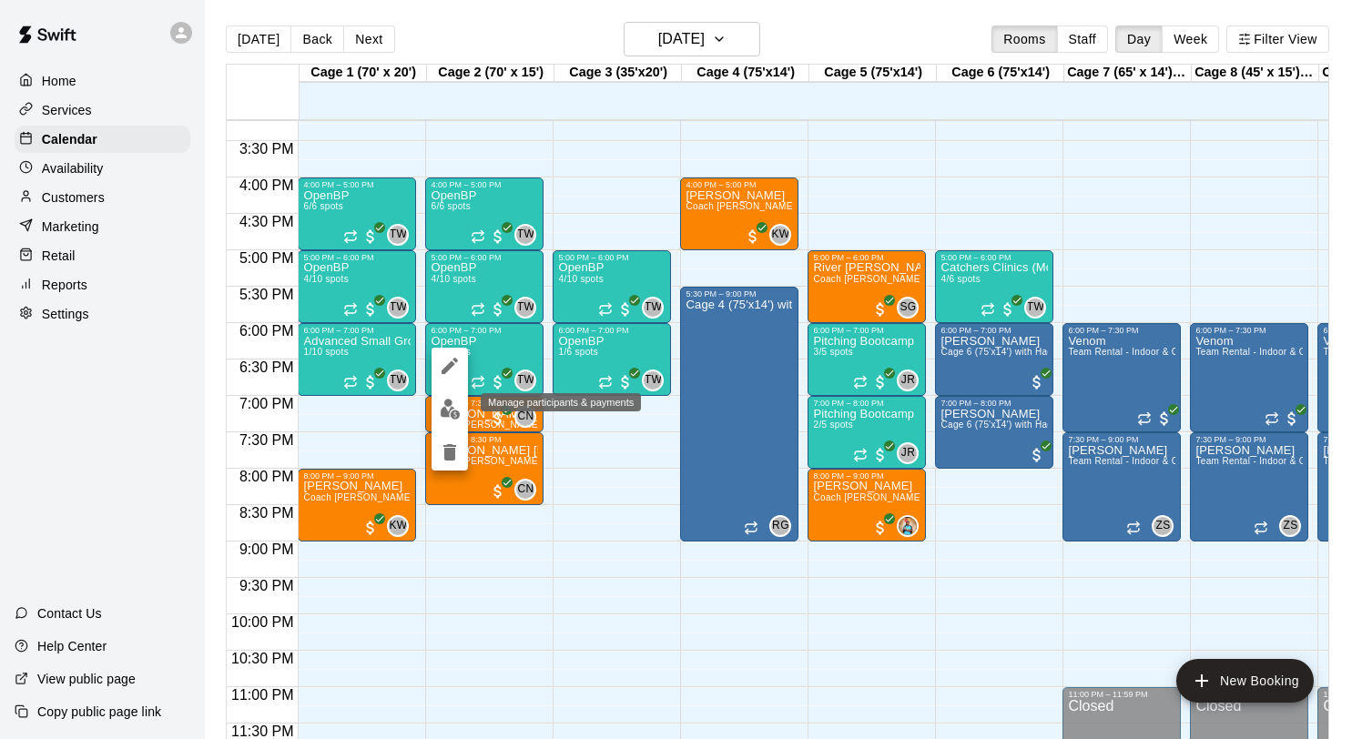
click at [446, 408] on img "edit" at bounding box center [450, 409] width 21 height 21
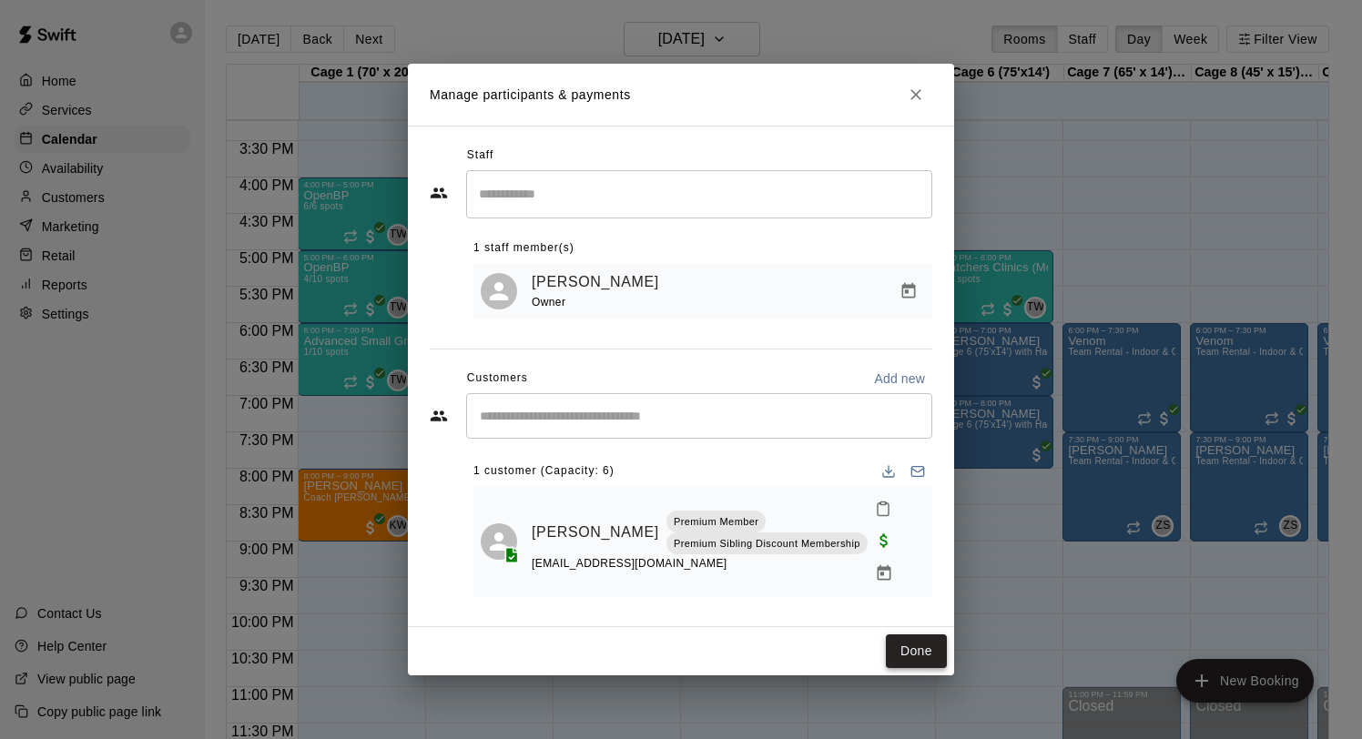
click at [915, 635] on button "Done" at bounding box center [916, 652] width 61 height 34
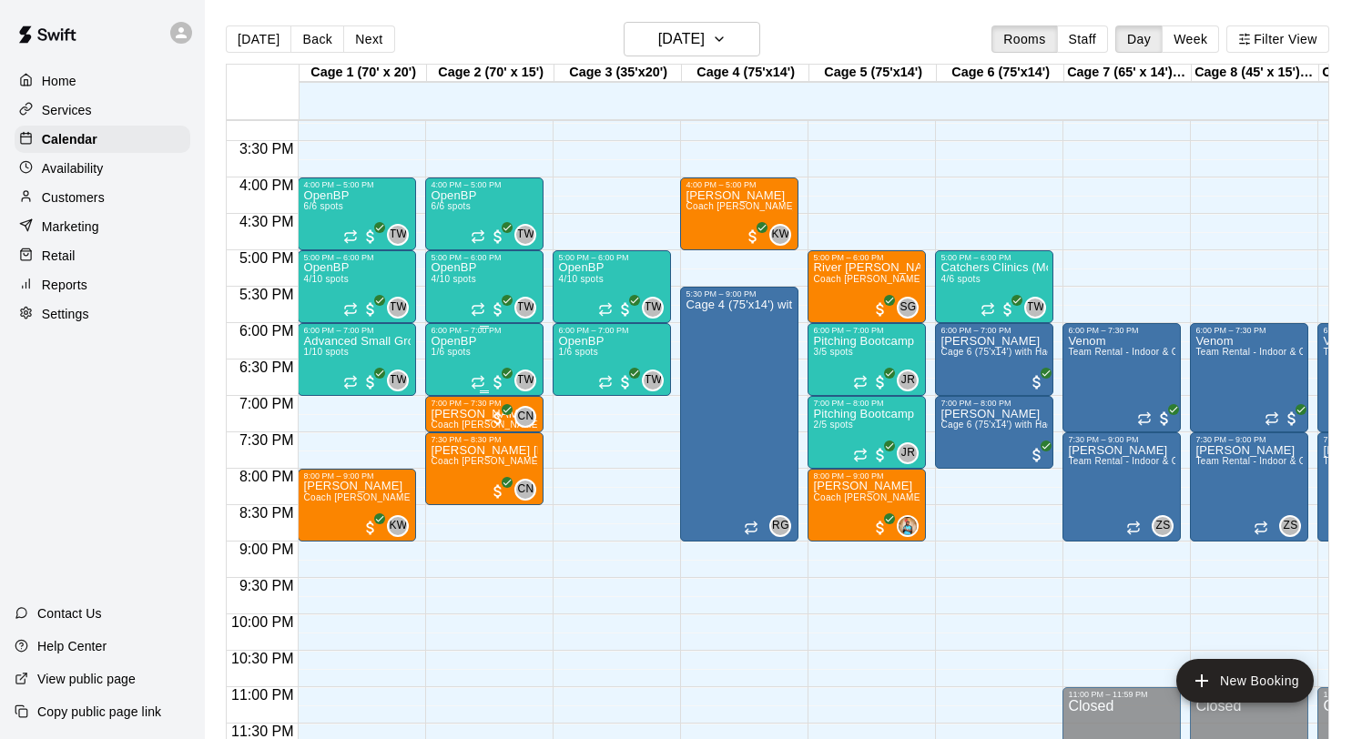
click at [469, 351] on span "1/6 spots" at bounding box center [451, 352] width 40 height 10
click at [452, 408] on img "edit" at bounding box center [450, 409] width 21 height 21
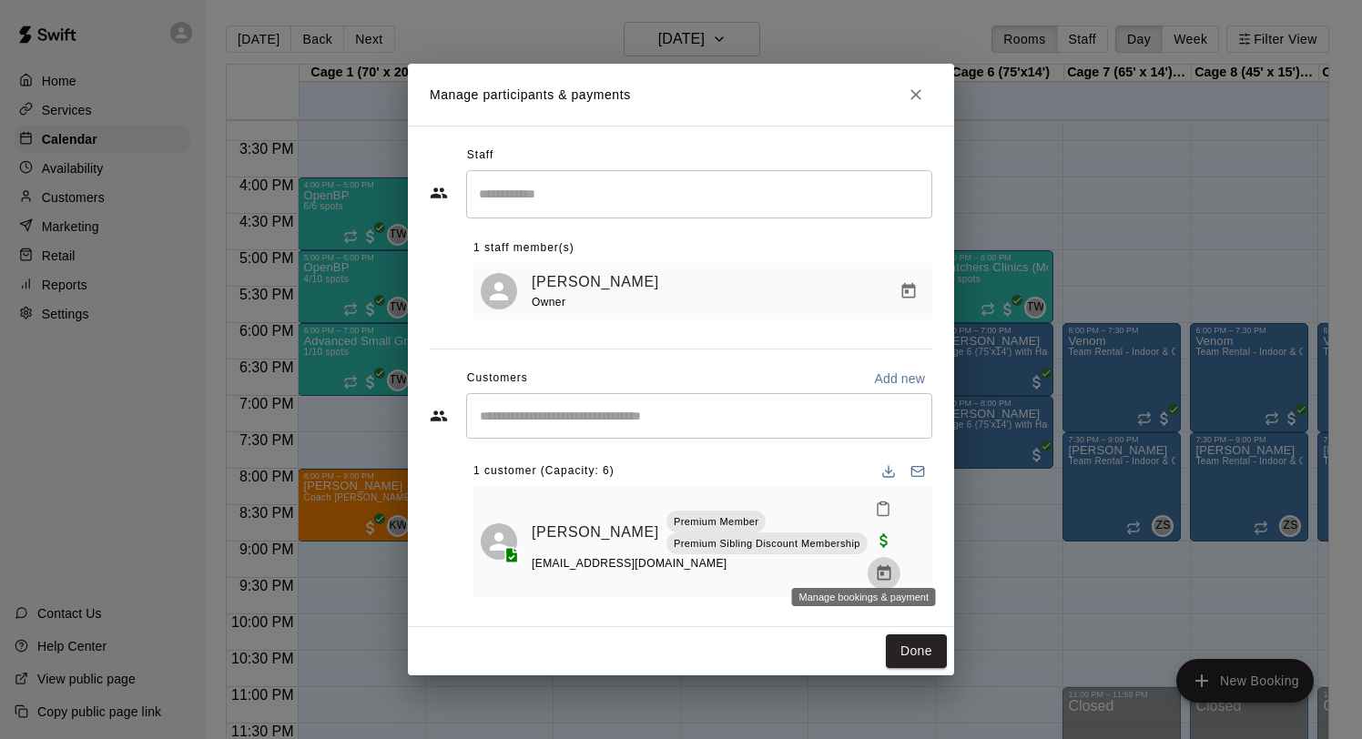
click at [875, 564] on icon "Manage bookings & payment" at bounding box center [884, 573] width 18 height 18
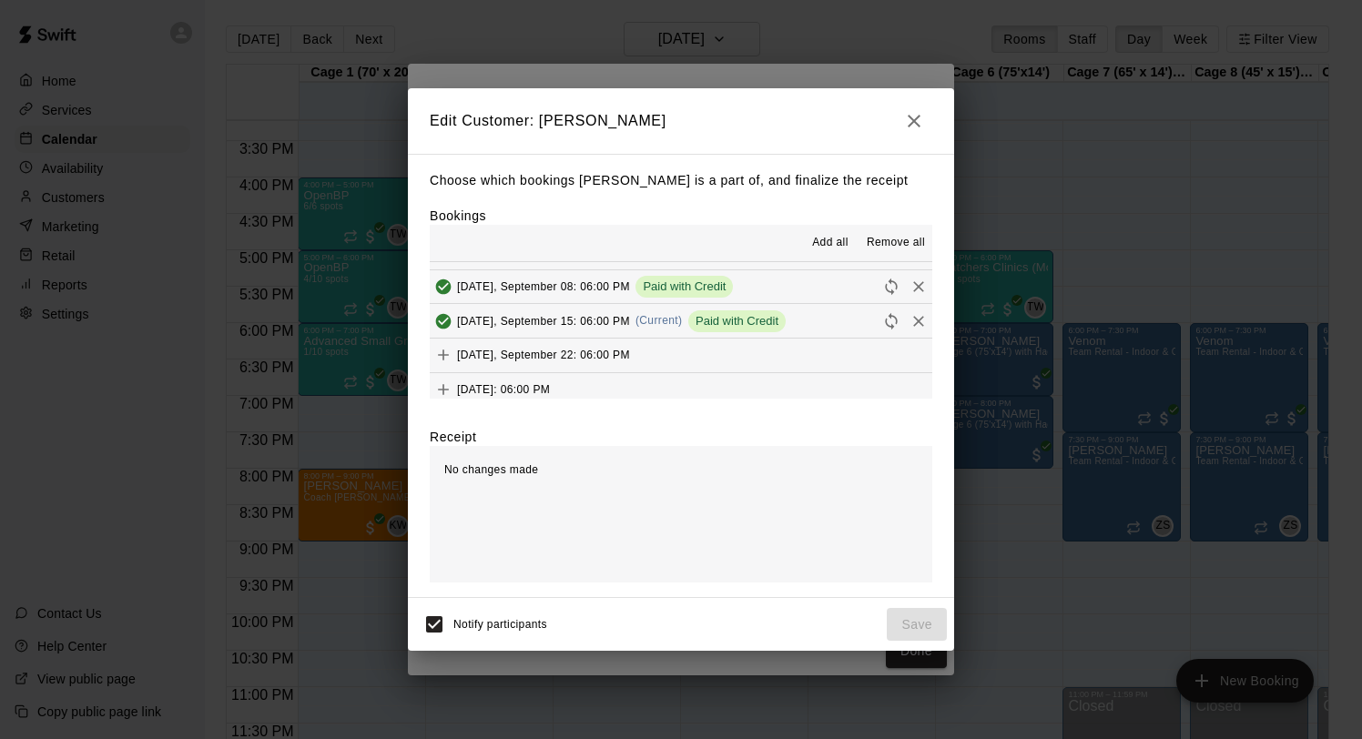
scroll to position [303, 0]
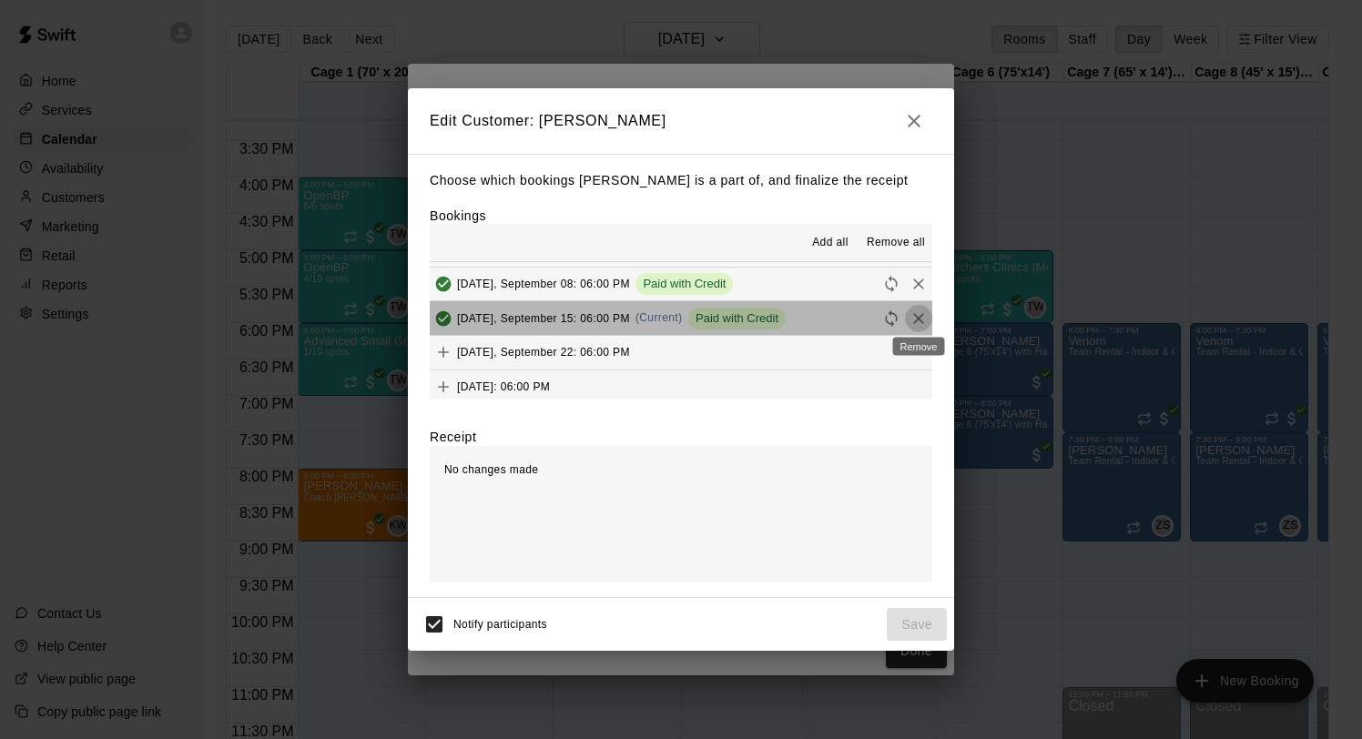
click at [920, 320] on icon "Remove" at bounding box center [918, 318] width 11 height 11
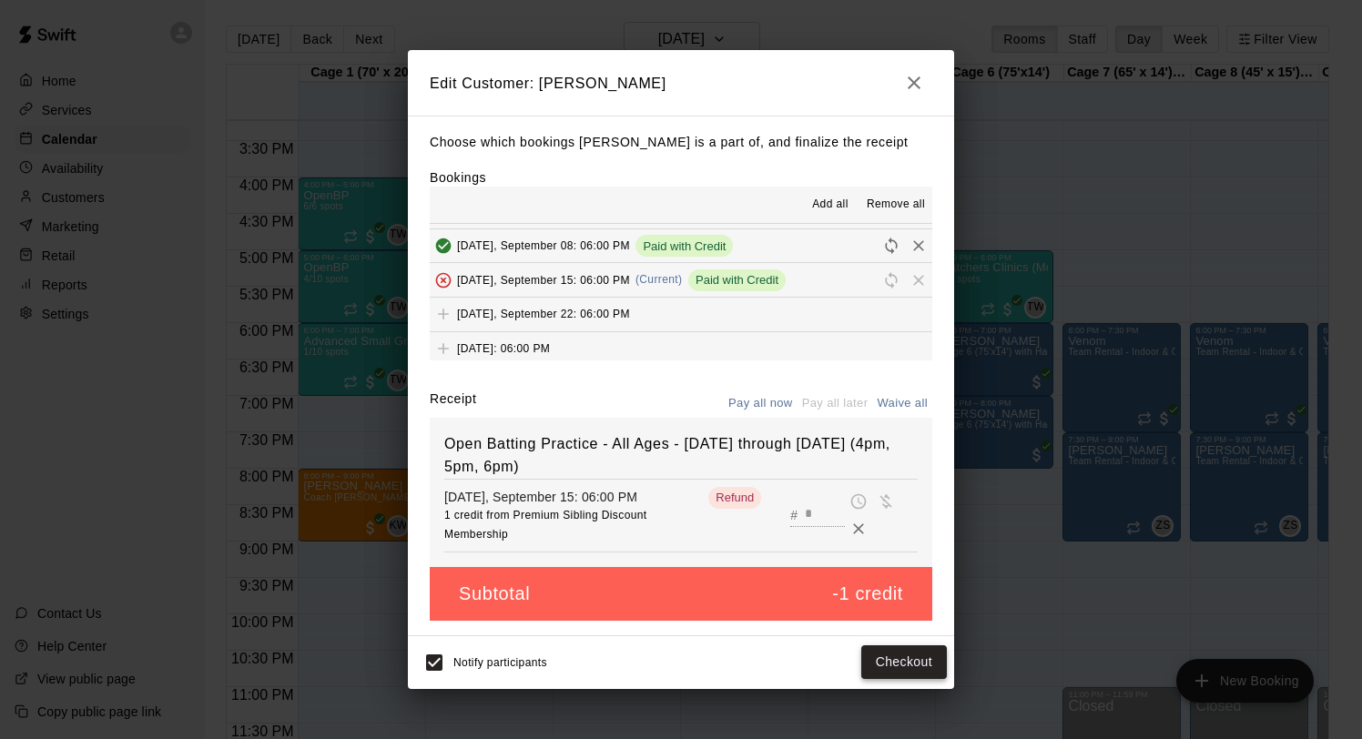
click at [889, 665] on button "Checkout" at bounding box center [904, 663] width 86 height 34
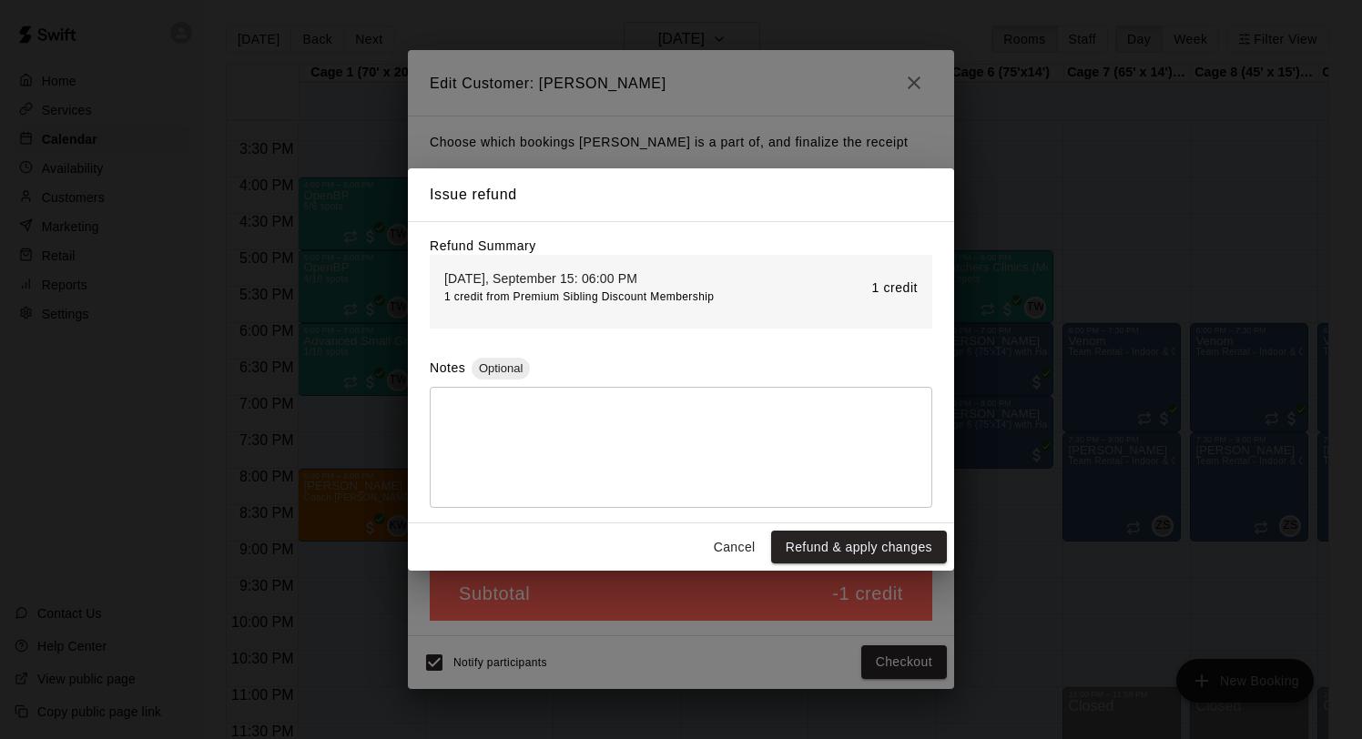
click at [859, 529] on div "Cancel Refund & apply changes" at bounding box center [681, 548] width 546 height 48
click at [859, 538] on button "Refund & apply changes" at bounding box center [859, 548] width 176 height 34
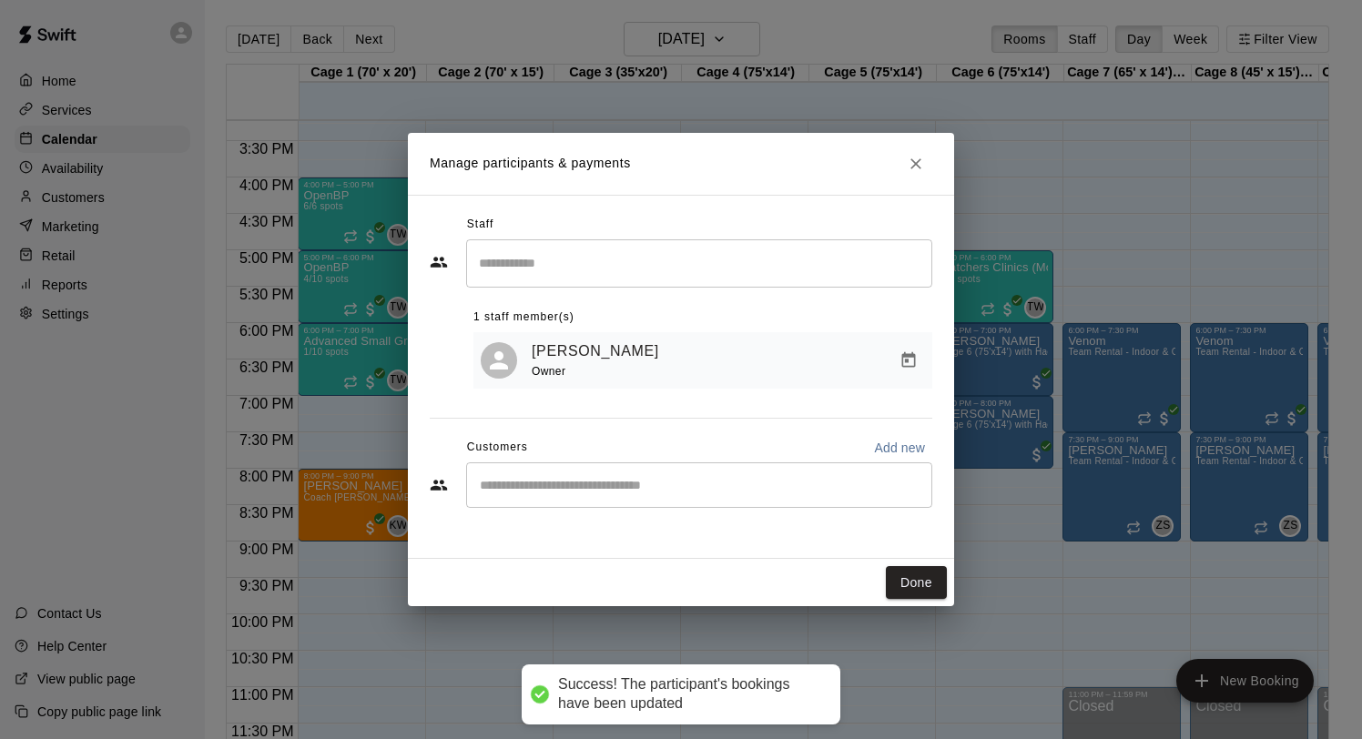
click at [881, 572] on div "Done" at bounding box center [681, 583] width 546 height 48
click at [900, 580] on button "Done" at bounding box center [916, 583] width 61 height 34
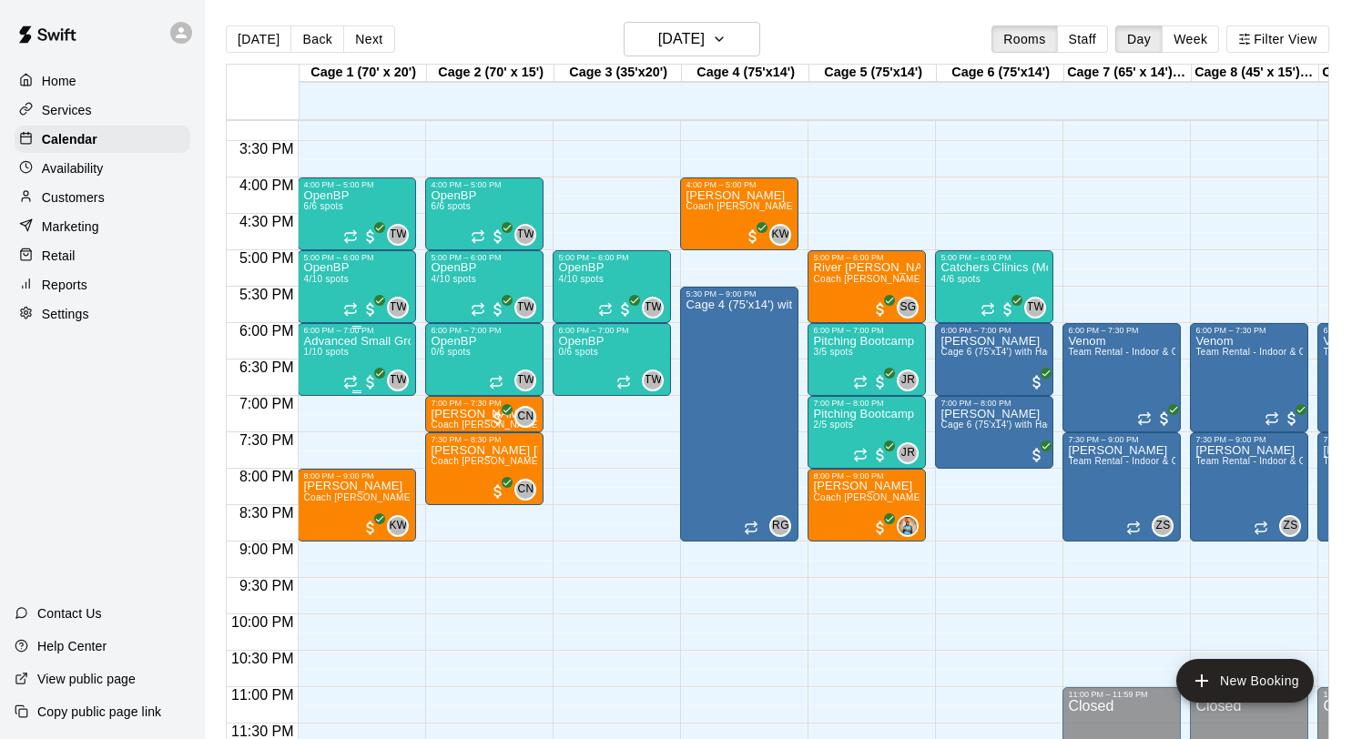
click at [308, 341] on p "Advanced Small Group / Batting Practice 11 & UP" at bounding box center [356, 341] width 107 height 0
click at [317, 386] on button "edit" at bounding box center [322, 403] width 36 height 36
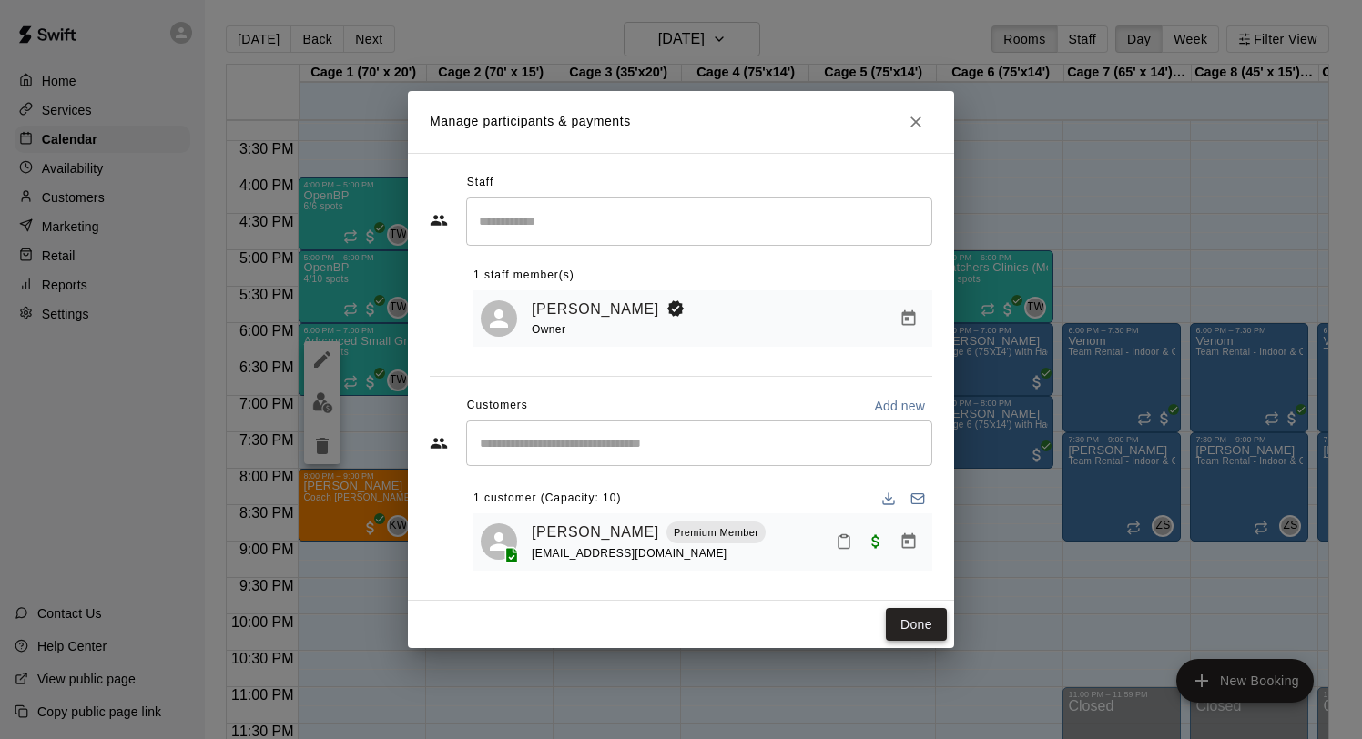
click at [921, 618] on button "Done" at bounding box center [916, 625] width 61 height 34
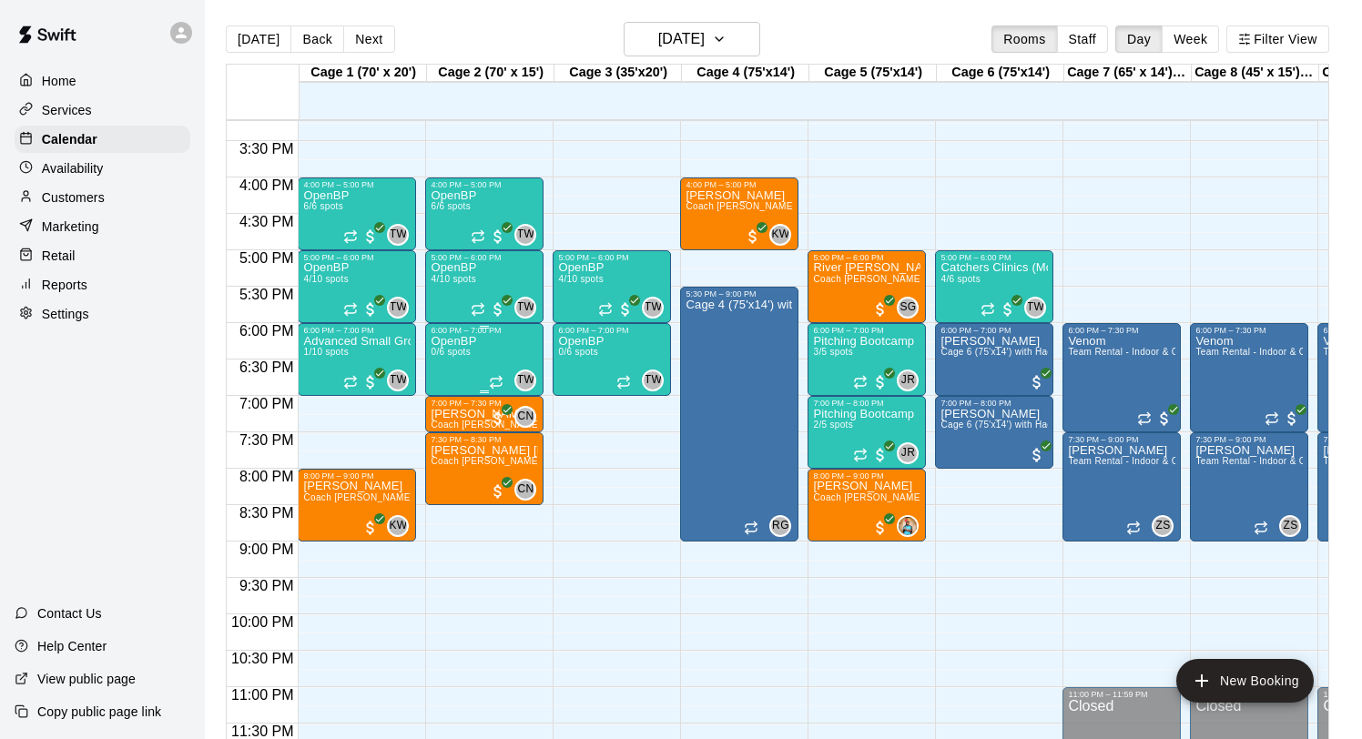
click at [483, 354] on div "OpenBP 0/6 spots TW 0" at bounding box center [484, 704] width 107 height 739
click at [447, 435] on icon "delete" at bounding box center [450, 441] width 22 height 22
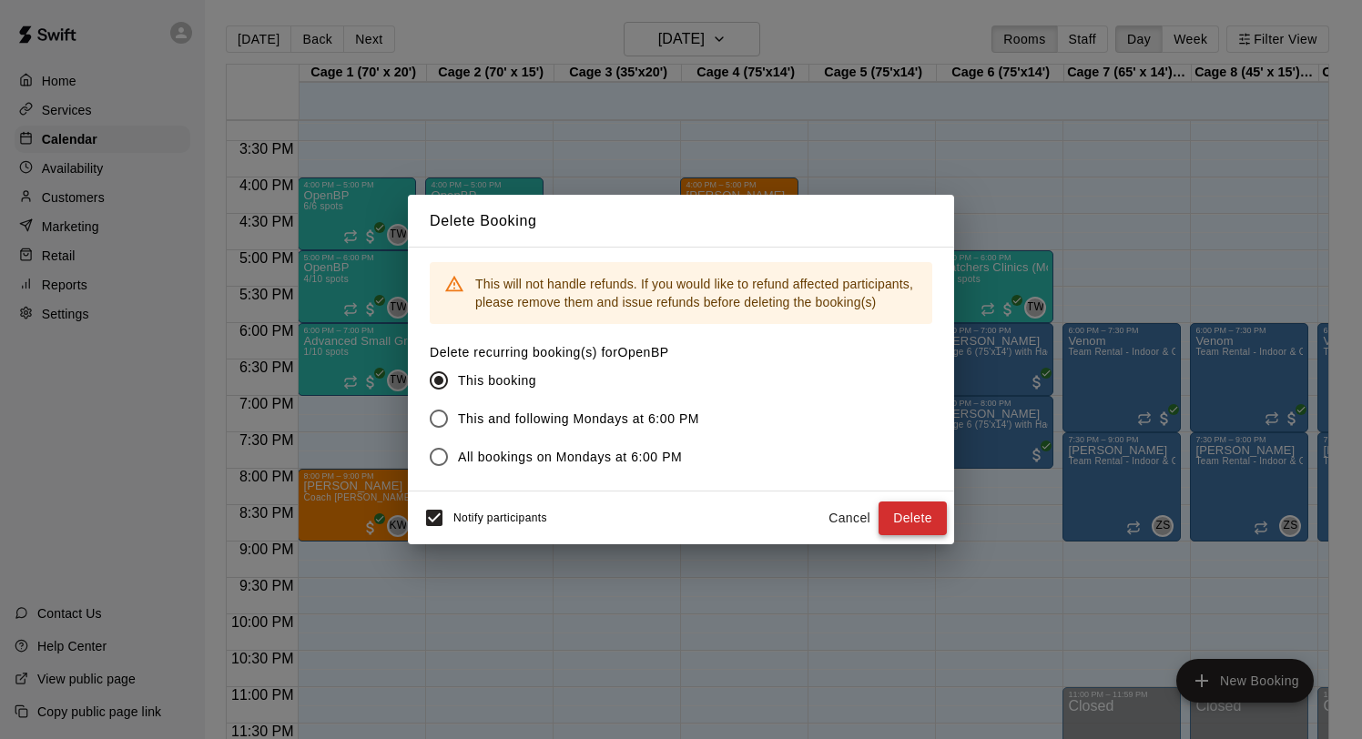
click at [916, 513] on button "Delete" at bounding box center [913, 519] width 68 height 34
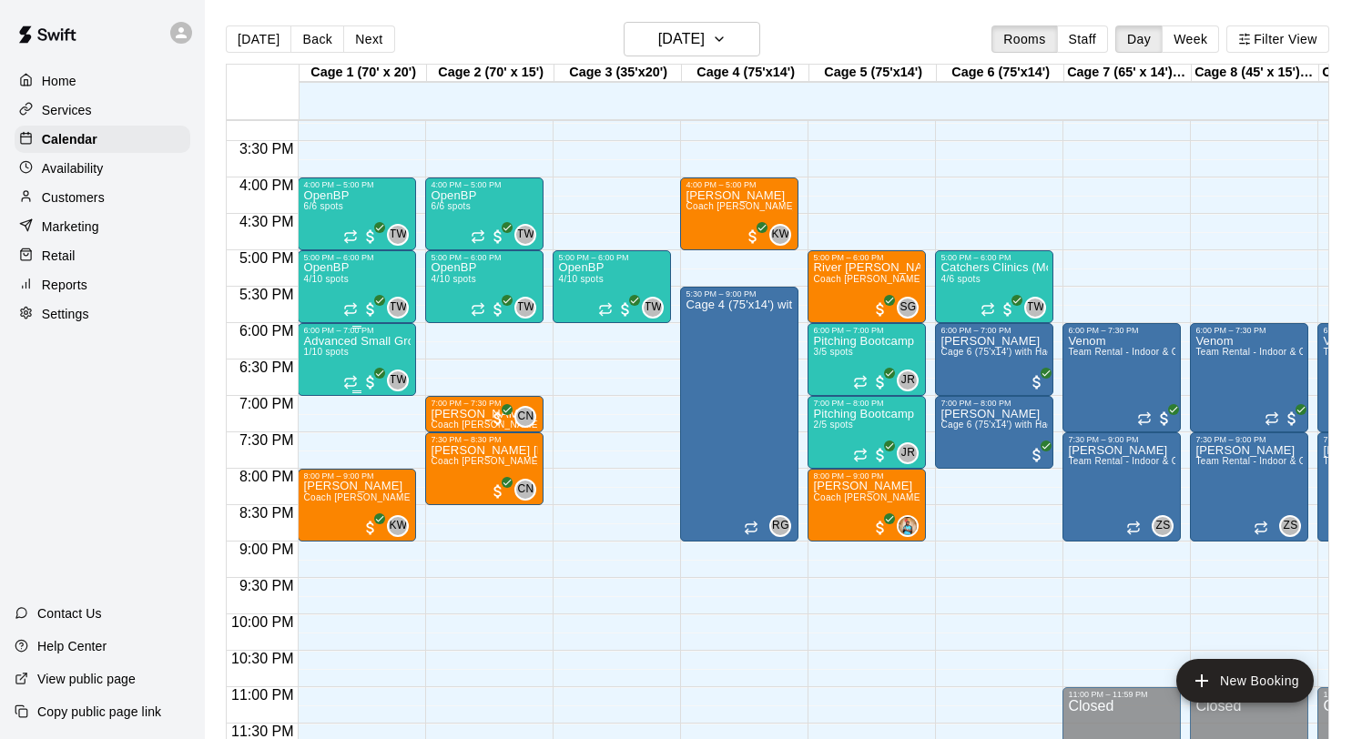
click at [332, 361] on div "Advanced Small Group / Batting Practice 11 & UP 1/10 spots" at bounding box center [356, 704] width 107 height 739
click at [373, 360] on div at bounding box center [681, 369] width 1362 height 739
click at [358, 350] on div "Advanced Small Group / Batting Practice 11 & UP 1/10 spots" at bounding box center [356, 704] width 107 height 739
click at [341, 351] on div at bounding box center [681, 369] width 1362 height 739
click at [321, 348] on span "1/10 spots" at bounding box center [325, 352] width 45 height 10
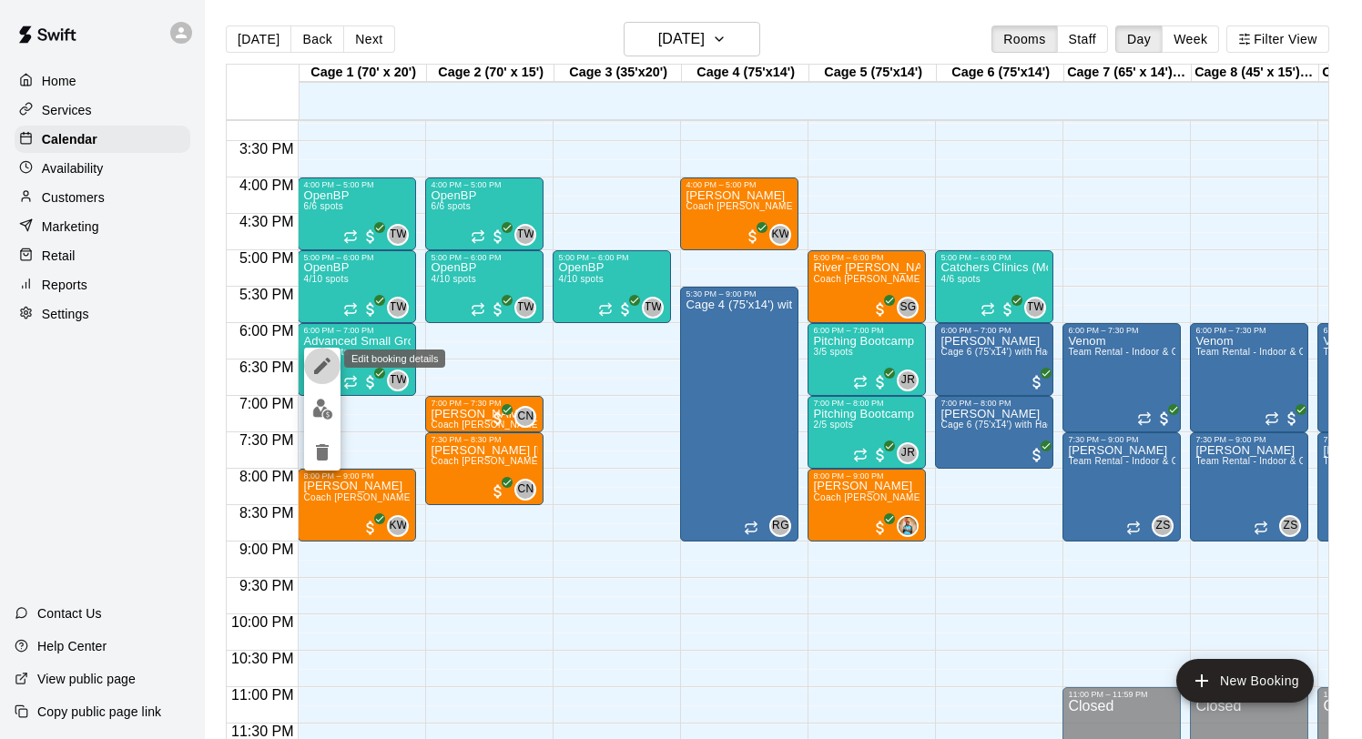
click at [315, 354] on button "edit" at bounding box center [322, 366] width 36 height 36
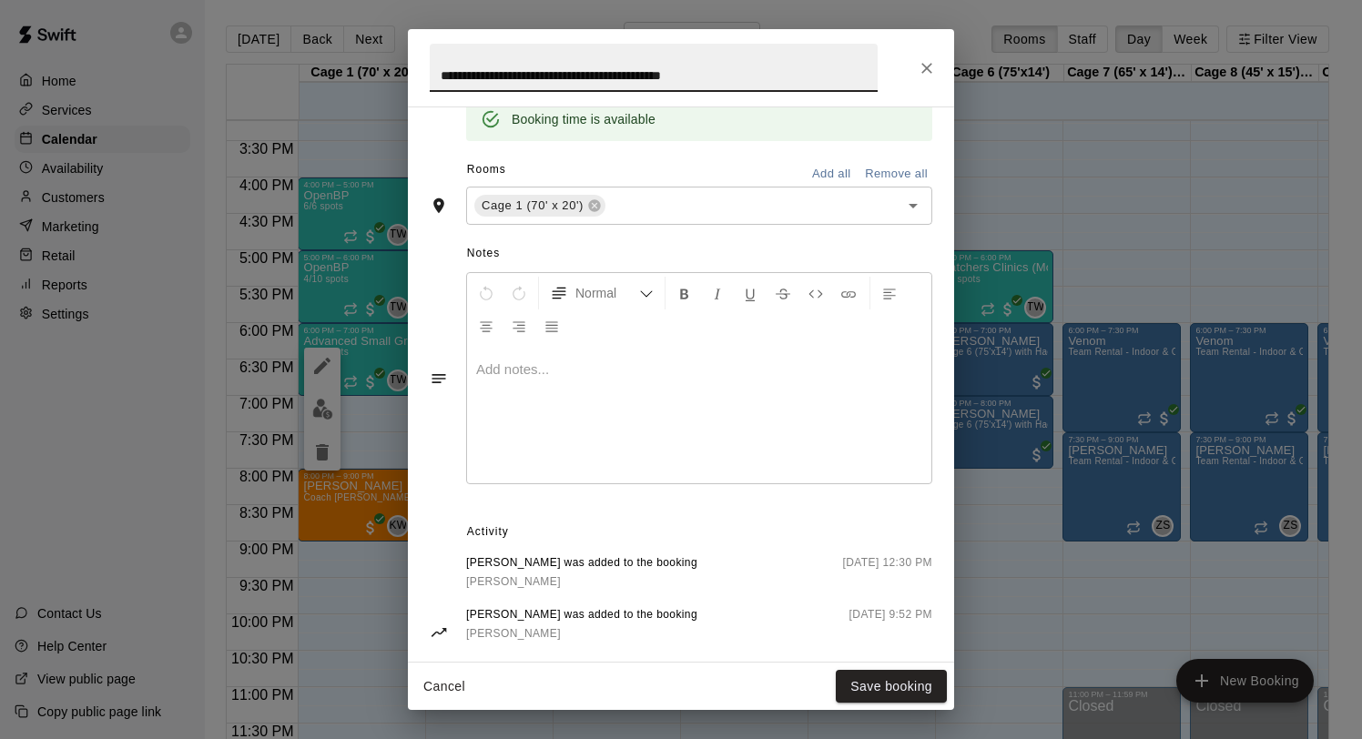
scroll to position [580, 0]
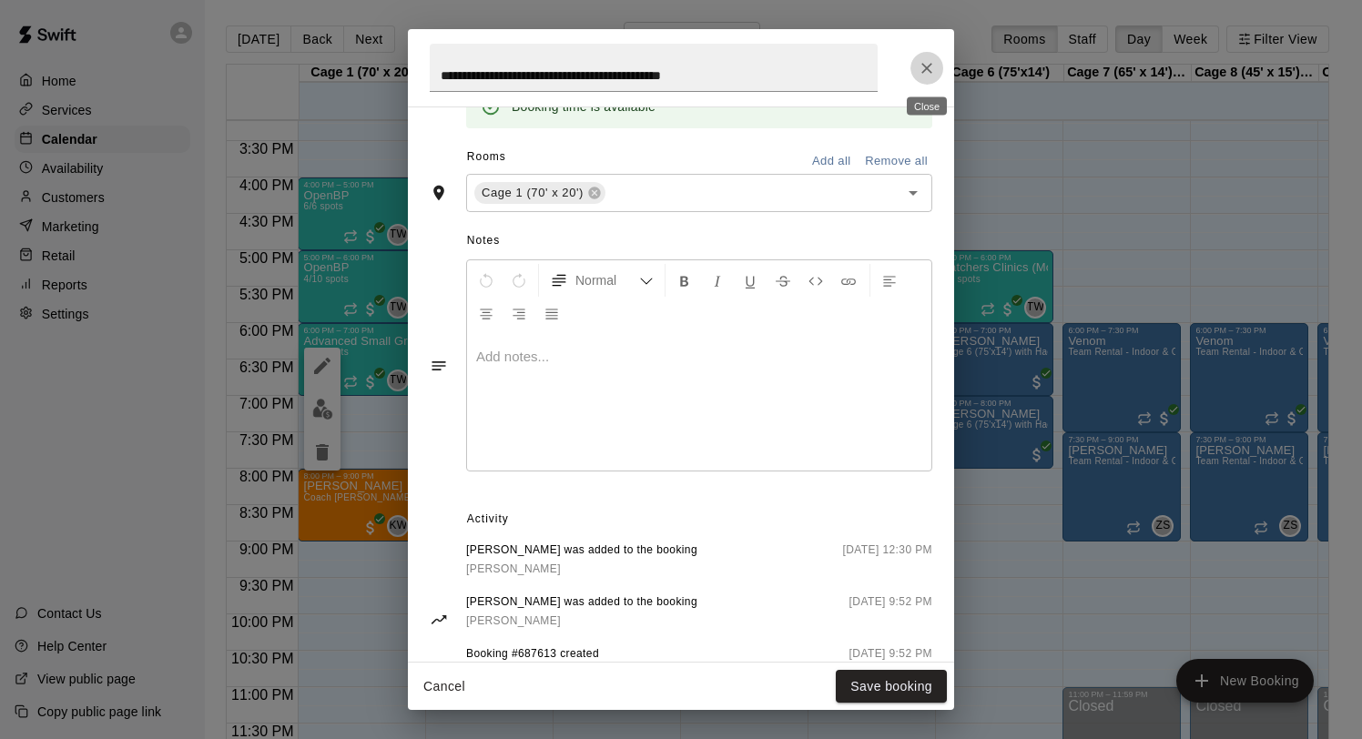
click at [931, 66] on icon "Close" at bounding box center [927, 68] width 18 height 18
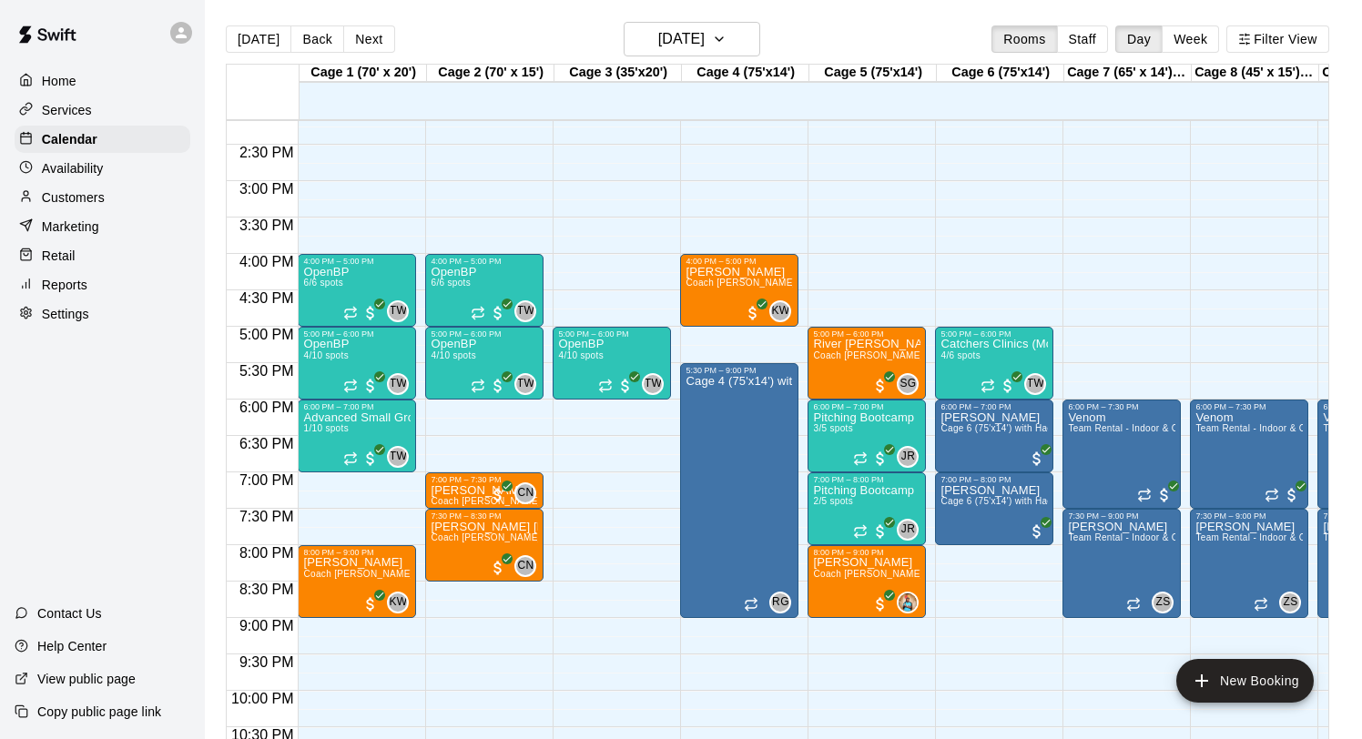
scroll to position [1029, 0]
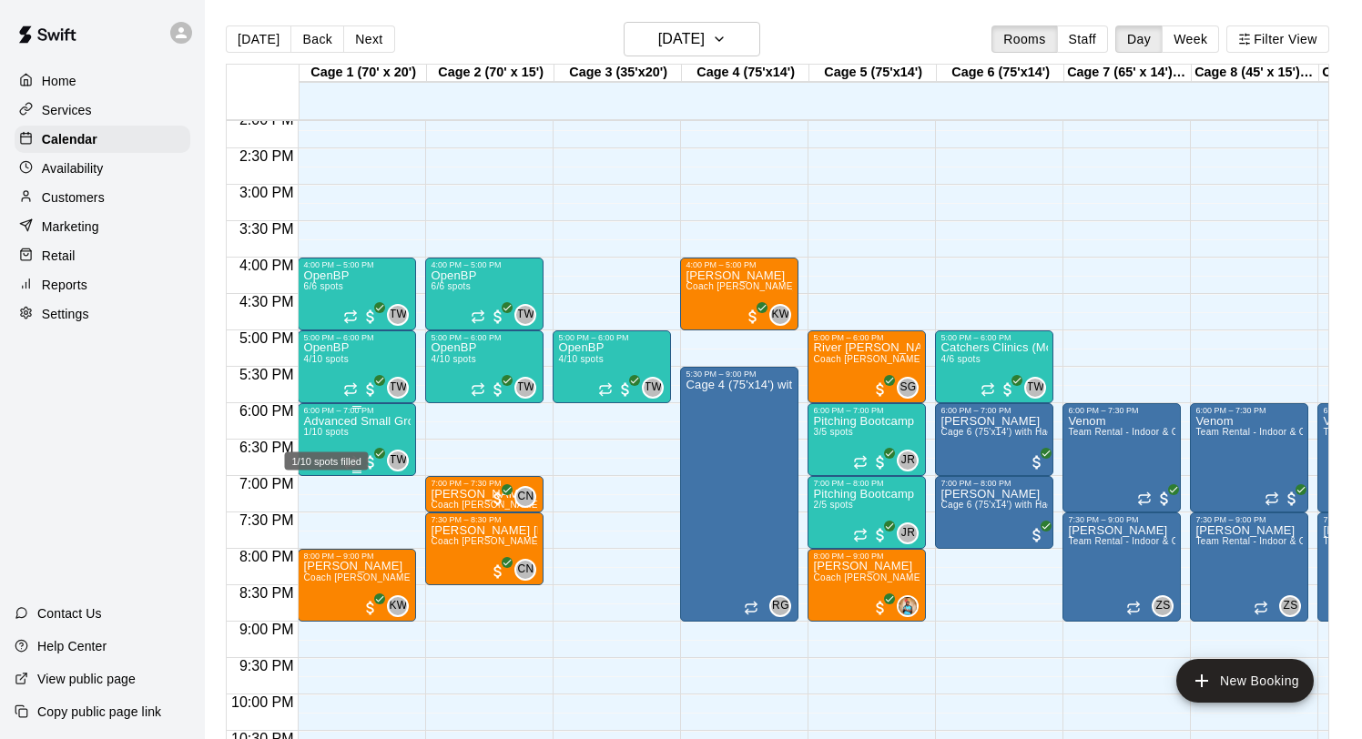
click at [342, 435] on span "1/10 spots" at bounding box center [325, 432] width 45 height 10
click at [328, 438] on icon "edit" at bounding box center [322, 447] width 22 height 22
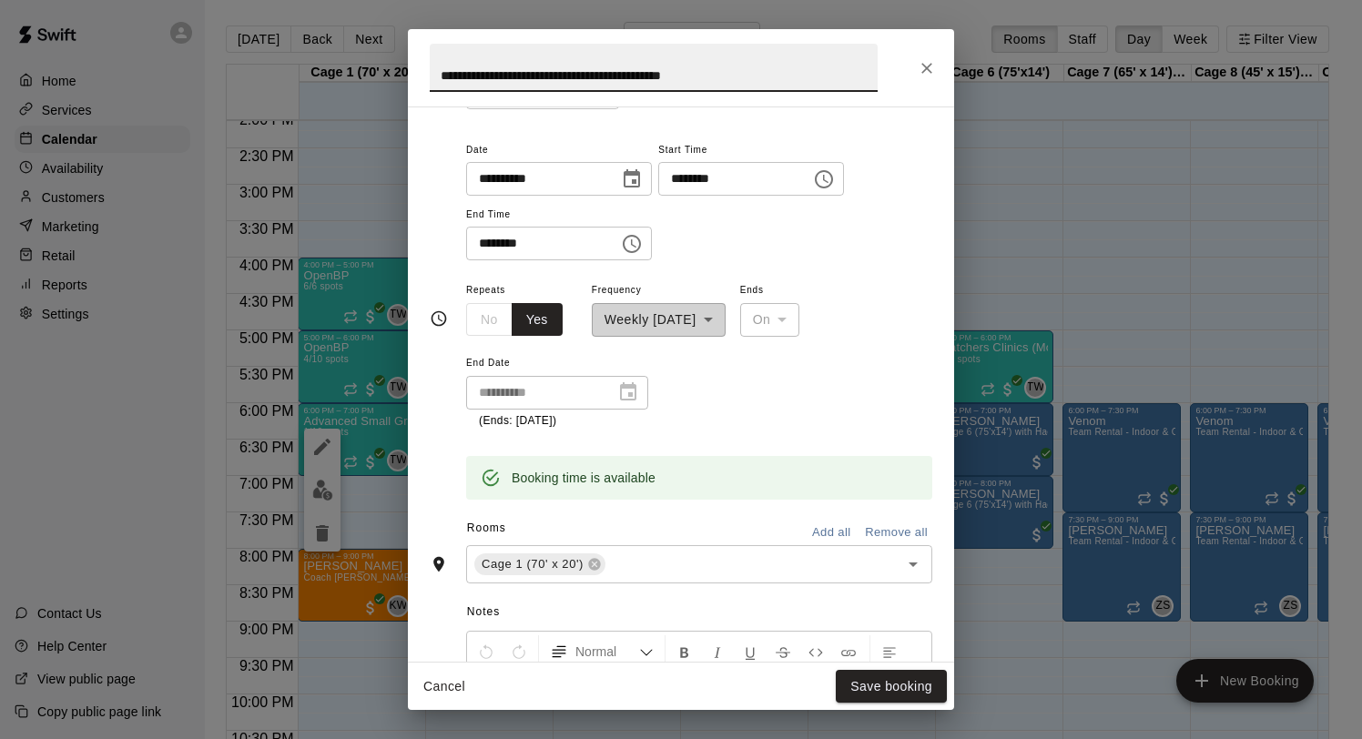
scroll to position [438, 0]
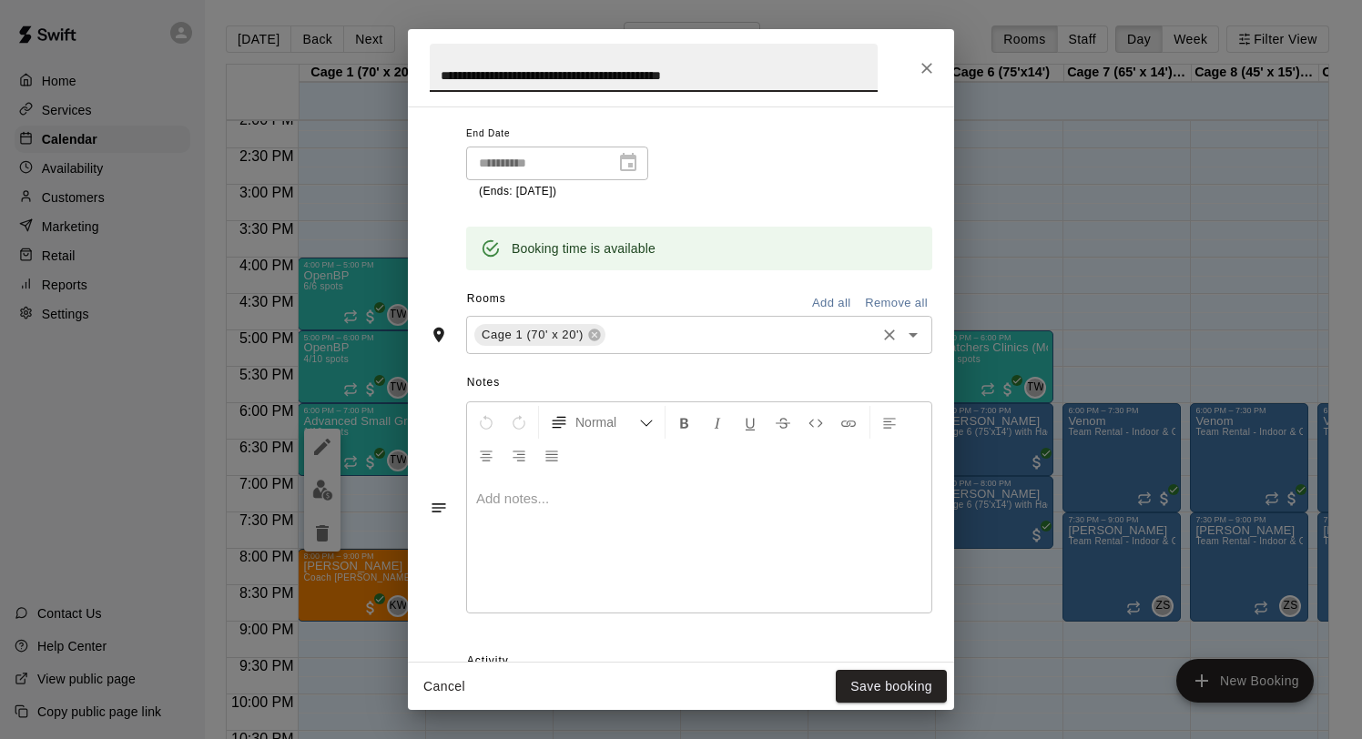
click at [646, 343] on input "text" at bounding box center [740, 334] width 265 height 23
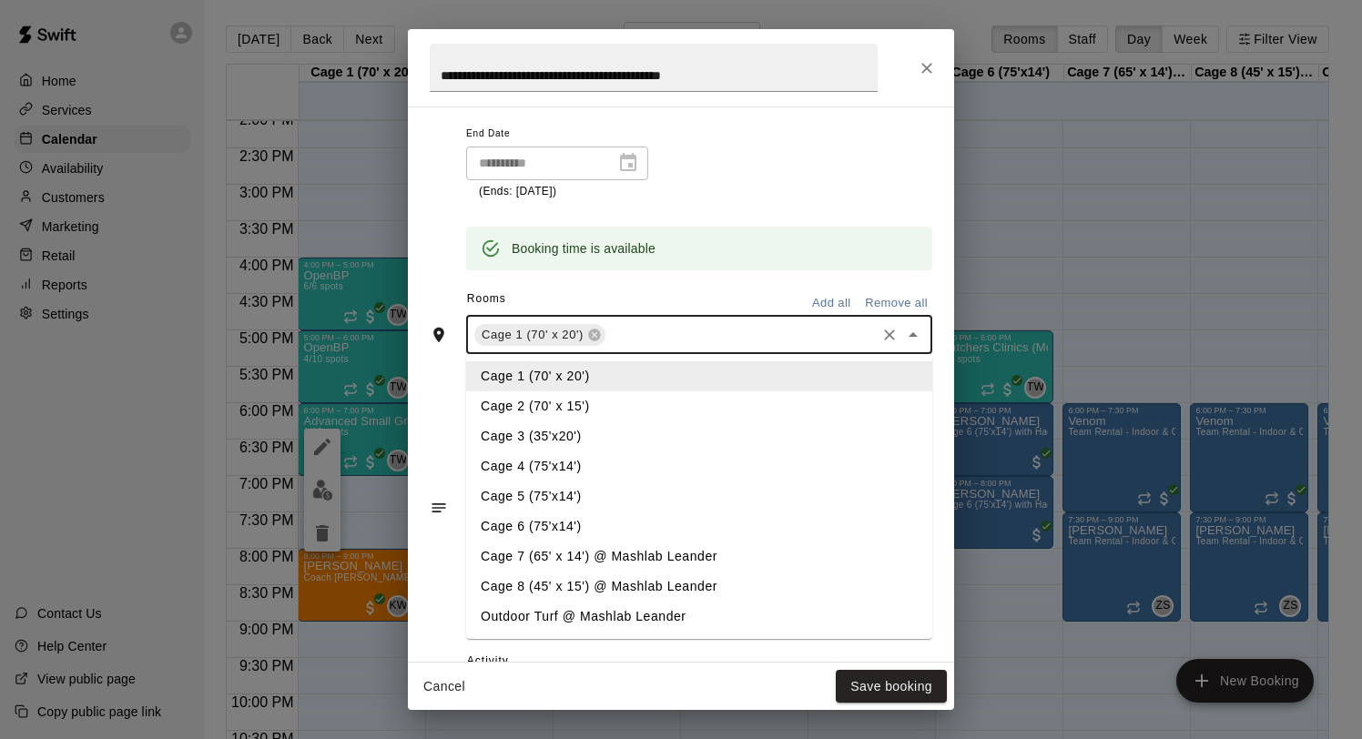
click at [599, 409] on li "Cage 2 (70' x 15')" at bounding box center [699, 406] width 466 height 30
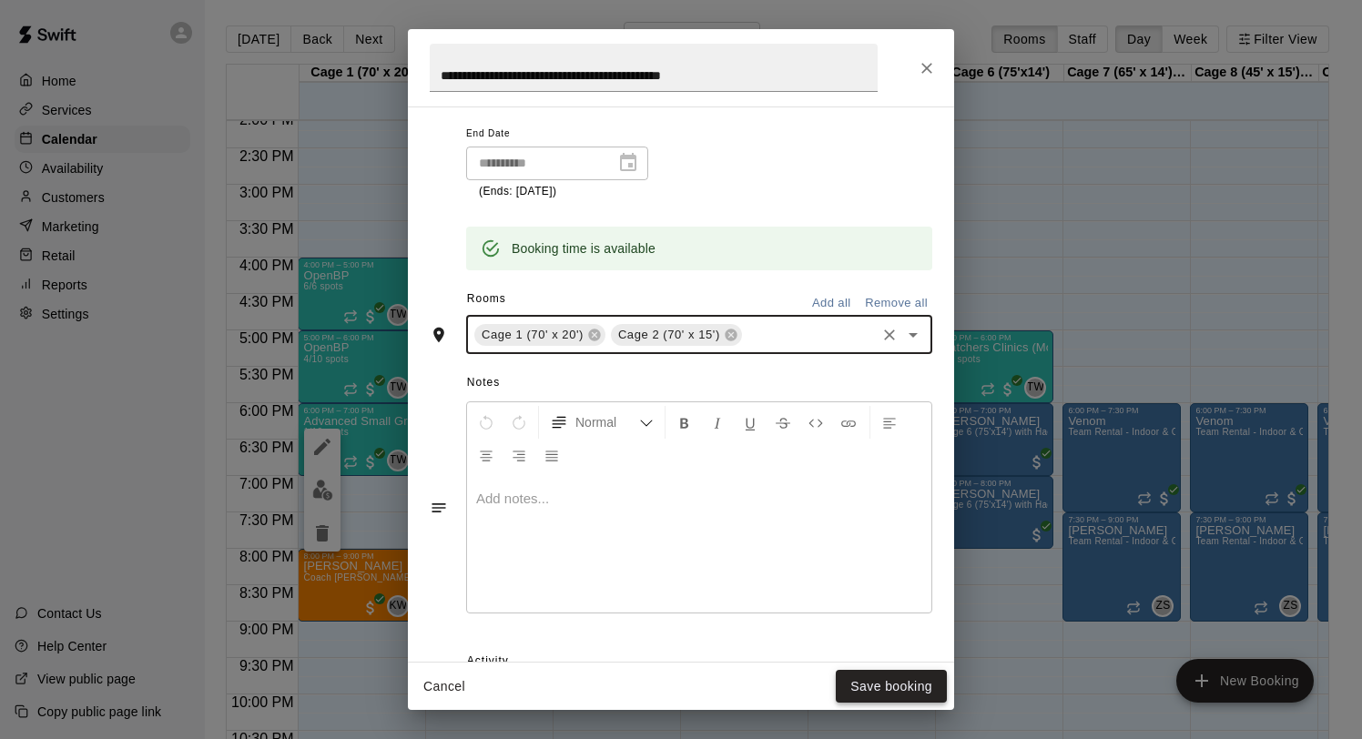
click at [884, 686] on button "Save booking" at bounding box center [891, 687] width 111 height 34
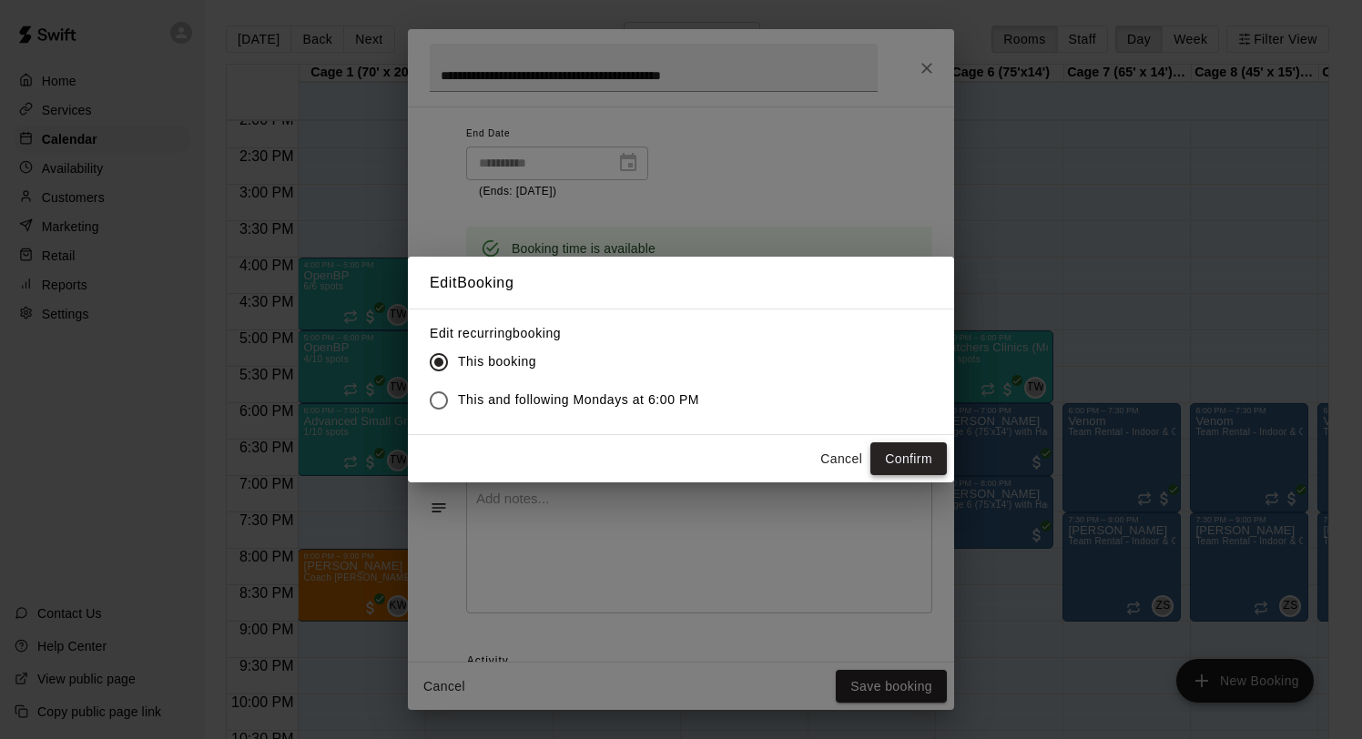
click at [910, 455] on button "Confirm" at bounding box center [908, 459] width 76 height 34
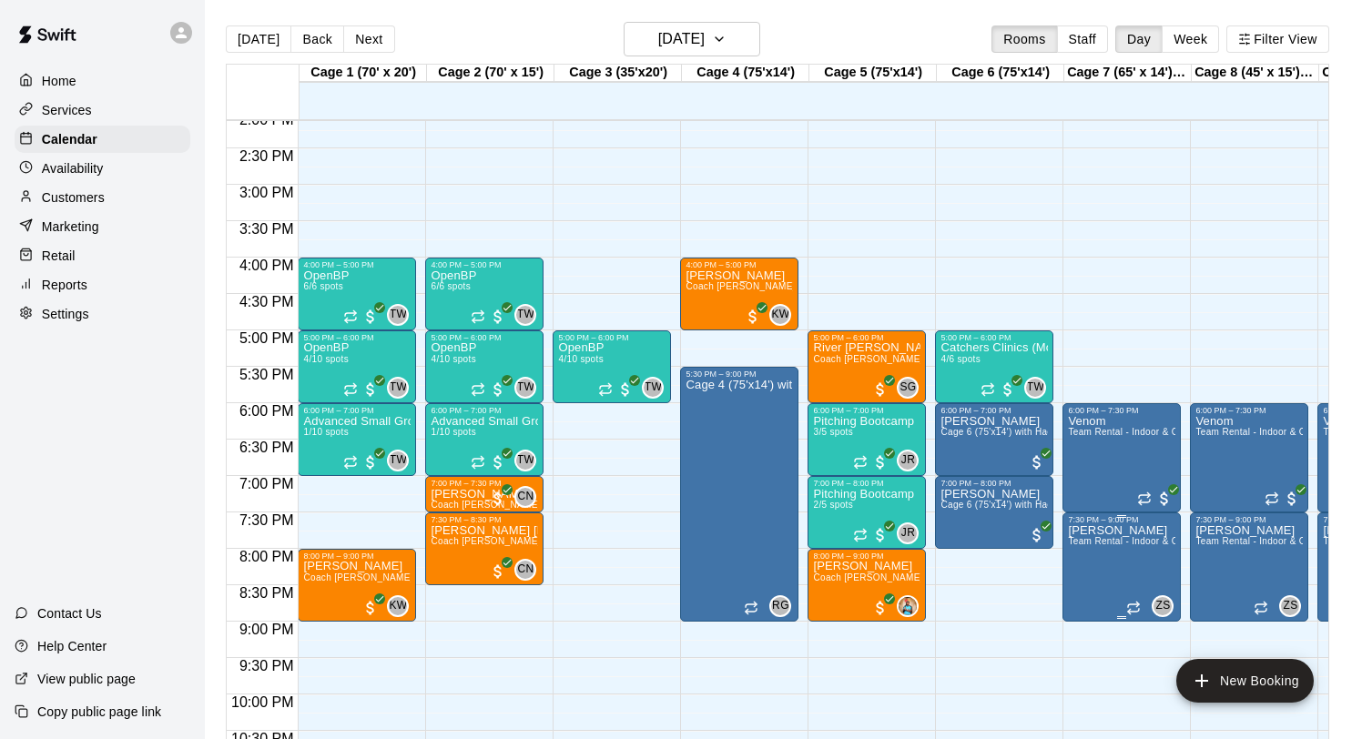
click at [1088, 585] on img "edit" at bounding box center [1087, 587] width 21 height 21
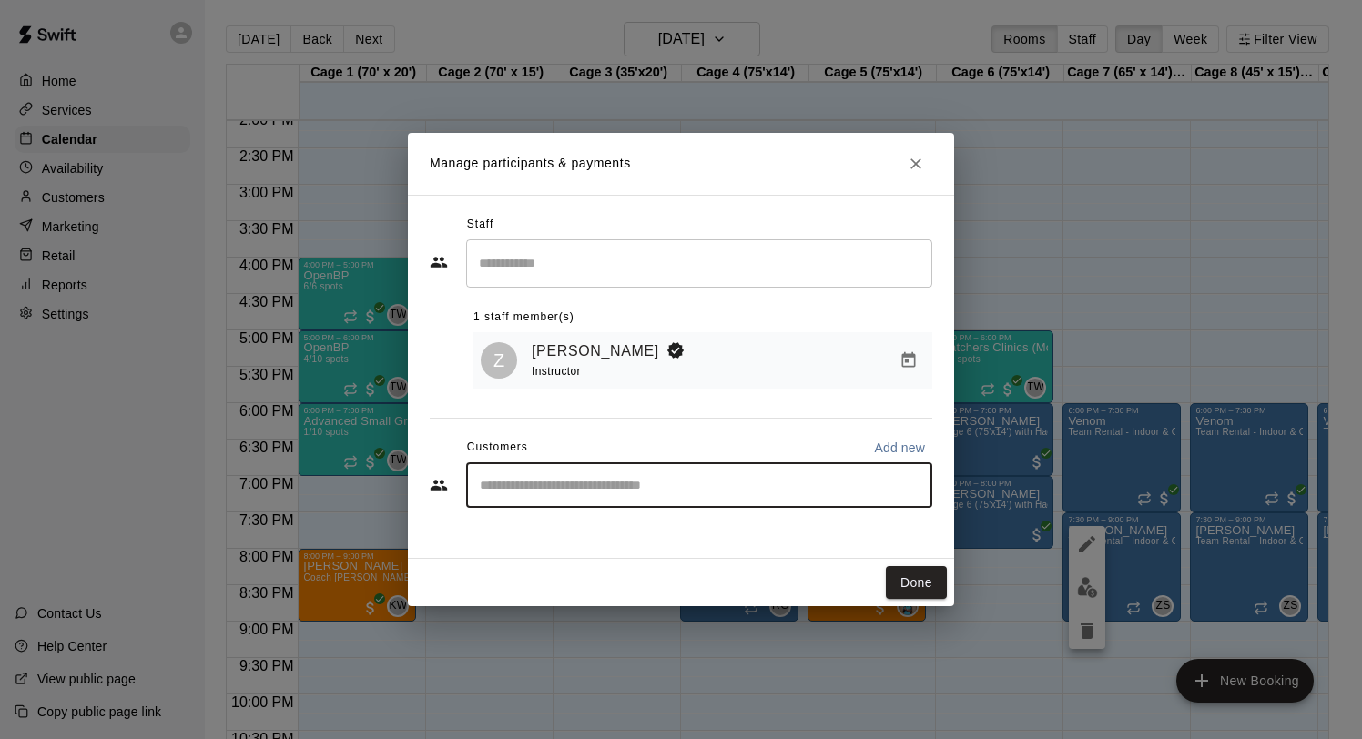
click at [622, 481] on input "Start typing to search customers..." at bounding box center [699, 485] width 450 height 18
type input "***"
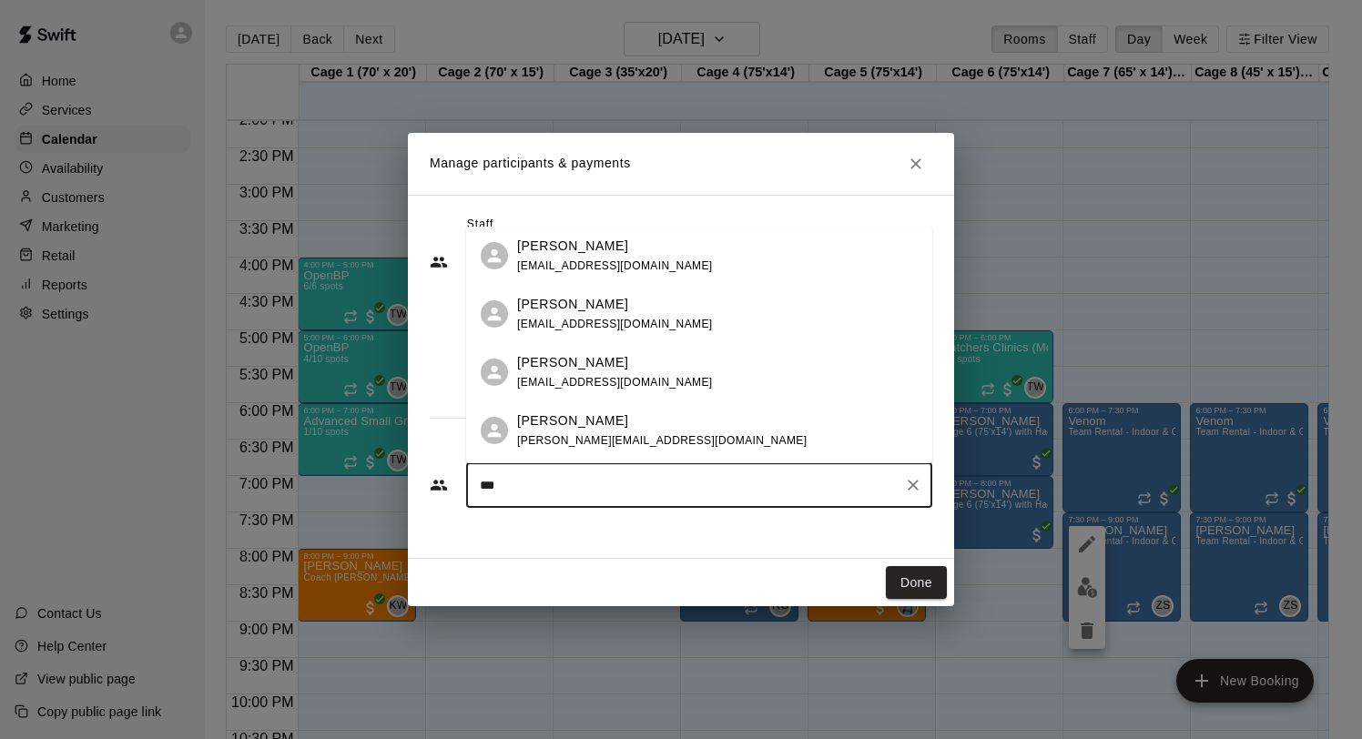
click at [582, 257] on div "Zac Senf - Marucci info@maruccieliteatx.com" at bounding box center [615, 256] width 196 height 39
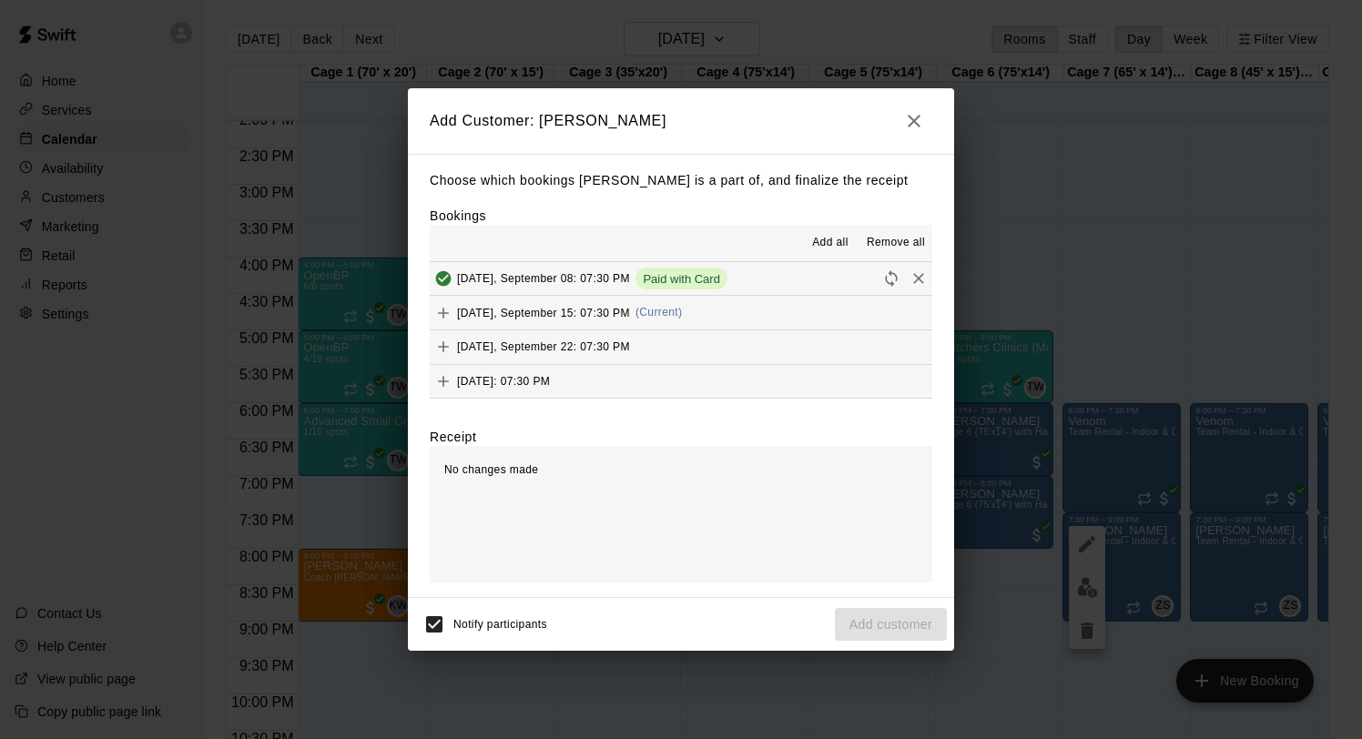
click at [656, 309] on span "(Current)" at bounding box center [658, 312] width 47 height 13
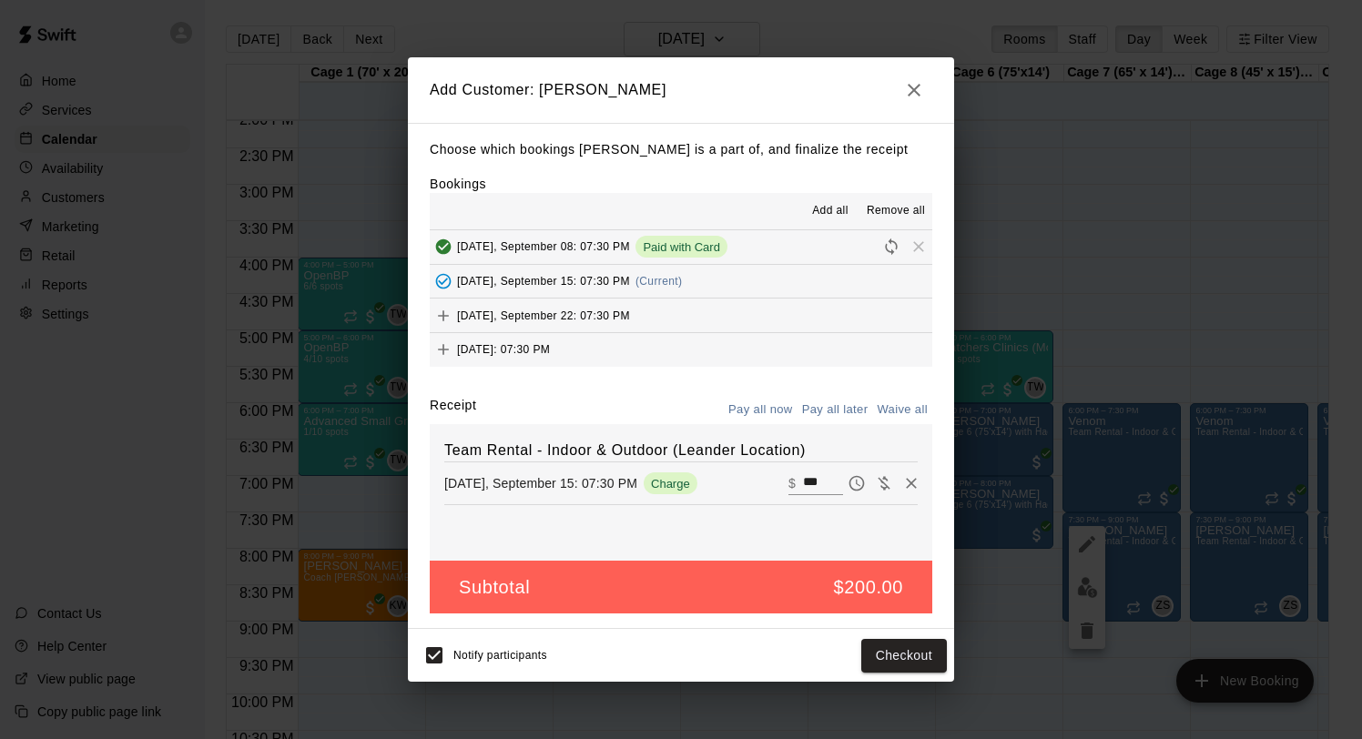
click at [819, 481] on input "***" at bounding box center [823, 484] width 40 height 24
type input "***"
click at [884, 650] on button "Checkout" at bounding box center [904, 656] width 86 height 34
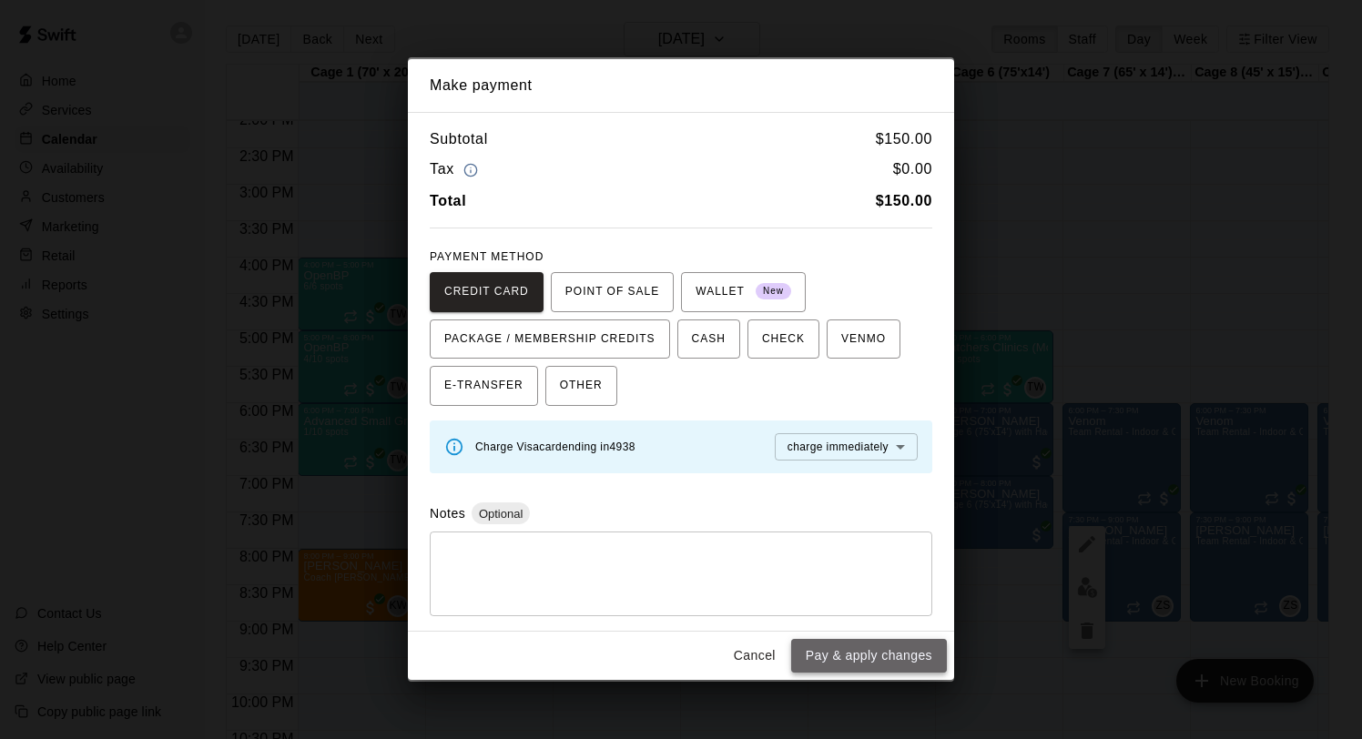
click at [878, 641] on button "Pay & apply changes" at bounding box center [869, 656] width 156 height 34
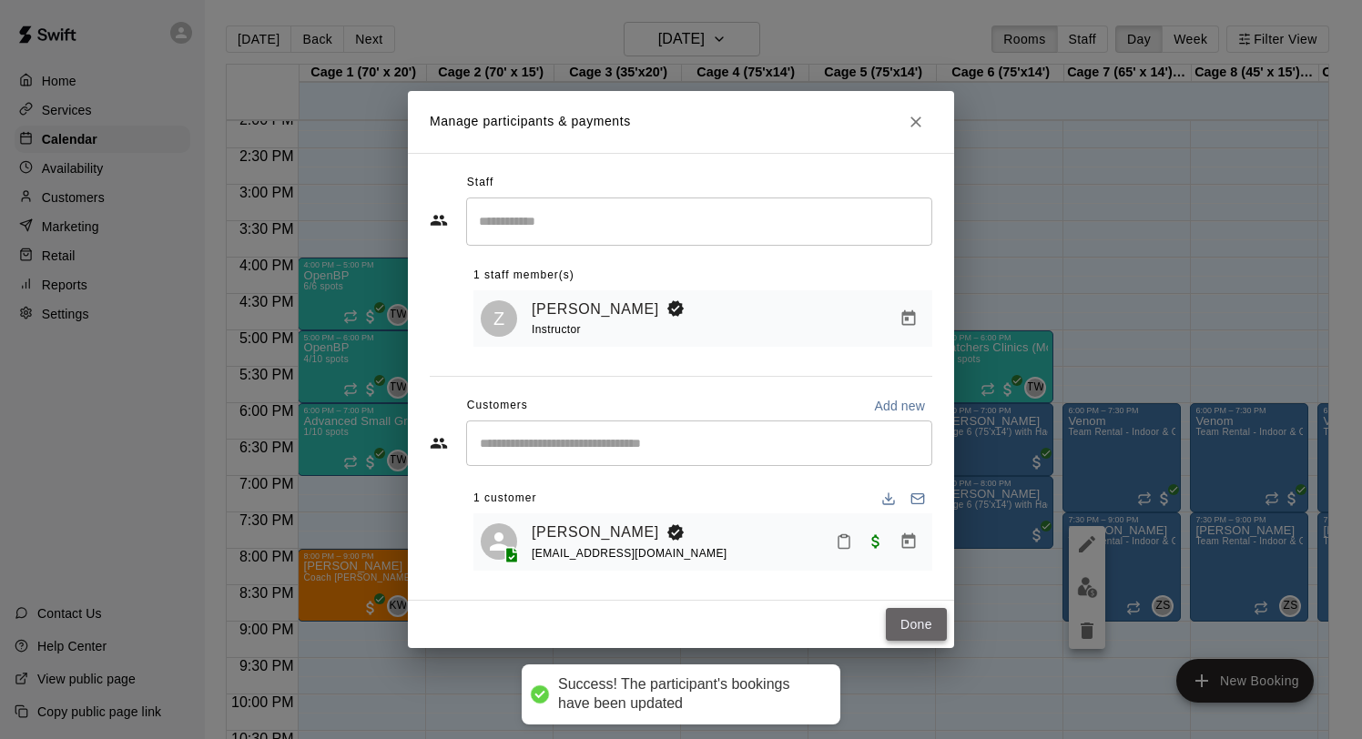
click at [916, 627] on button "Done" at bounding box center [916, 625] width 61 height 34
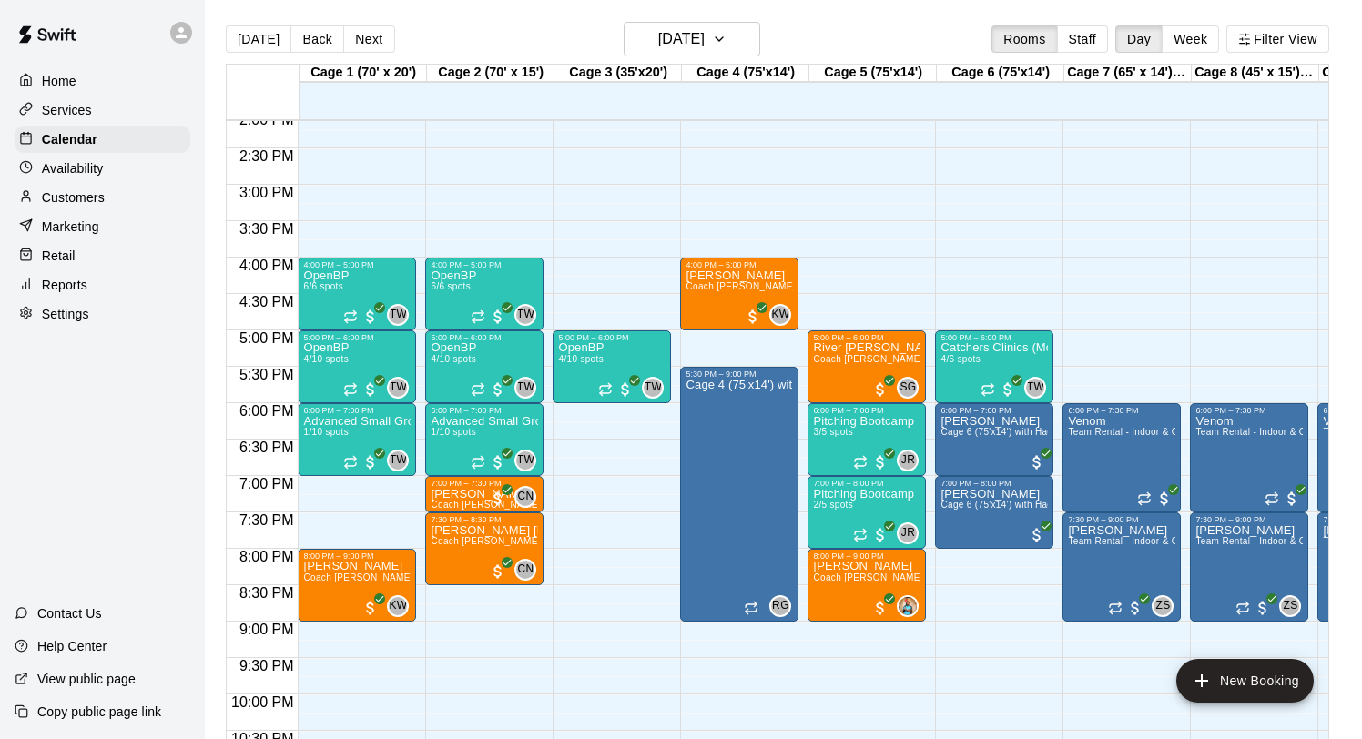
click at [72, 107] on p "Services" at bounding box center [67, 110] width 50 height 18
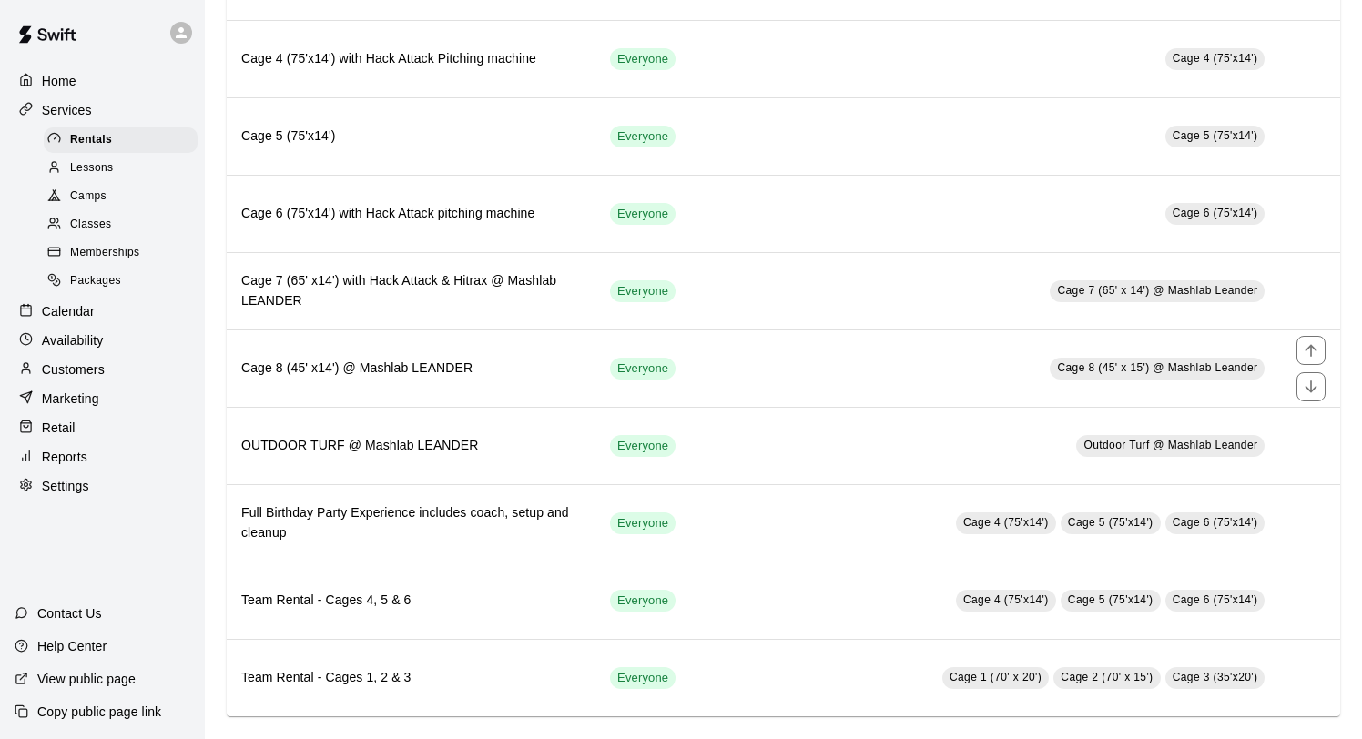
scroll to position [645, 0]
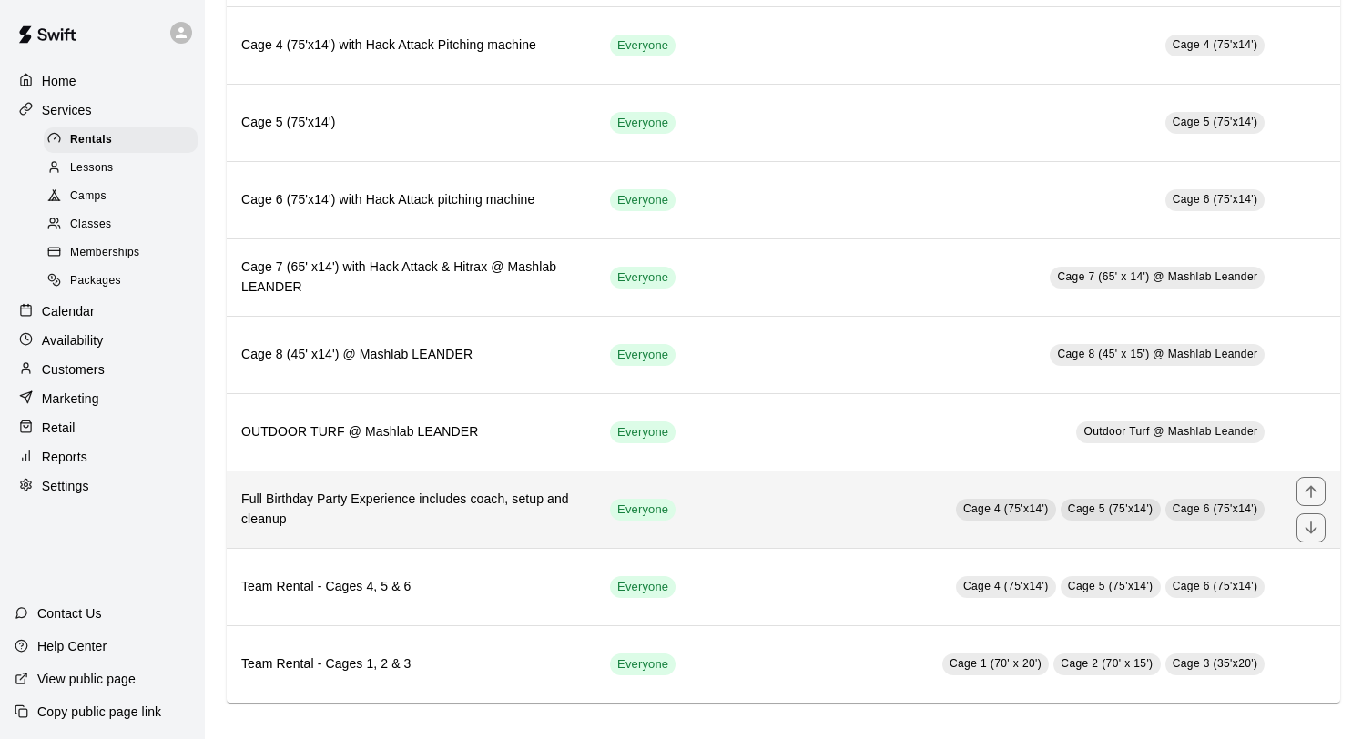
click at [556, 504] on h6 "Full Birthday Party Experience includes coach, setup and cleanup" at bounding box center [411, 510] width 340 height 40
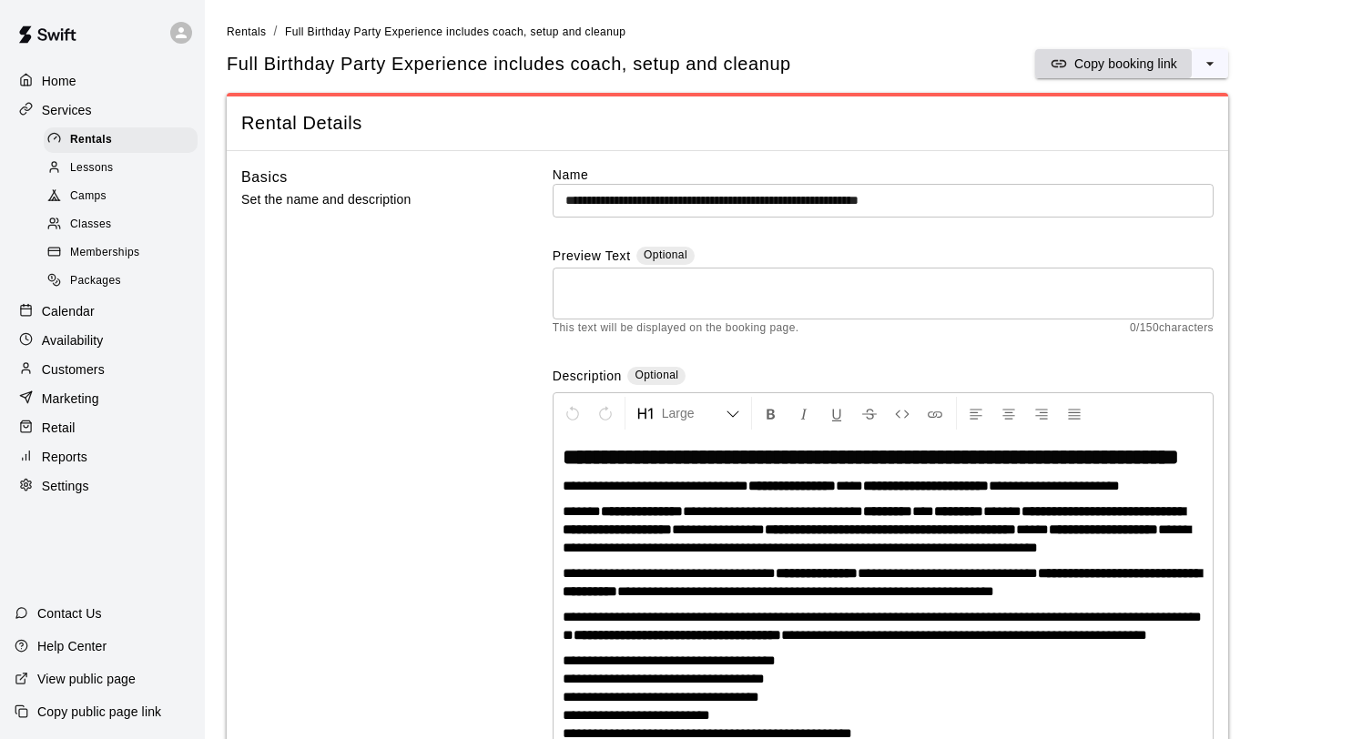
click at [1131, 66] on p "Copy booking link" at bounding box center [1125, 64] width 103 height 18
click at [89, 300] on div "Calendar" at bounding box center [103, 311] width 176 height 27
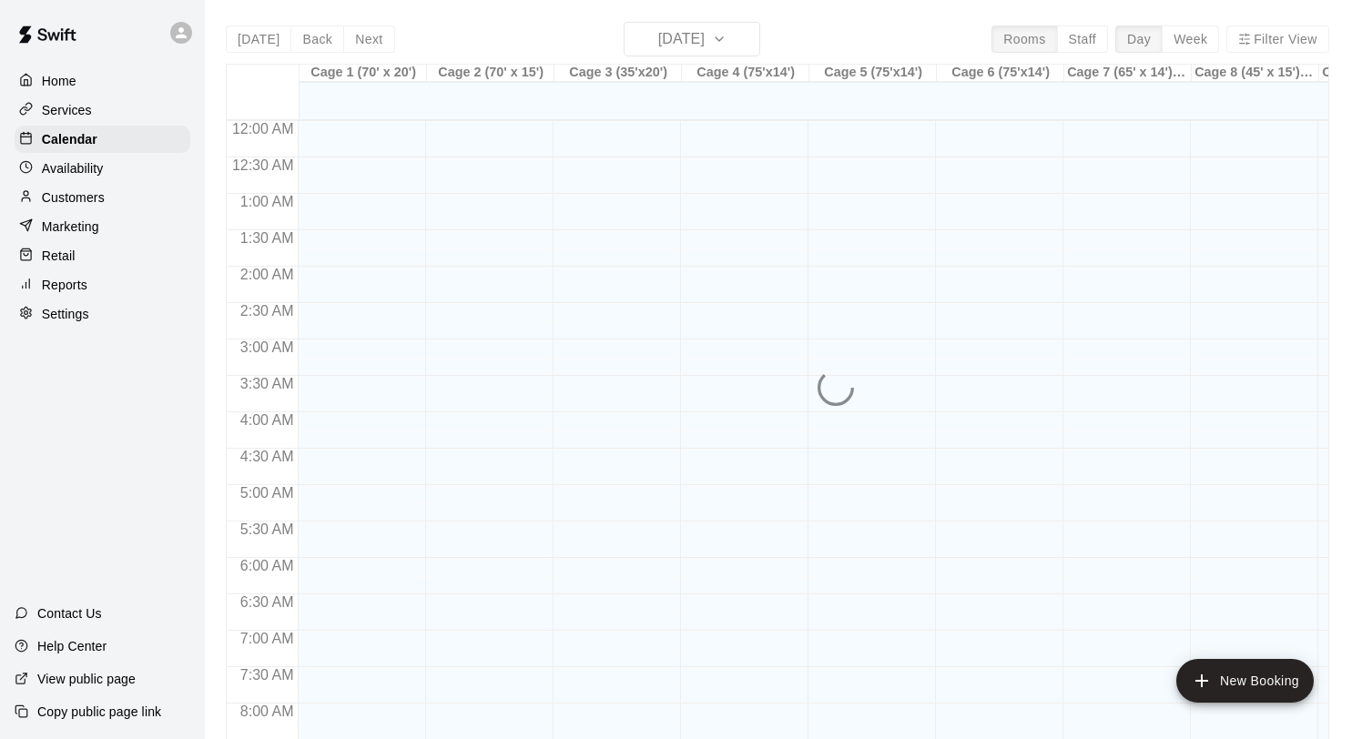
scroll to position [877, 0]
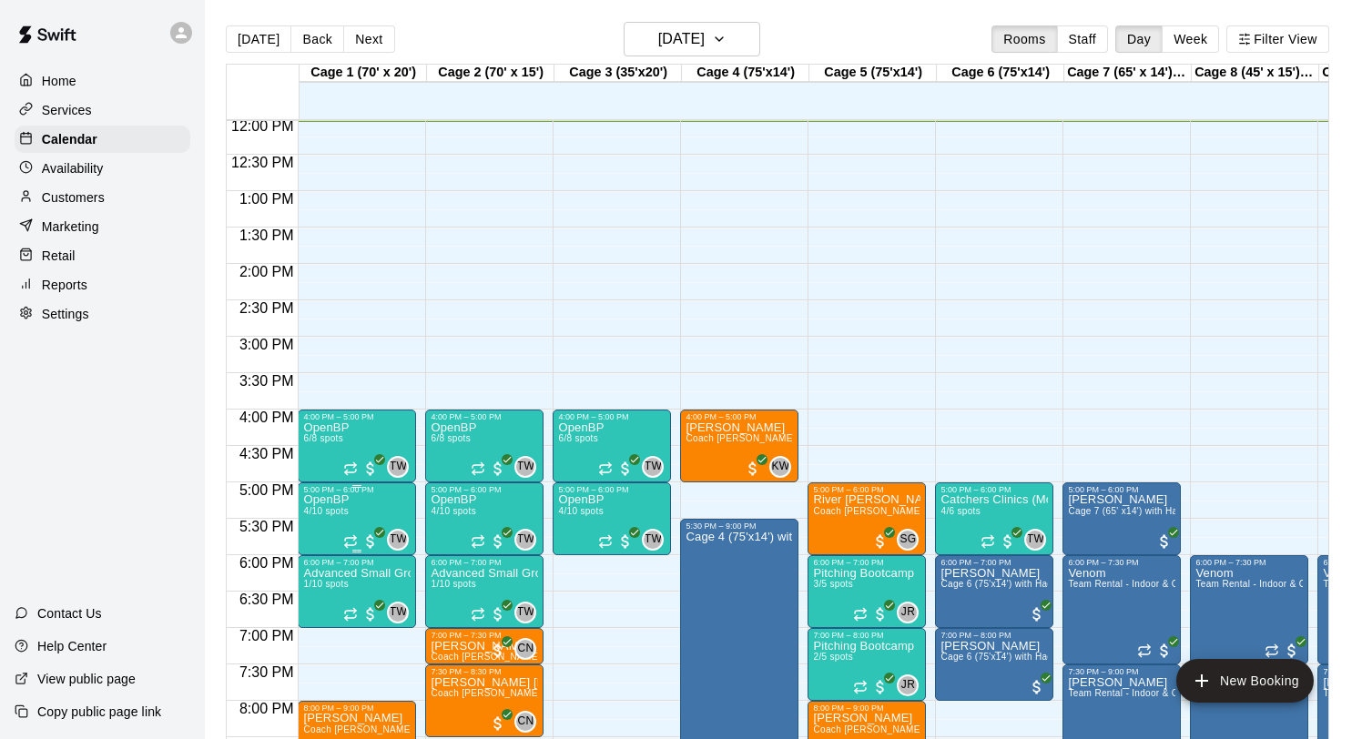
click at [318, 554] on img "edit" at bounding box center [322, 556] width 21 height 21
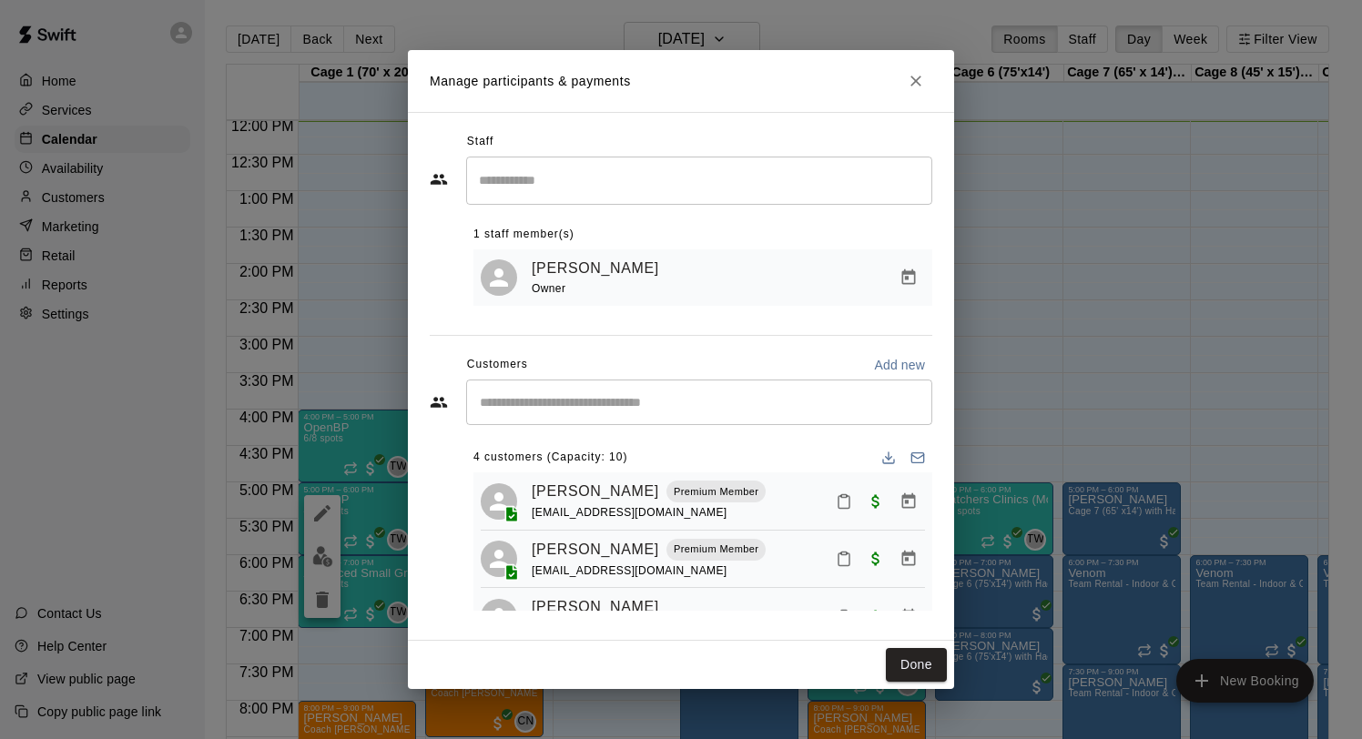
click at [554, 417] on div "​" at bounding box center [699, 403] width 466 height 46
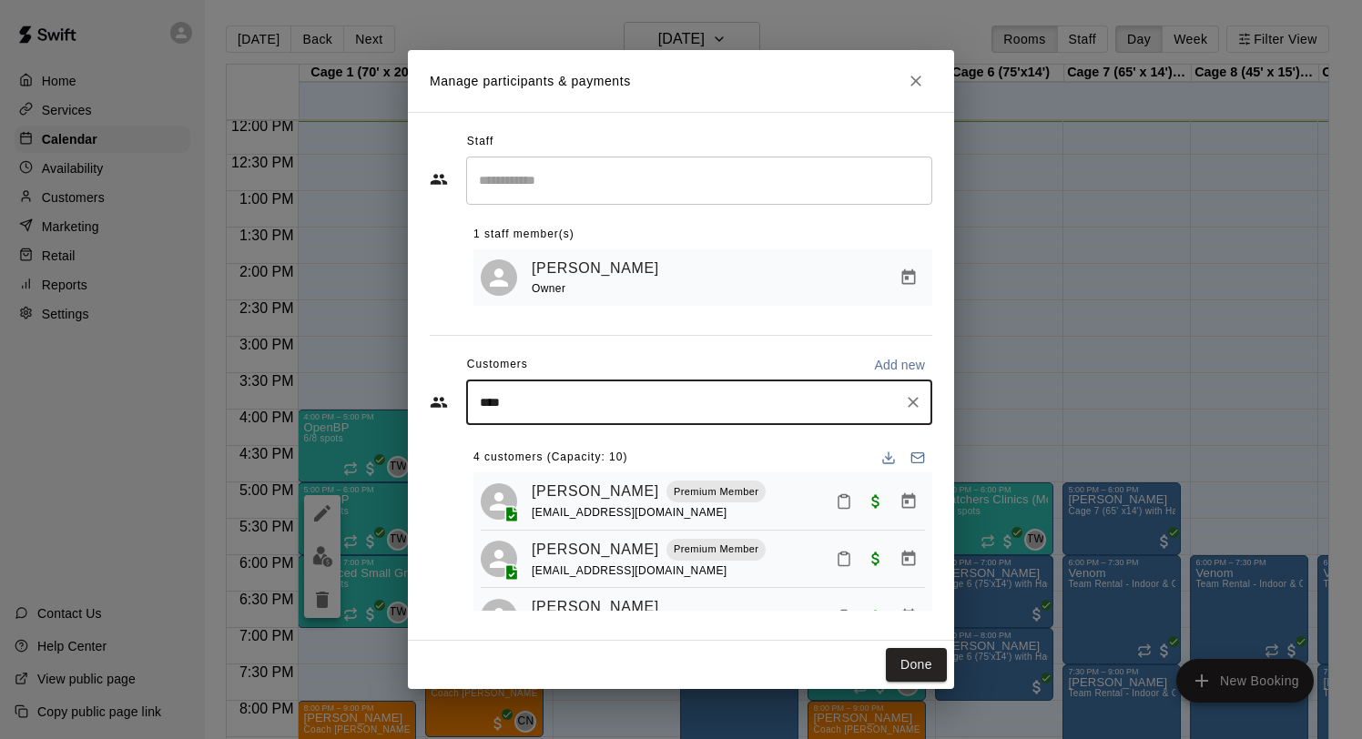
type input "*****"
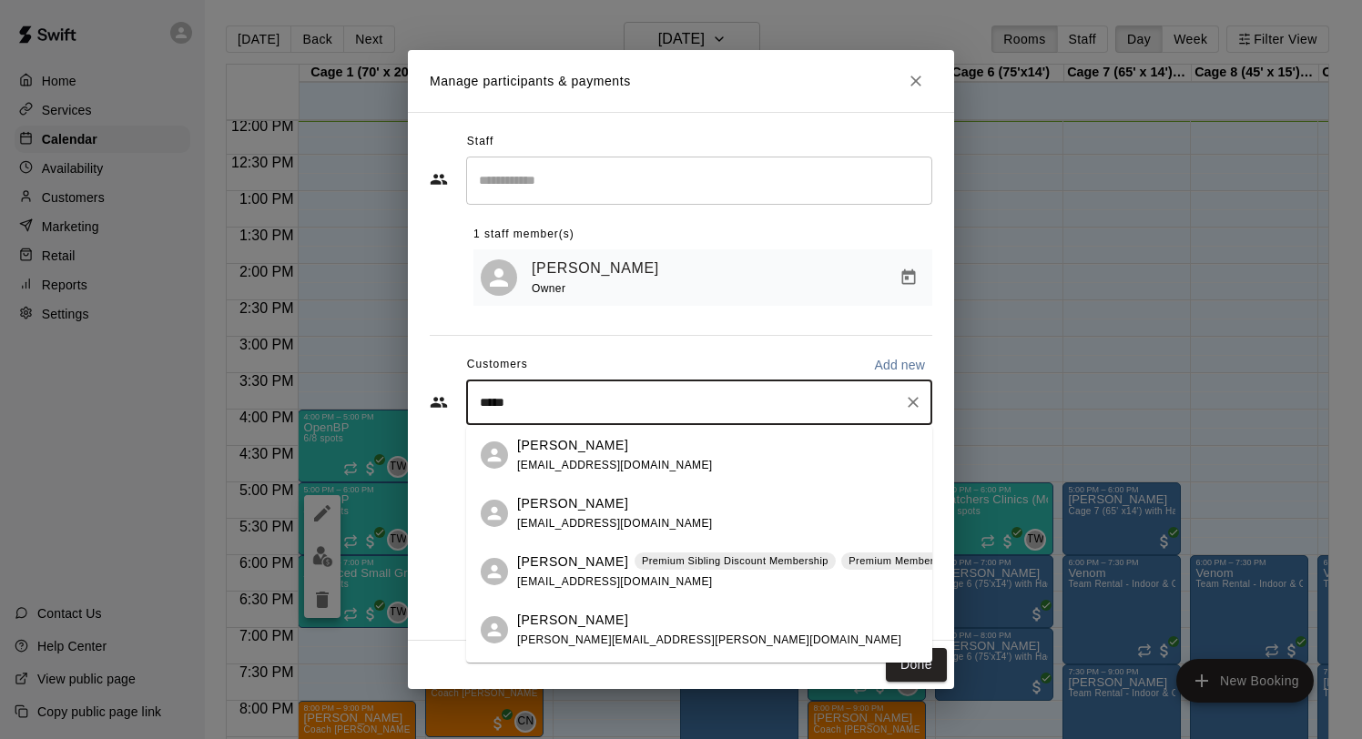
click at [570, 569] on p "Dylan David" at bounding box center [572, 562] width 111 height 19
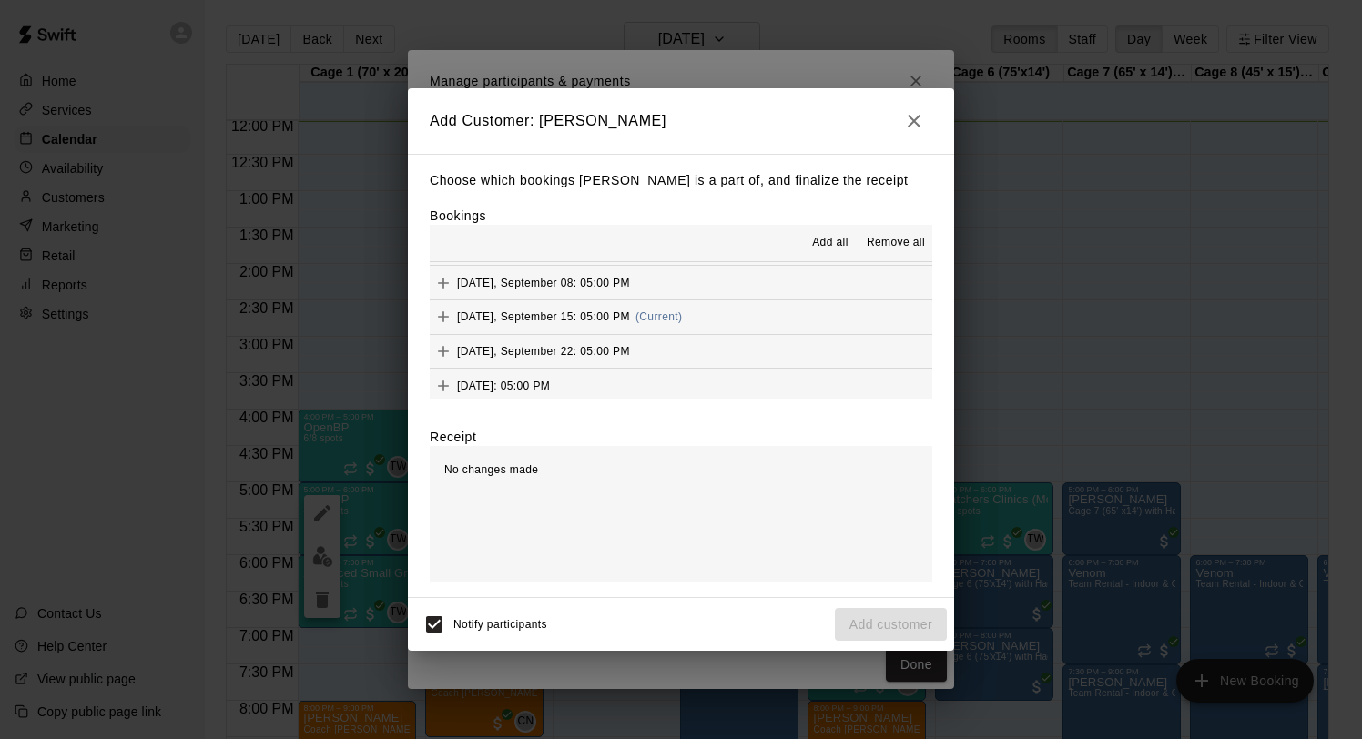
scroll to position [444, 0]
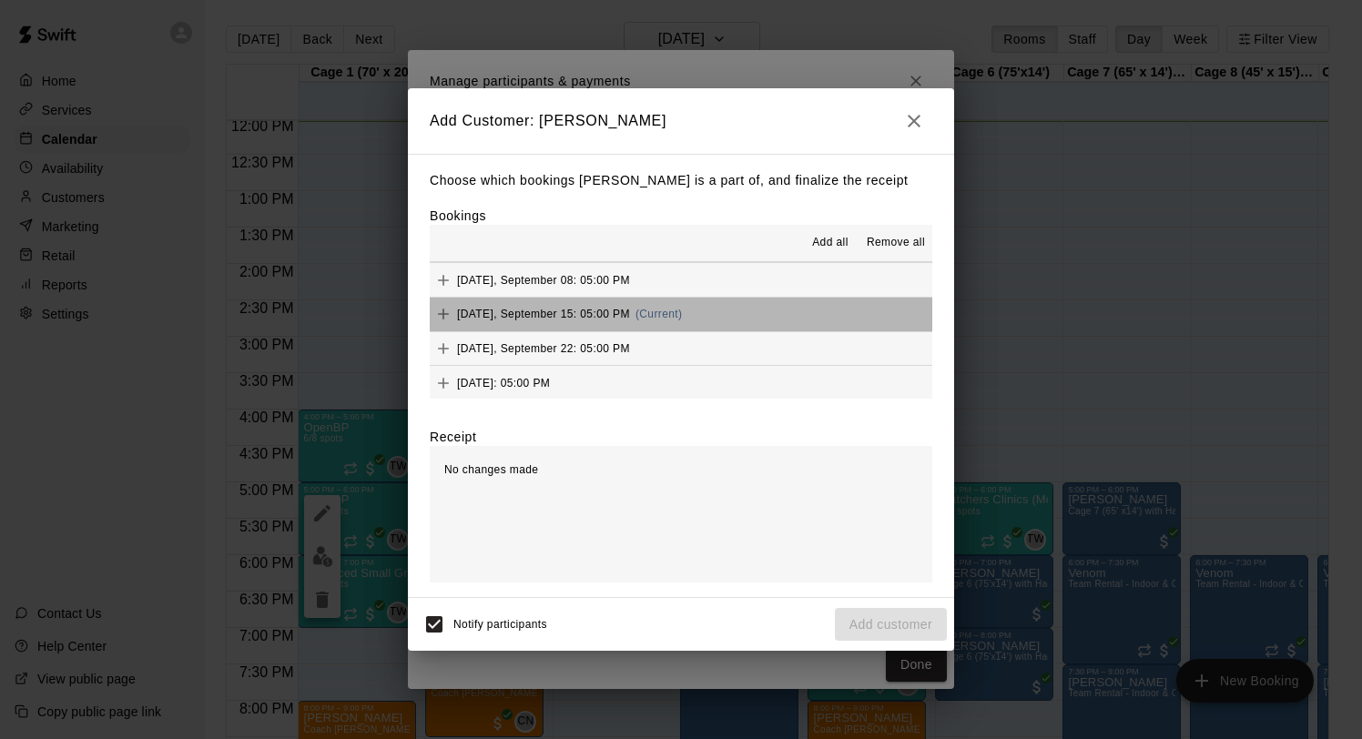
click at [564, 310] on span "Monday, September 15: 05:00 PM" at bounding box center [543, 314] width 173 height 13
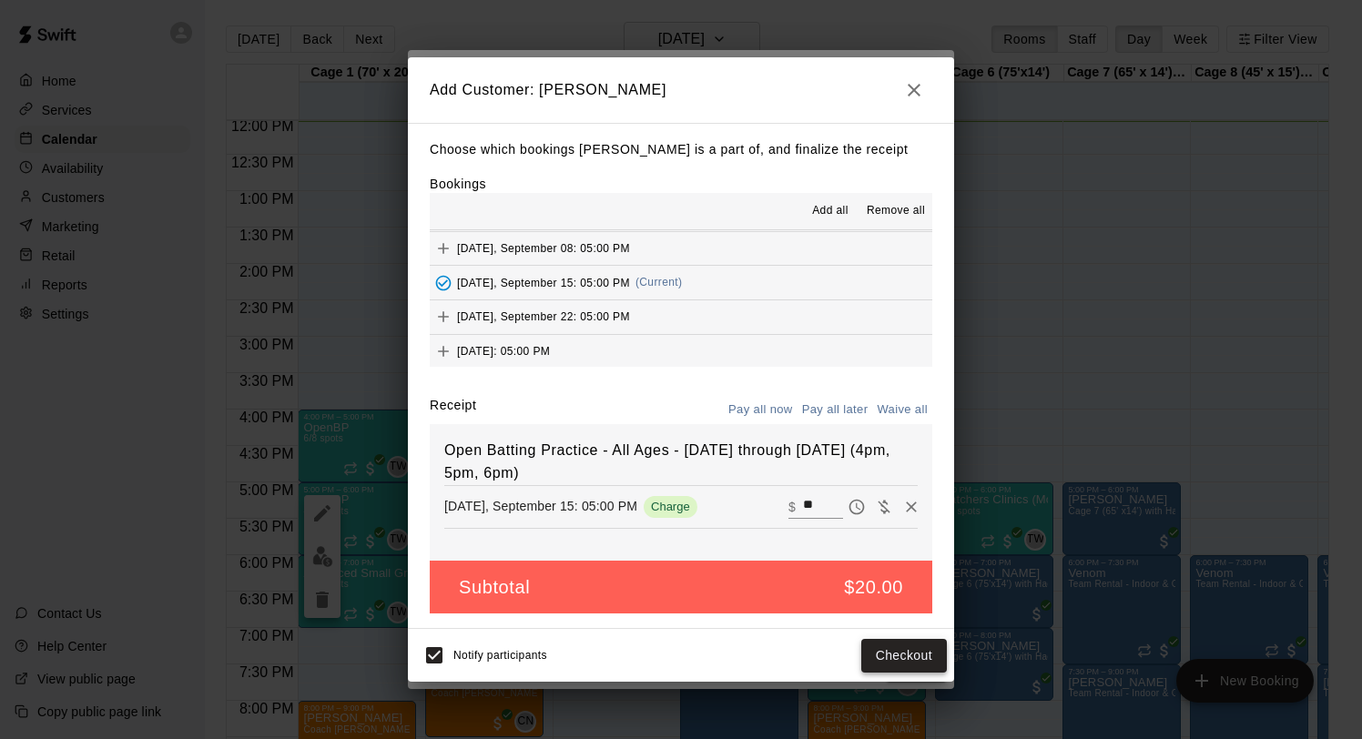
click at [901, 650] on button "Checkout" at bounding box center [904, 656] width 86 height 34
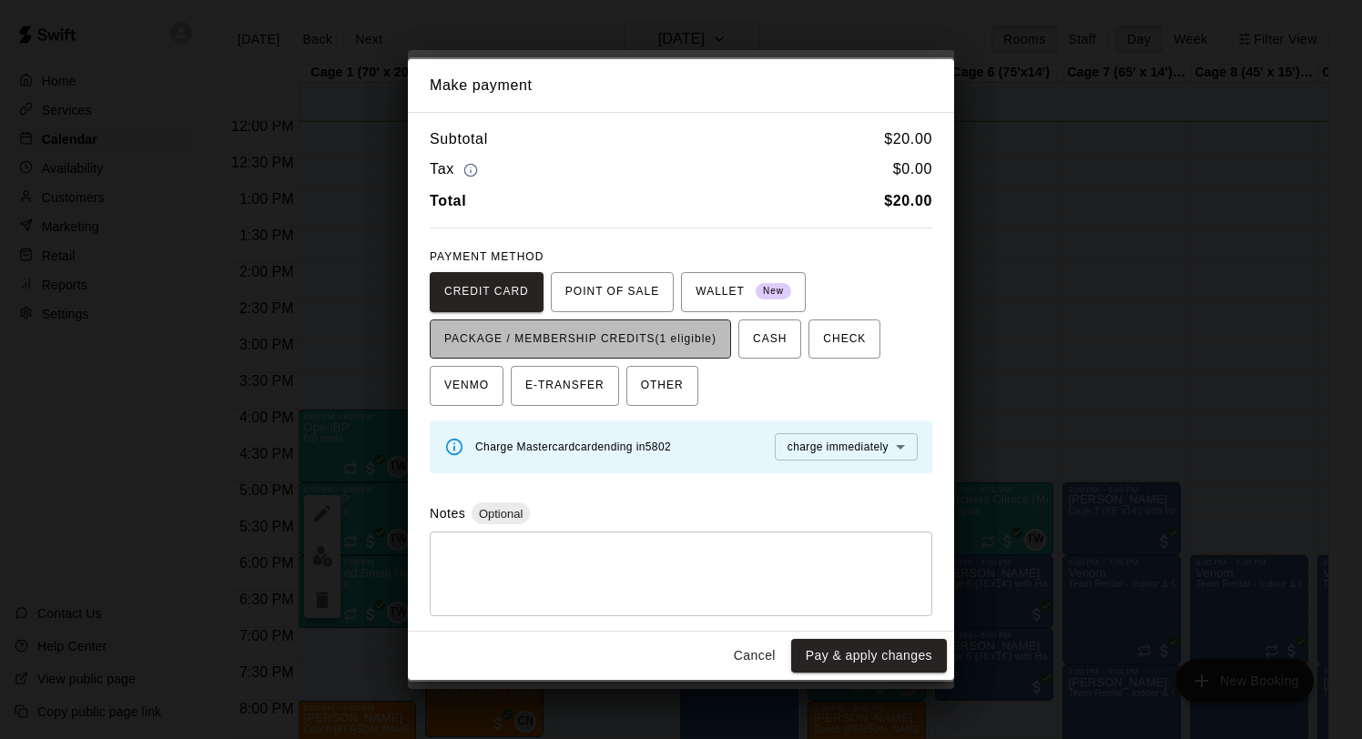
click at [686, 342] on span "PACKAGE / MEMBERSHIP CREDITS (1 eligible)" at bounding box center [580, 339] width 272 height 29
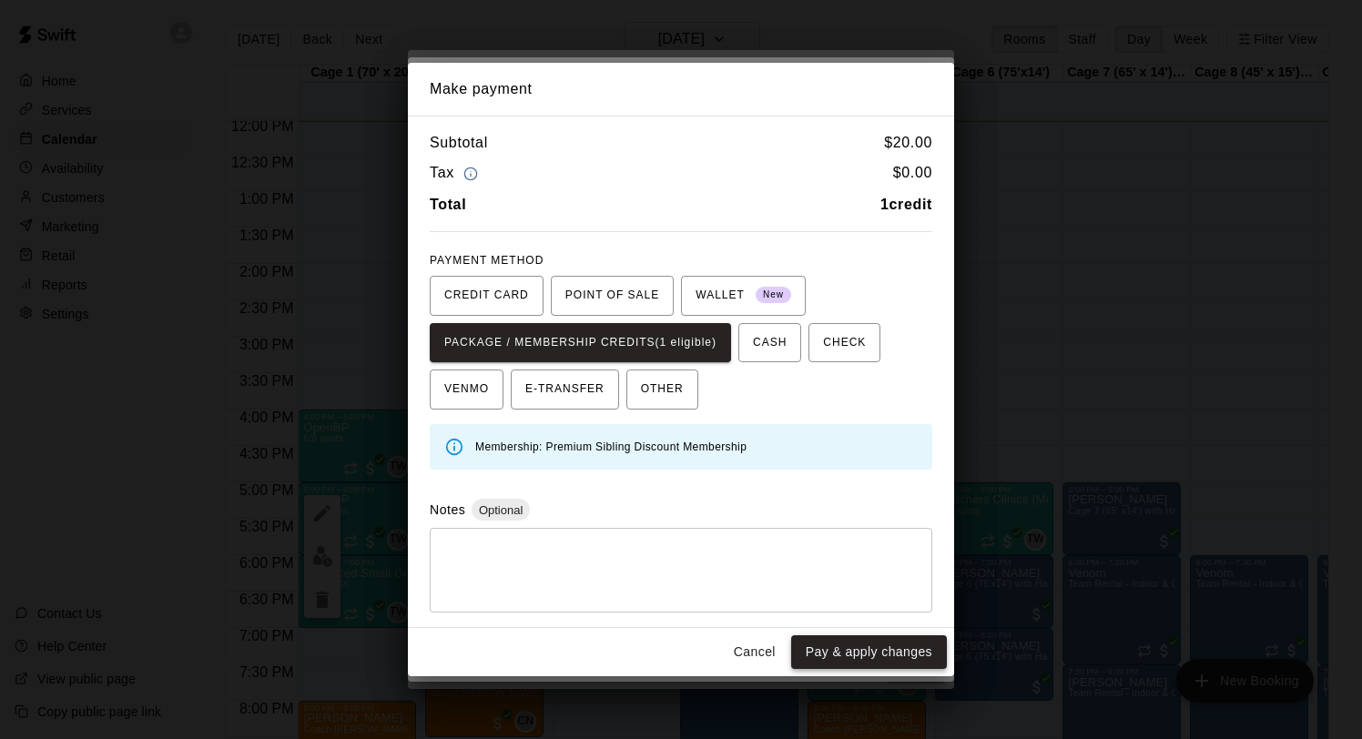
click at [850, 663] on button "Pay & apply changes" at bounding box center [869, 652] width 156 height 34
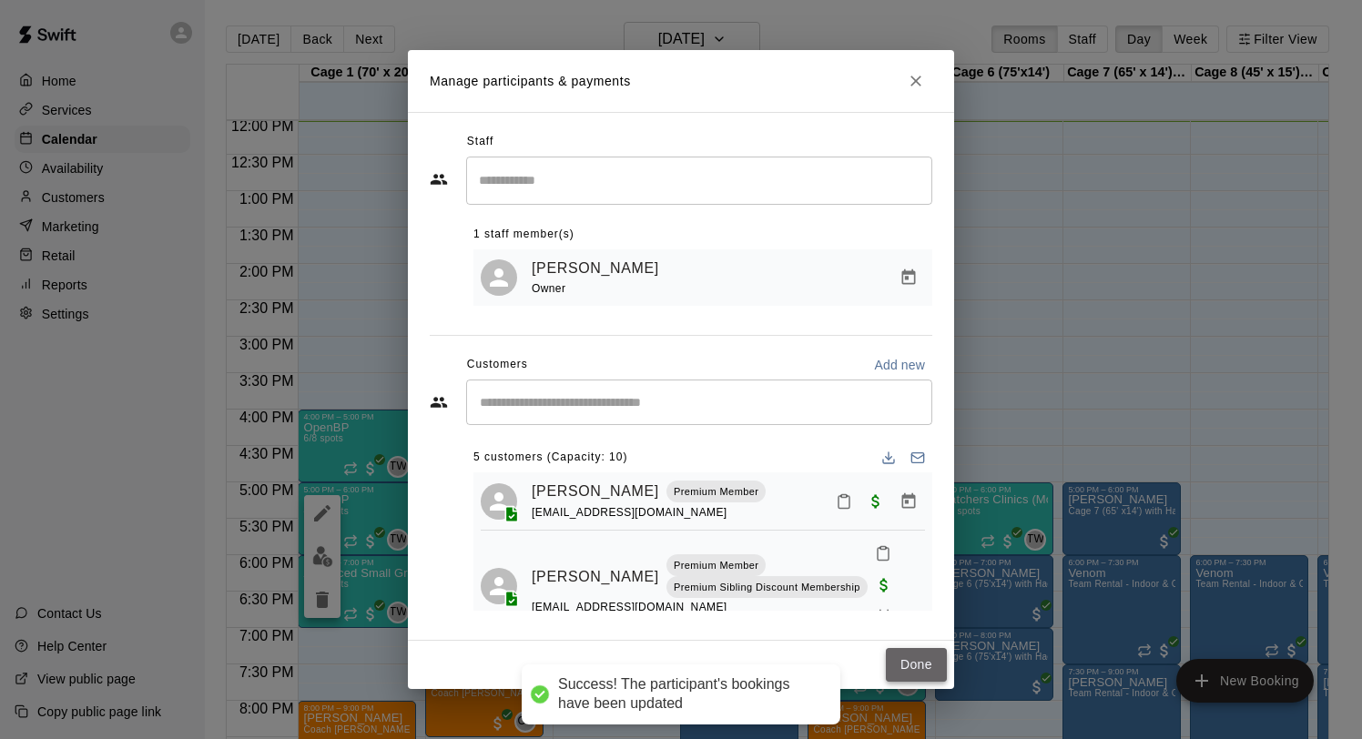
click at [901, 661] on button "Done" at bounding box center [916, 665] width 61 height 34
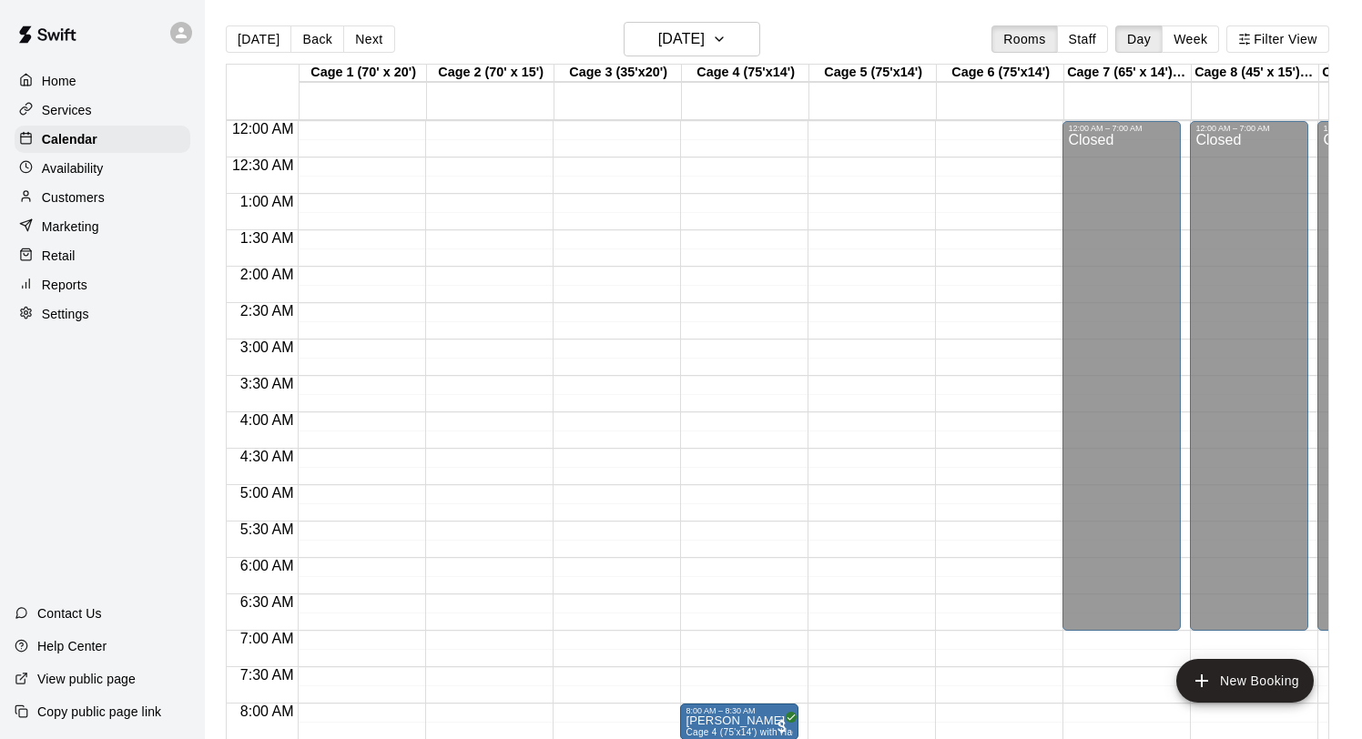
scroll to position [1050, 0]
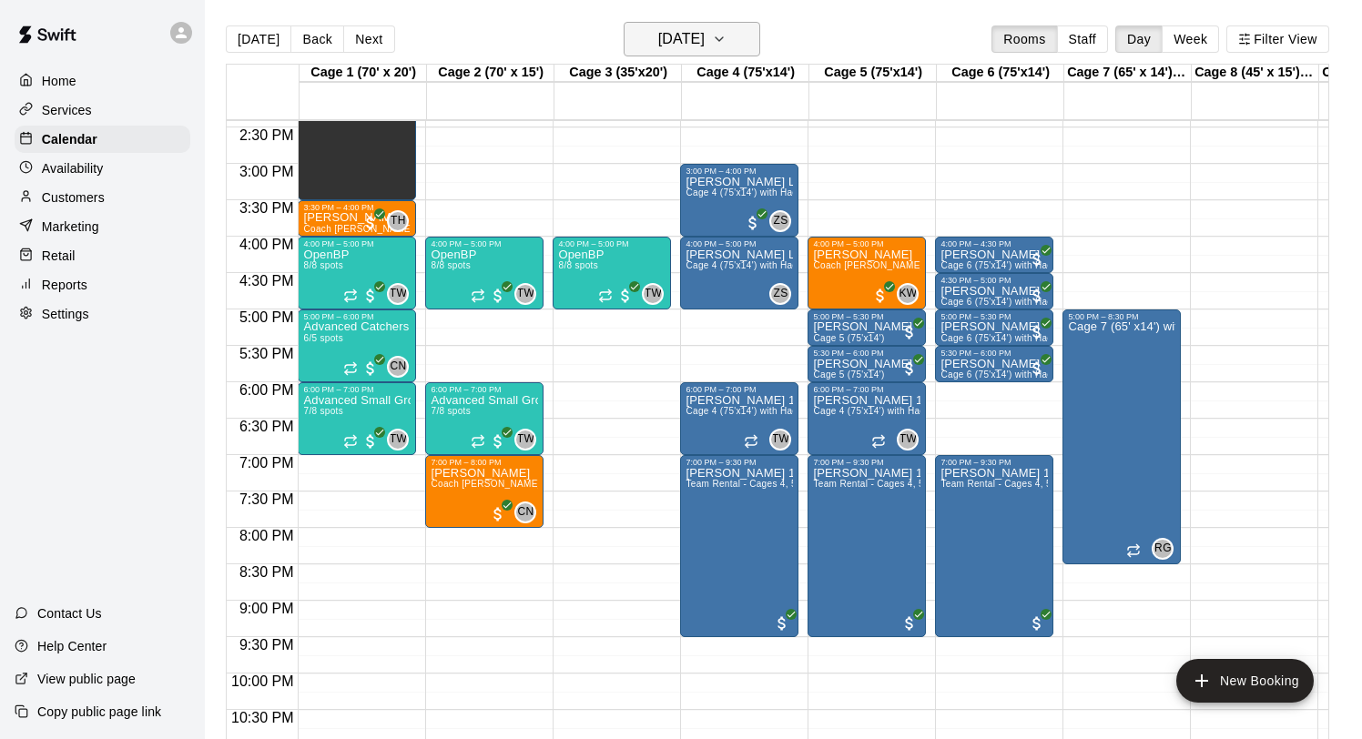
click at [670, 40] on h6 "[DATE]" at bounding box center [681, 38] width 46 height 25
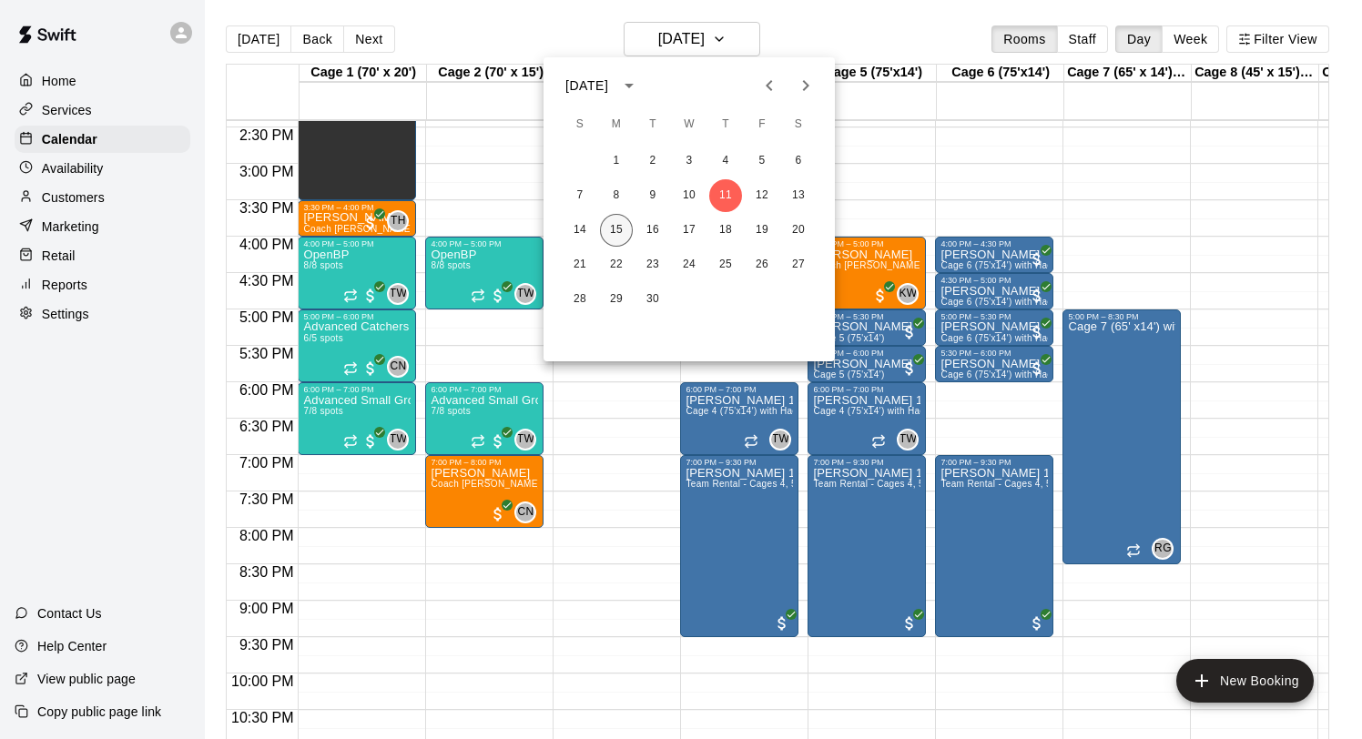
click at [609, 228] on button "15" at bounding box center [616, 230] width 33 height 33
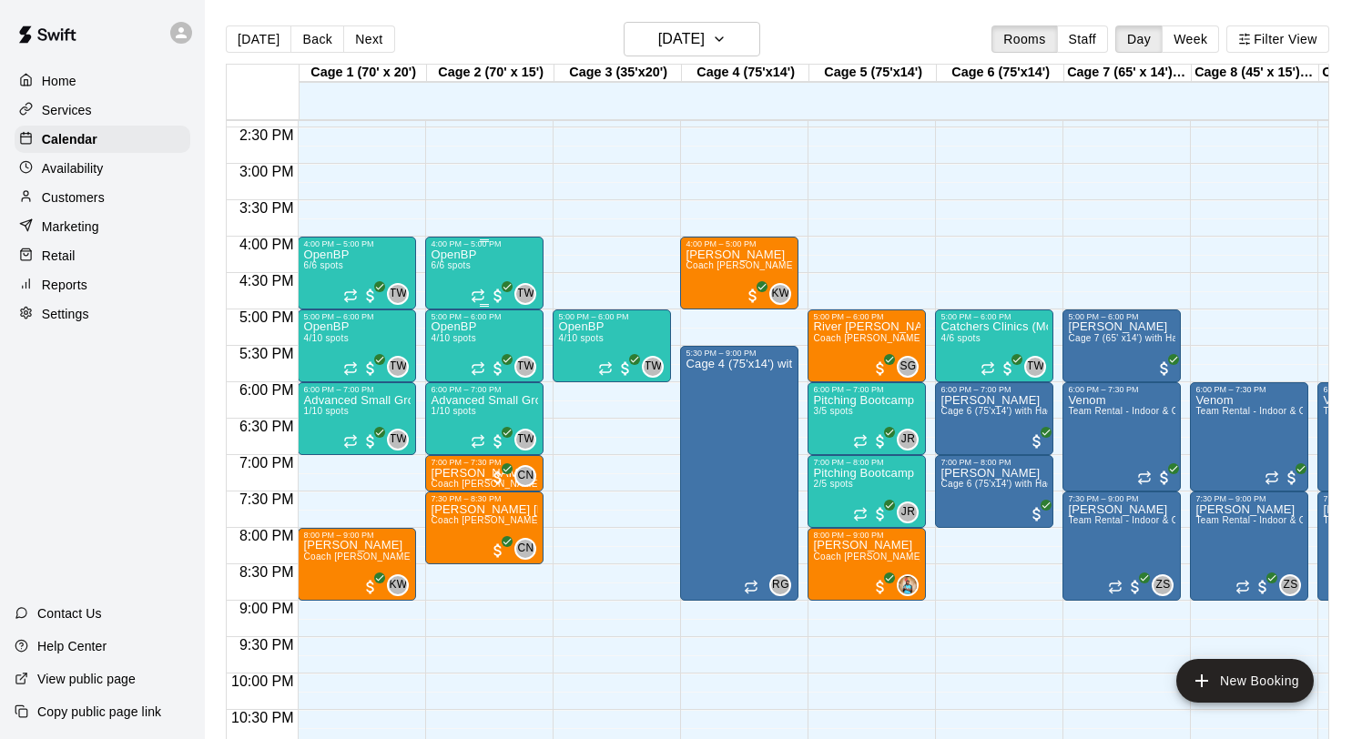
click at [484, 264] on div "OpenBP 6/6 spots TW 0" at bounding box center [484, 618] width 107 height 739
click at [438, 264] on button "edit" at bounding box center [450, 267] width 36 height 36
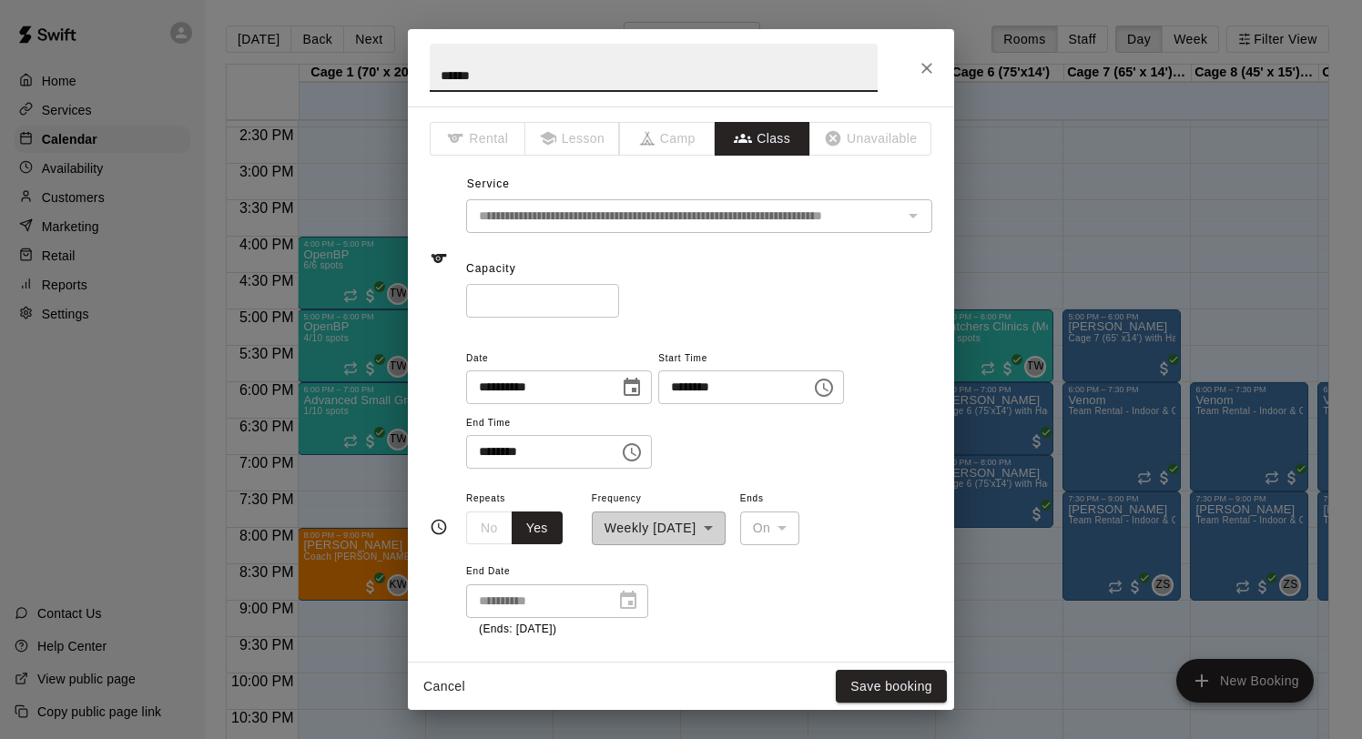
click at [606, 300] on input "*" at bounding box center [542, 301] width 153 height 34
type input "*"
click at [606, 300] on input "*" at bounding box center [542, 301] width 153 height 34
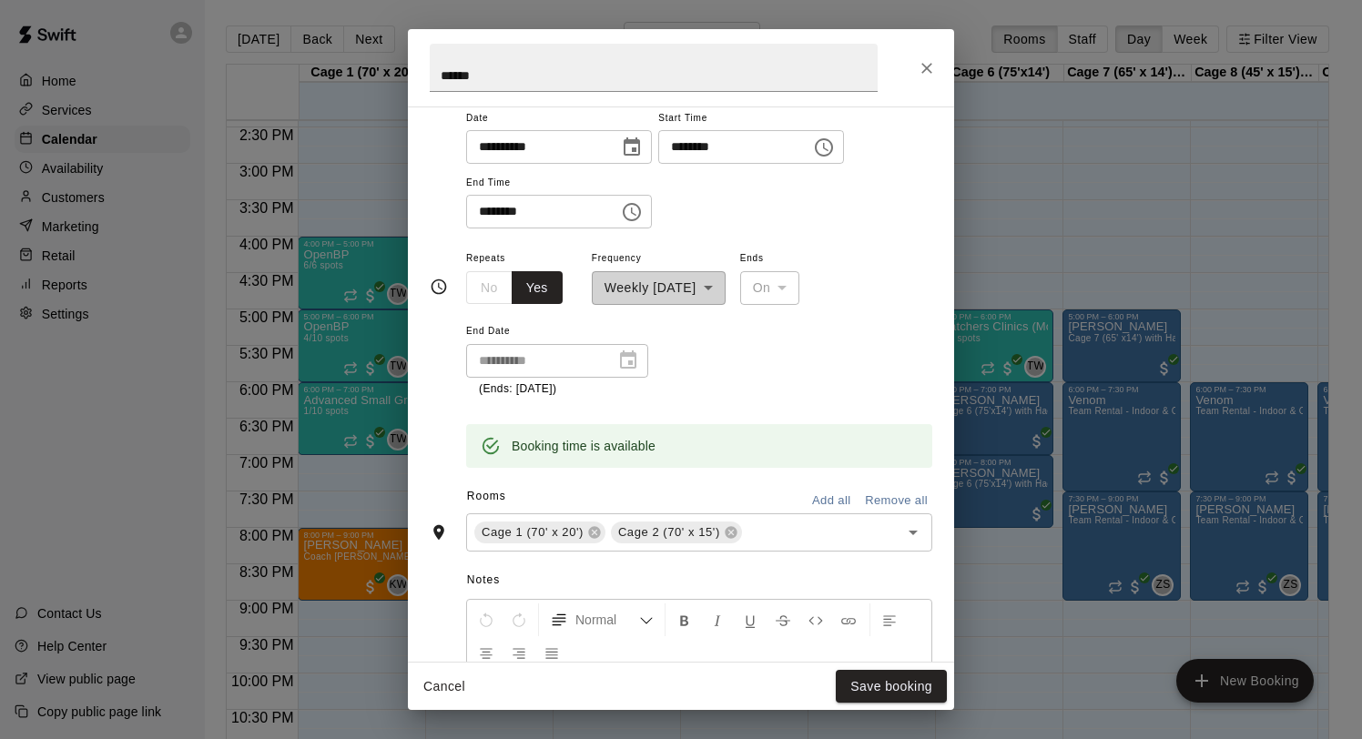
scroll to position [420, 0]
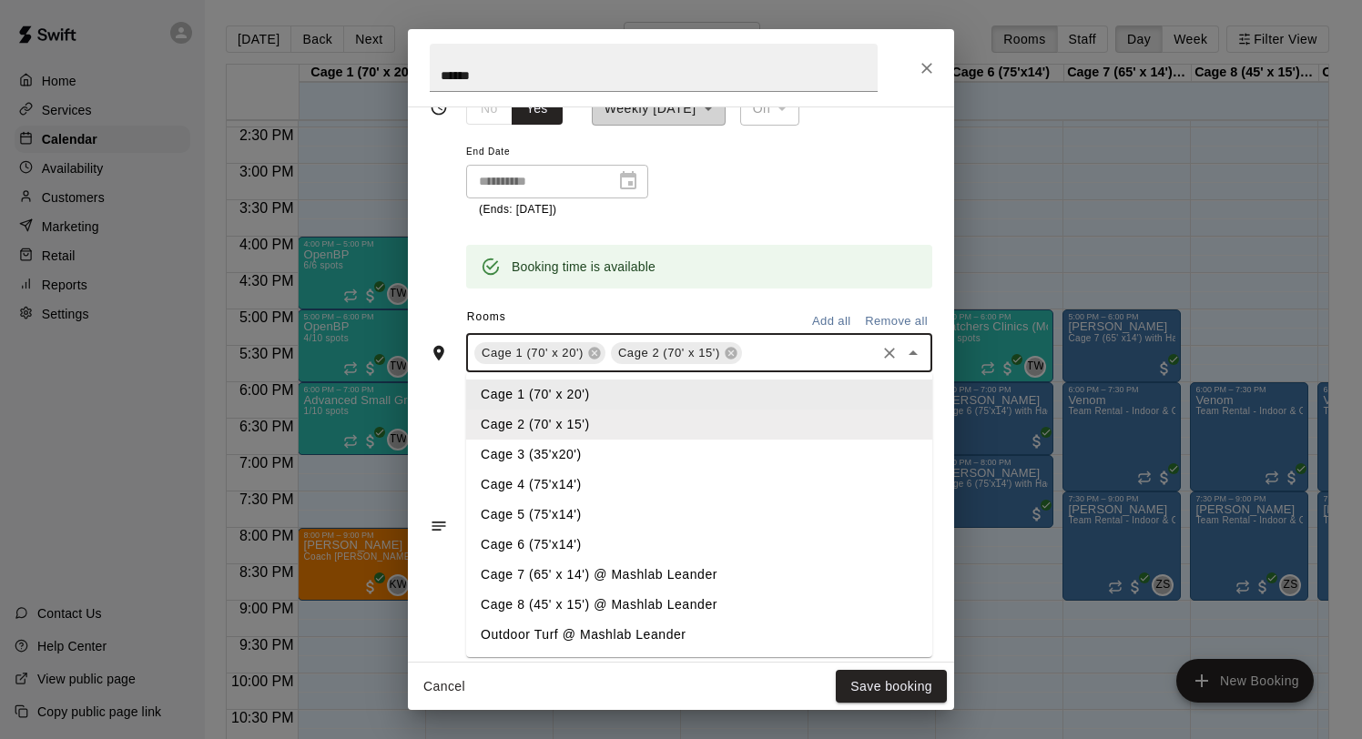
click at [782, 356] on input "text" at bounding box center [809, 352] width 128 height 23
click at [650, 443] on li "Cage 3 (35'x20')" at bounding box center [699, 455] width 466 height 30
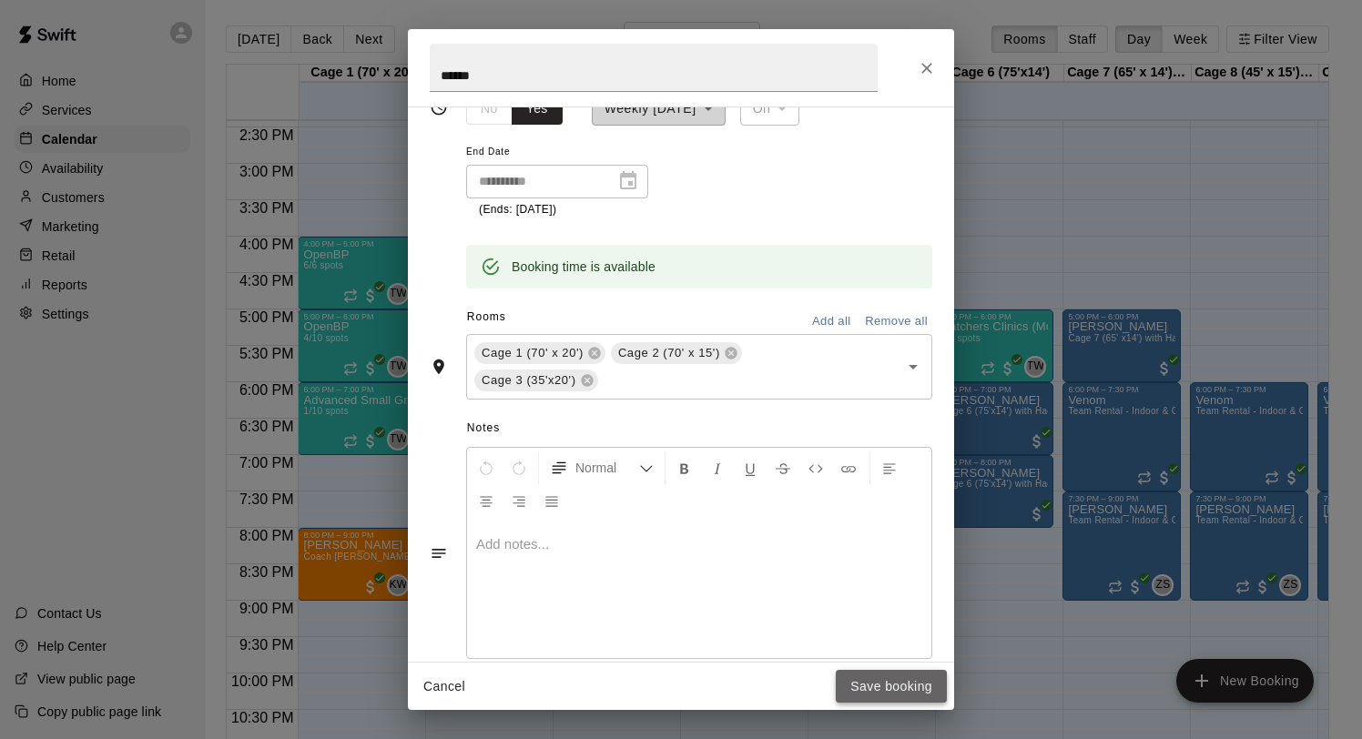
click at [887, 683] on button "Save booking" at bounding box center [891, 687] width 111 height 34
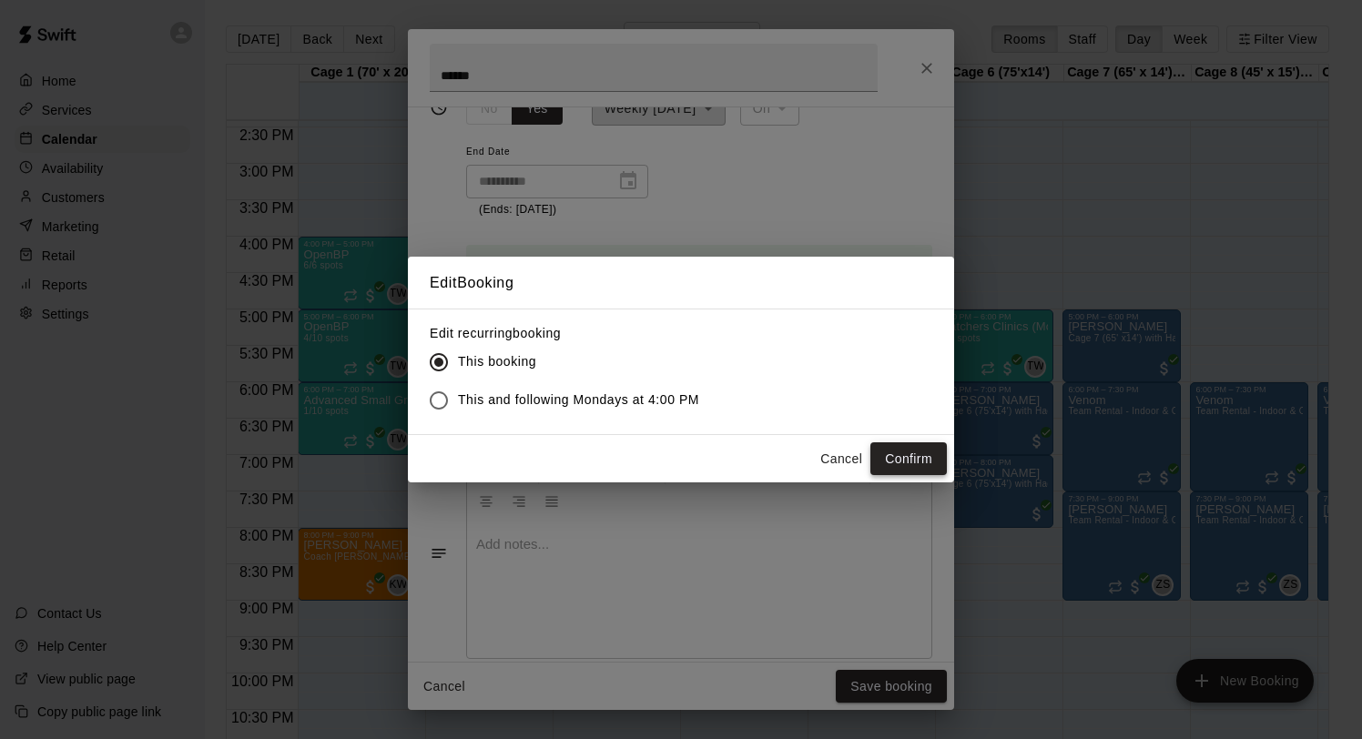
click at [897, 445] on button "Confirm" at bounding box center [908, 459] width 76 height 34
